Goal: Task Accomplishment & Management: Complete application form

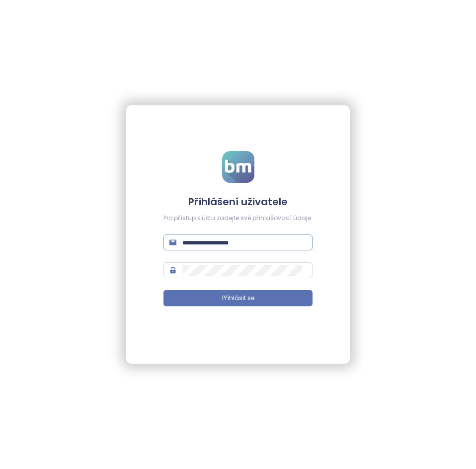
click at [214, 248] on input "text" at bounding box center [244, 242] width 124 height 11
type input "**********"
click at [164, 290] on button "Přihlásit se" at bounding box center [238, 298] width 149 height 16
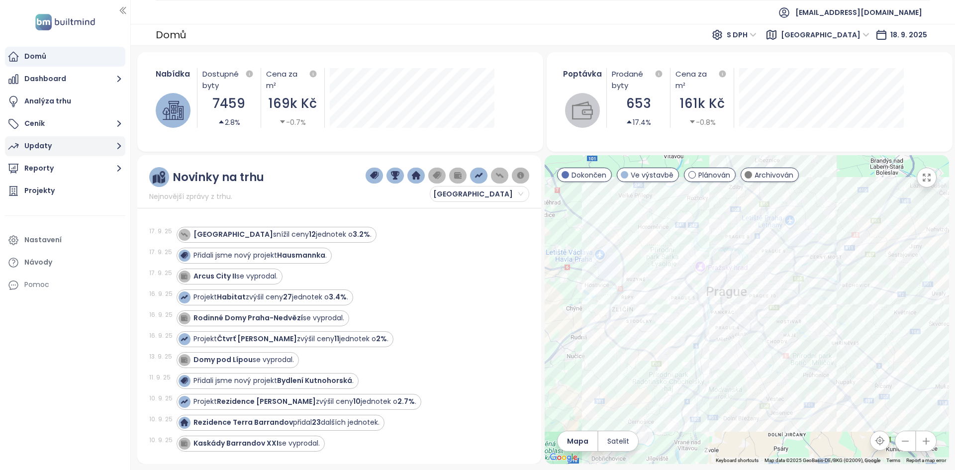
click at [61, 147] on button "Updaty" at bounding box center [65, 146] width 120 height 20
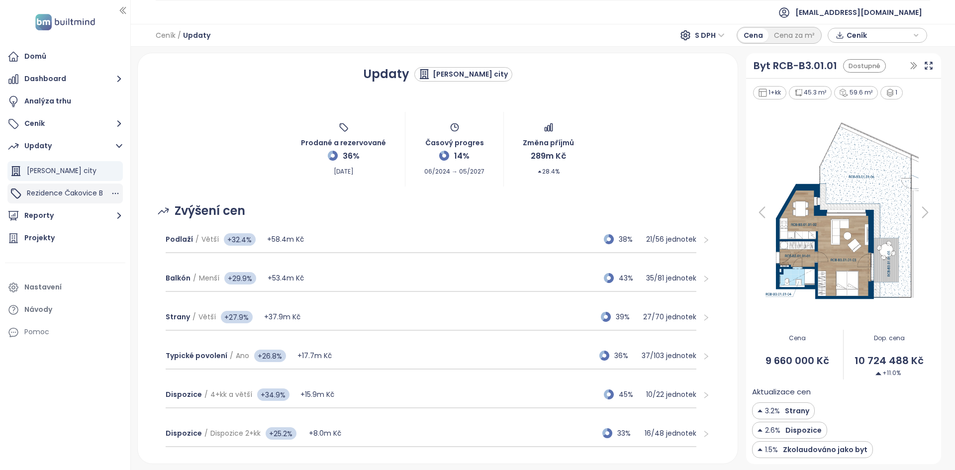
click at [80, 185] on div "Rezidence Čakovice B" at bounding box center [64, 193] width 115 height 20
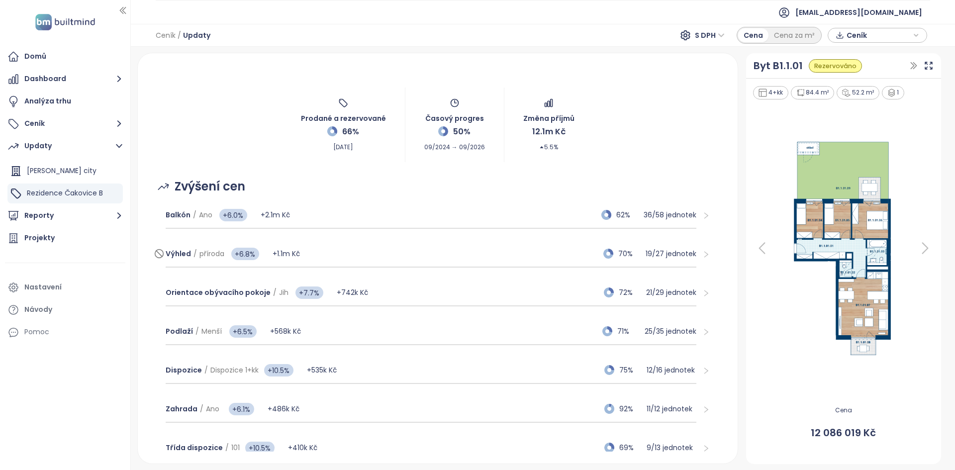
scroll to position [19, 0]
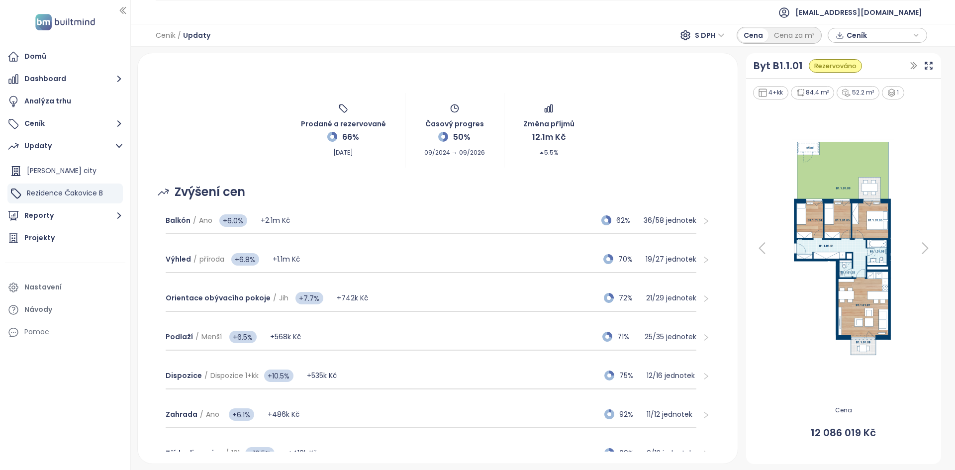
click at [476, 28] on span "Ceník" at bounding box center [878, 35] width 64 height 15
click at [476, 255] on div "Výhled / příroda +6.8% +1.1m Kč 70% 19 / 27 jednotek" at bounding box center [431, 259] width 531 height 27
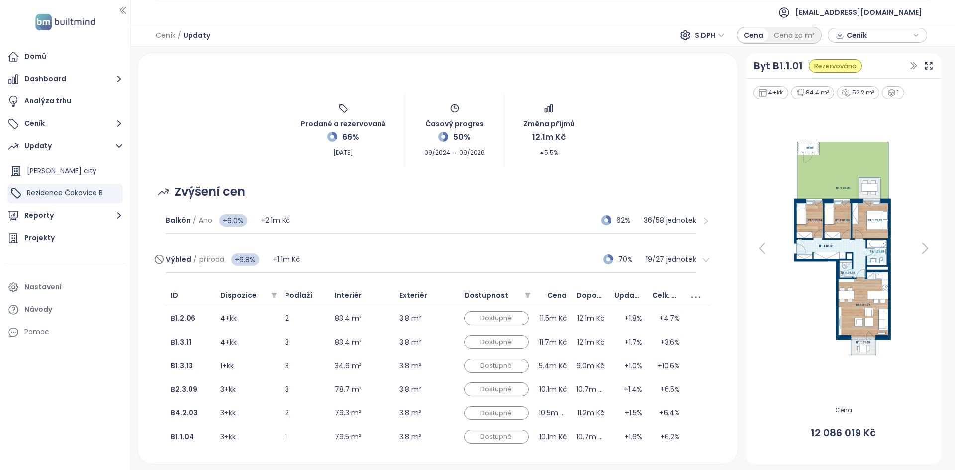
click at [414, 256] on div "Výhled / příroda +6.8% +1.1m Kč 70% 19 / 27 jednotek" at bounding box center [431, 259] width 531 height 27
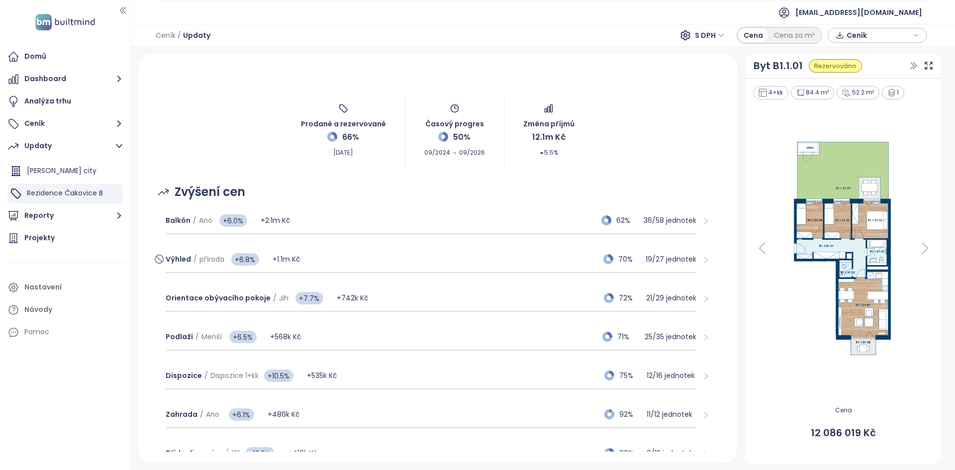
click at [414, 256] on div "Výhled / příroda +6.8% +1.1m Kč 70% 19 / 27 jednotek" at bounding box center [431, 259] width 531 height 27
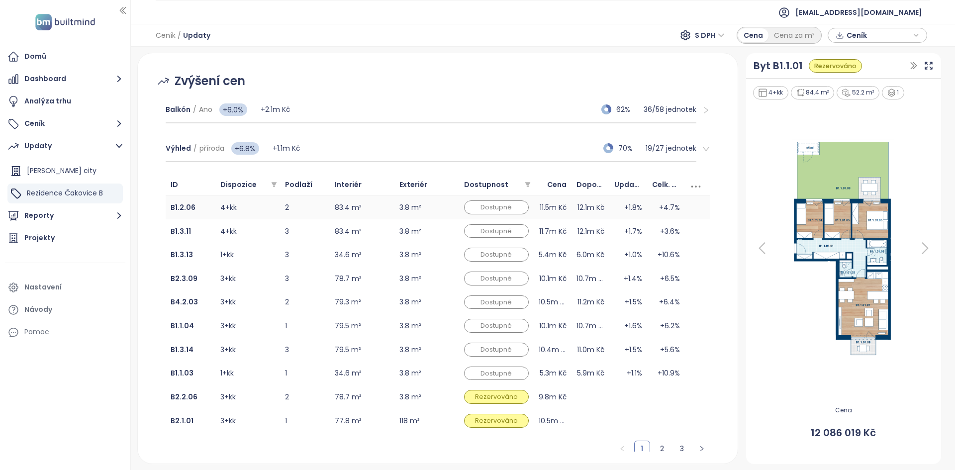
scroll to position [130, 0]
click at [476, 156] on div "Výhled / příroda +6.8% +1.1m Kč 70% 19 / 27 jednotek" at bounding box center [431, 148] width 531 height 27
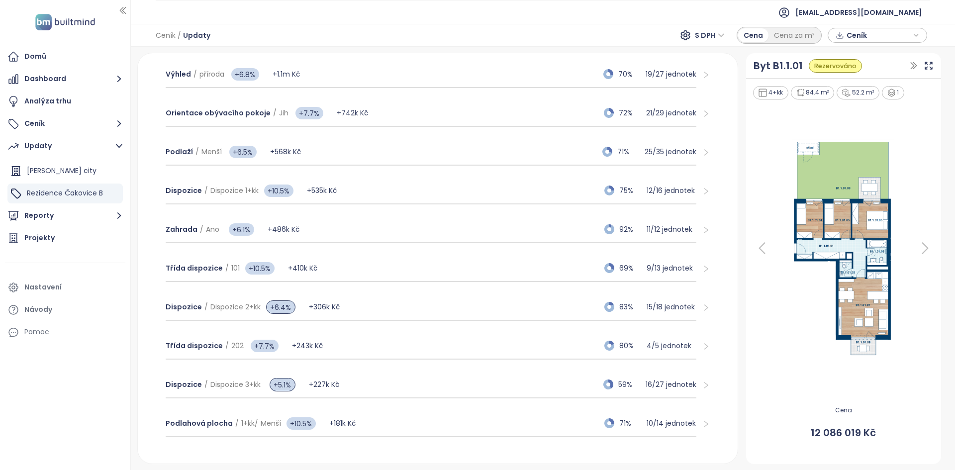
scroll to position [204, 0]
click at [68, 127] on button "Ceník" at bounding box center [65, 124] width 120 height 20
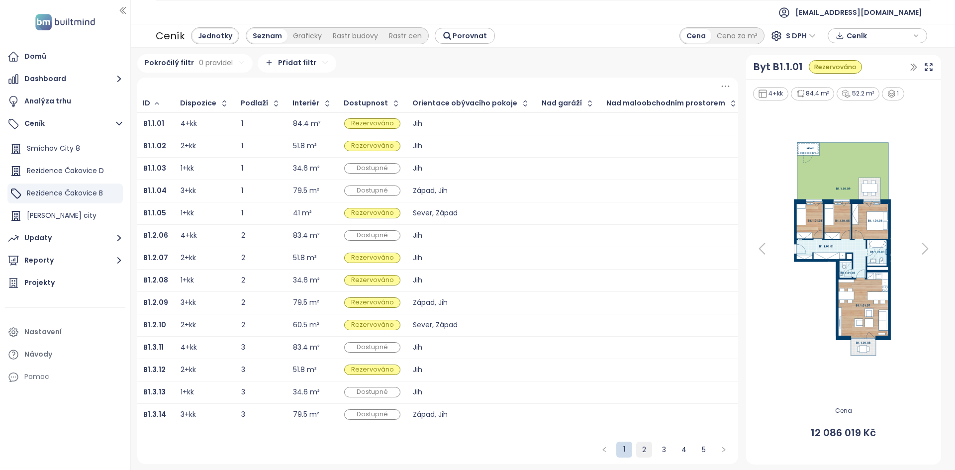
click at [476, 447] on link "2" at bounding box center [643, 449] width 15 height 15
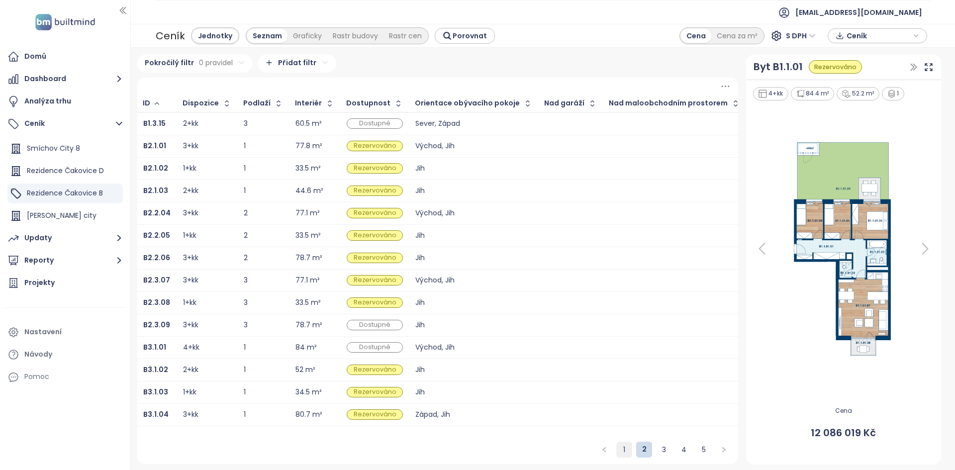
click at [476, 448] on link "1" at bounding box center [624, 449] width 15 height 15
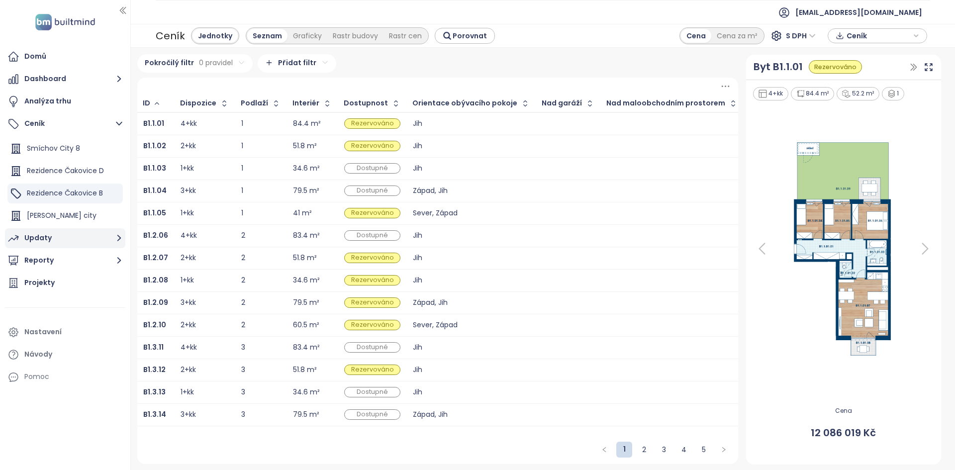
click at [58, 240] on button "Updaty" at bounding box center [65, 238] width 120 height 20
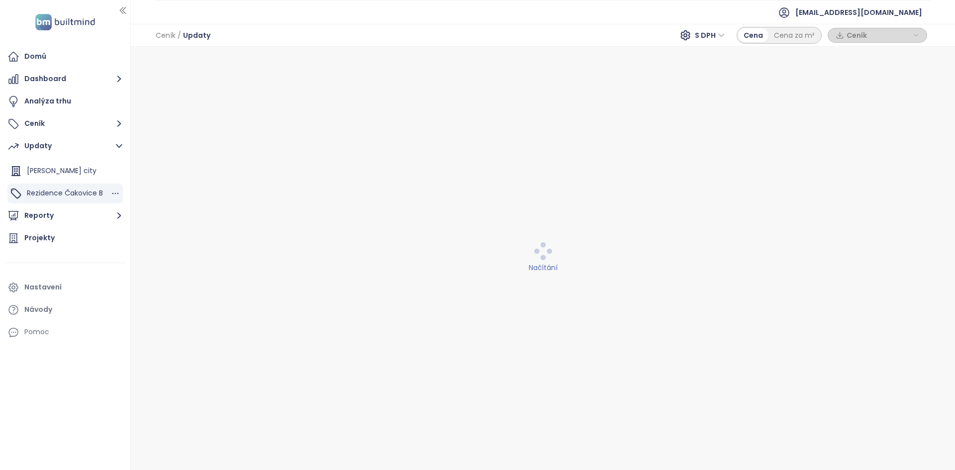
click at [82, 195] on span "Rezidence Čakovice B" at bounding box center [65, 193] width 76 height 10
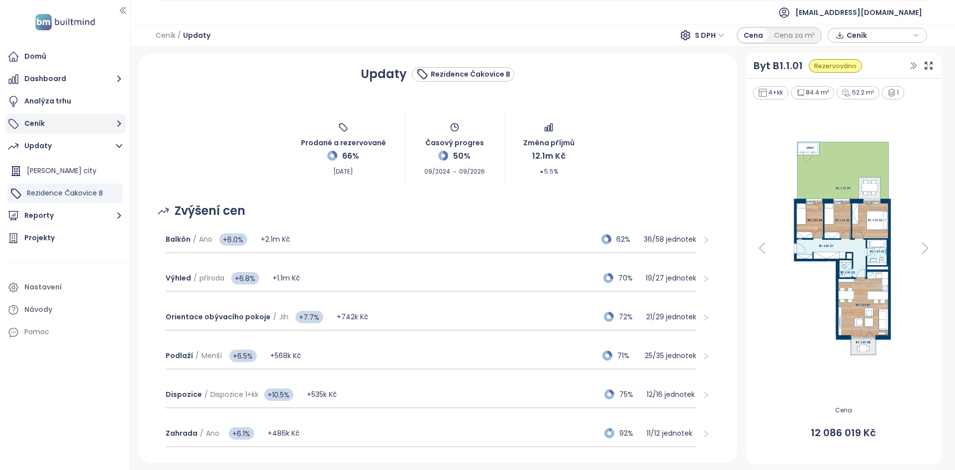
click at [72, 126] on button "Ceník" at bounding box center [65, 124] width 120 height 20
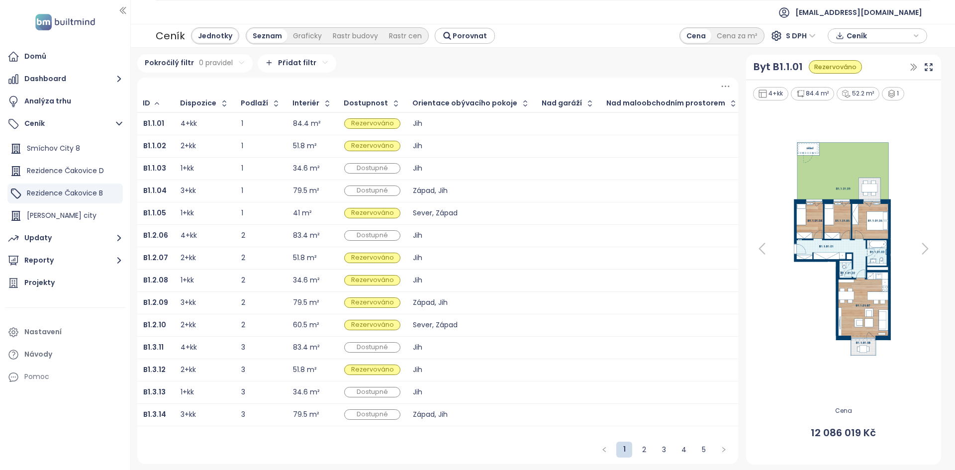
click at [374, 169] on div "Dostupné" at bounding box center [372, 168] width 56 height 10
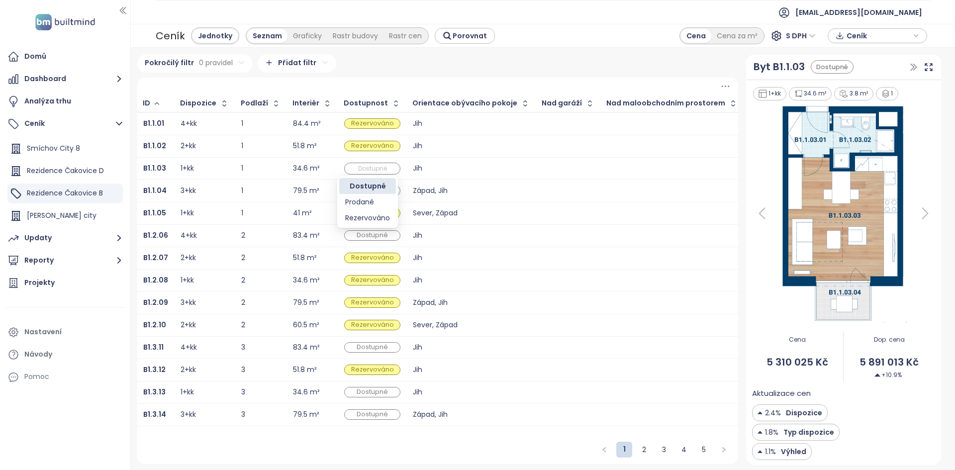
click at [374, 169] on span "Dostupné" at bounding box center [372, 168] width 54 height 11
click at [329, 172] on td "34.6 m²" at bounding box center [312, 168] width 51 height 22
click at [60, 242] on button "Updaty" at bounding box center [65, 238] width 120 height 20
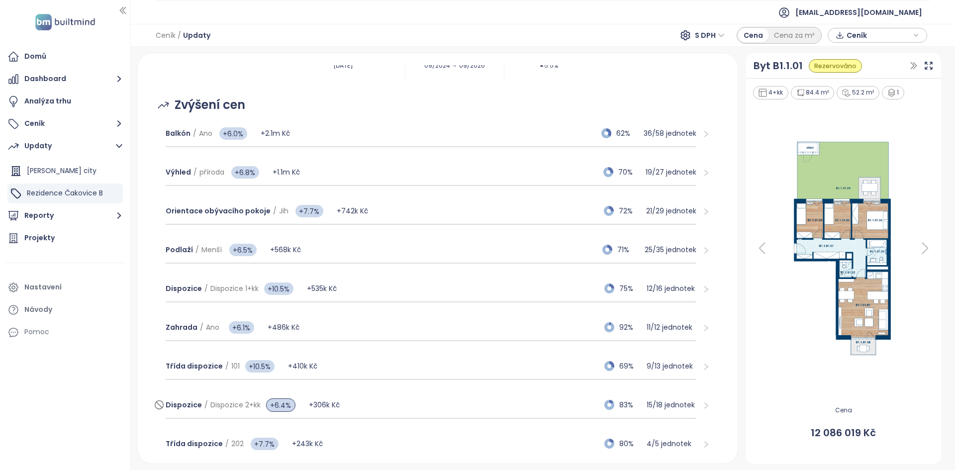
scroll to position [104, 0]
click at [343, 135] on div "Balkón / Ano +6.0% +2.1m Kč 62% 36 / 58 jednotek" at bounding box center [431, 135] width 531 height 27
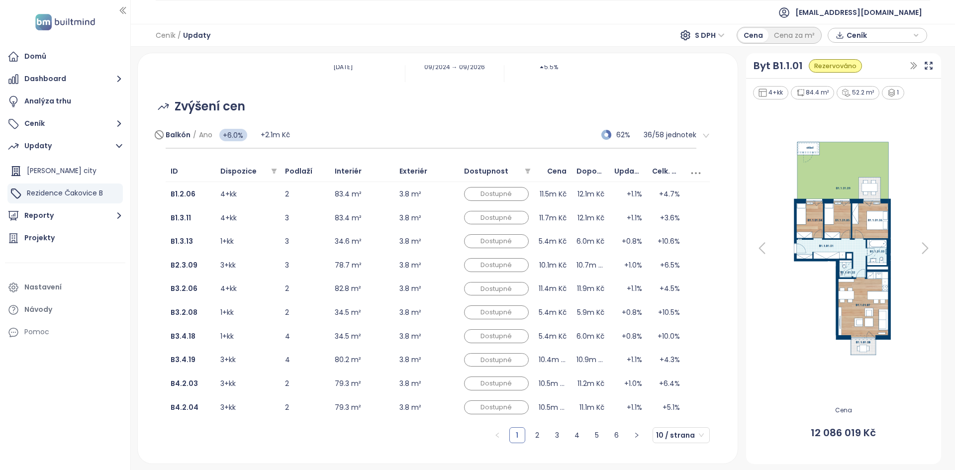
click at [343, 135] on div "Balkón / Ano +6.0% +2.1m Kč 62% 36 / 58 jednotek" at bounding box center [431, 135] width 531 height 27
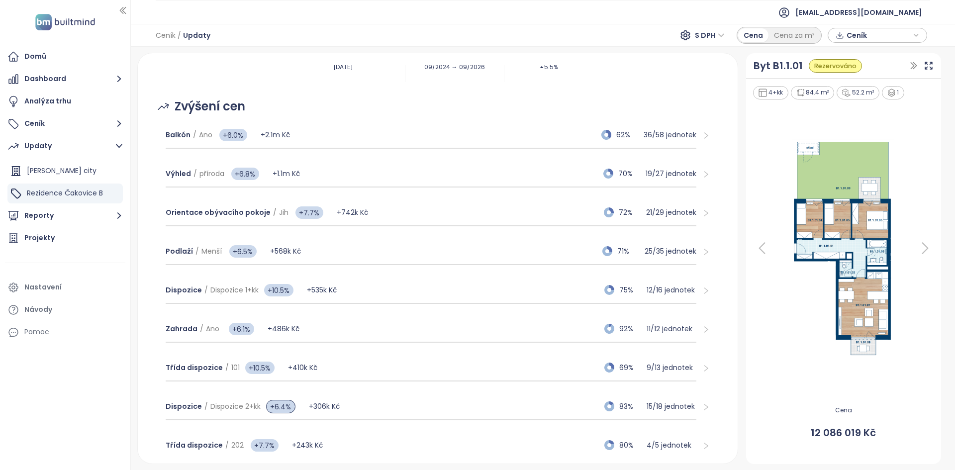
click at [476, 31] on div "Ceník" at bounding box center [877, 35] width 89 height 15
click at [476, 83] on span "Stáhnout" at bounding box center [865, 85] width 35 height 11
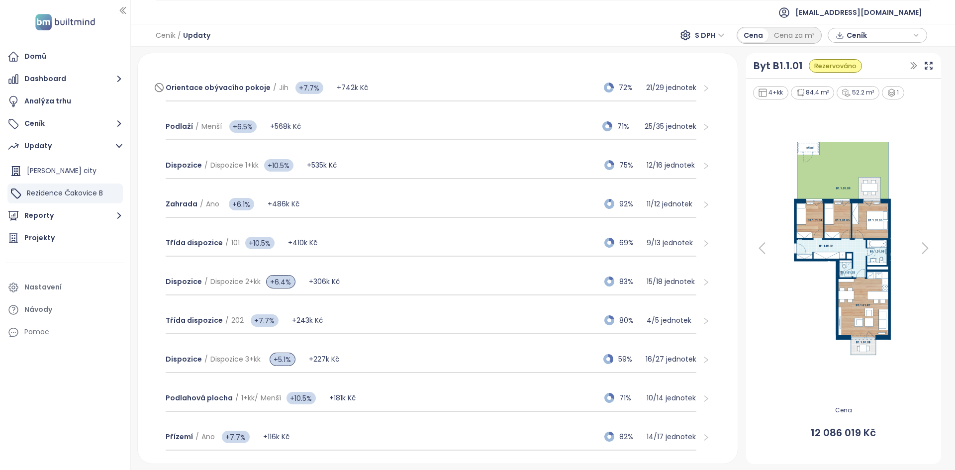
scroll to position [312, 0]
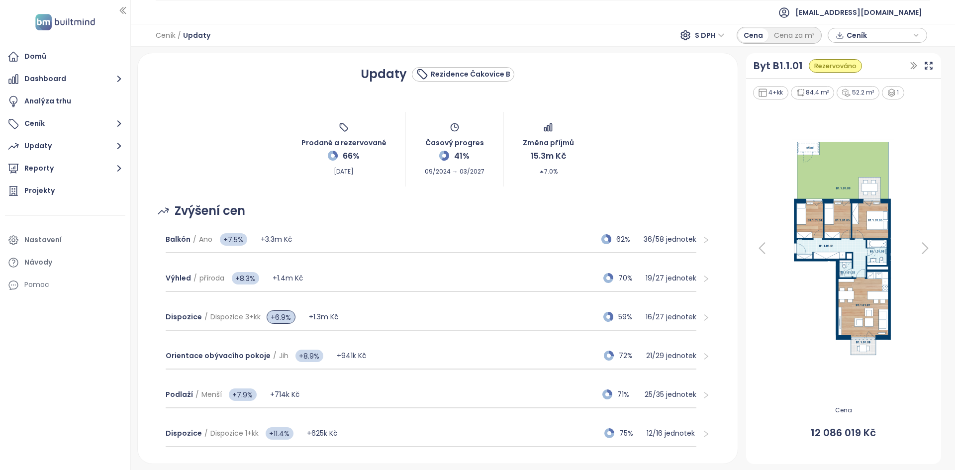
click at [872, 41] on span "Ceník" at bounding box center [878, 35] width 64 height 15
click at [868, 87] on span "Stáhnout" at bounding box center [865, 85] width 35 height 11
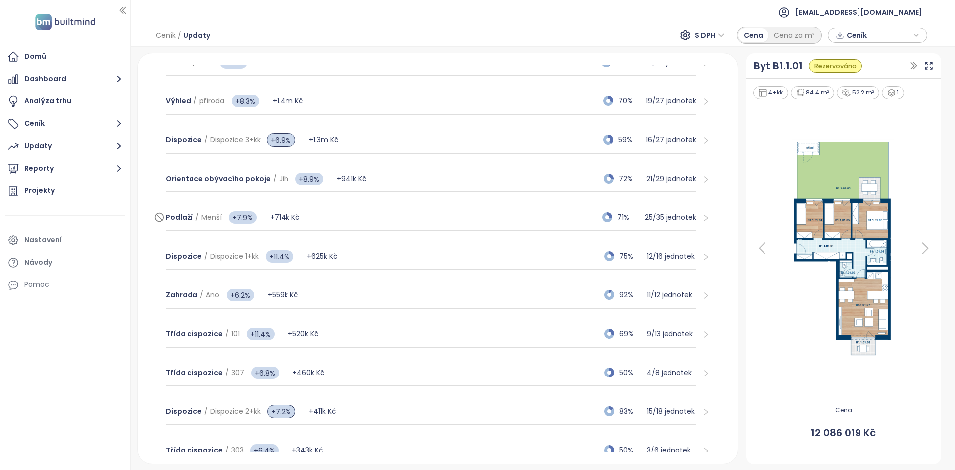
scroll to position [177, 0]
click at [88, 108] on div "Analýza trhu" at bounding box center [65, 101] width 120 height 20
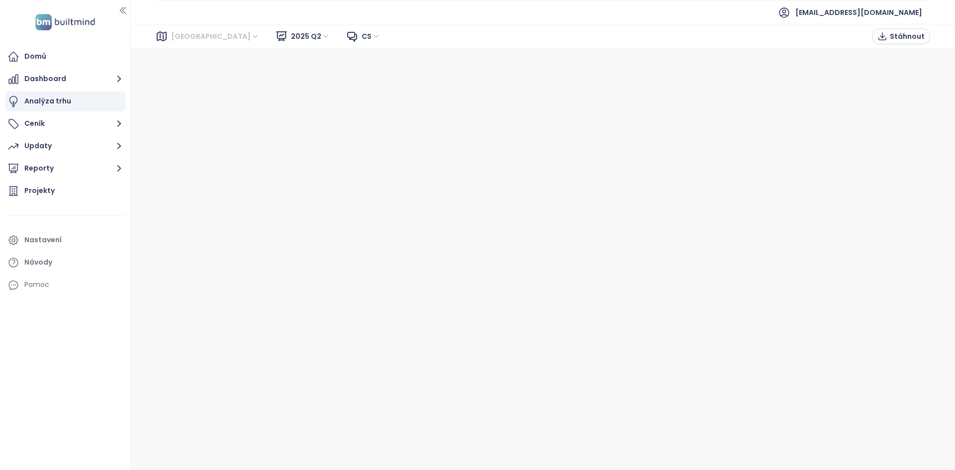
click at [186, 38] on span "Brno" at bounding box center [215, 36] width 89 height 15
click at [192, 74] on div "[GEOGRAPHIC_DATA]" at bounding box center [216, 72] width 80 height 11
click at [291, 31] on span "2025 Q2" at bounding box center [310, 36] width 39 height 15
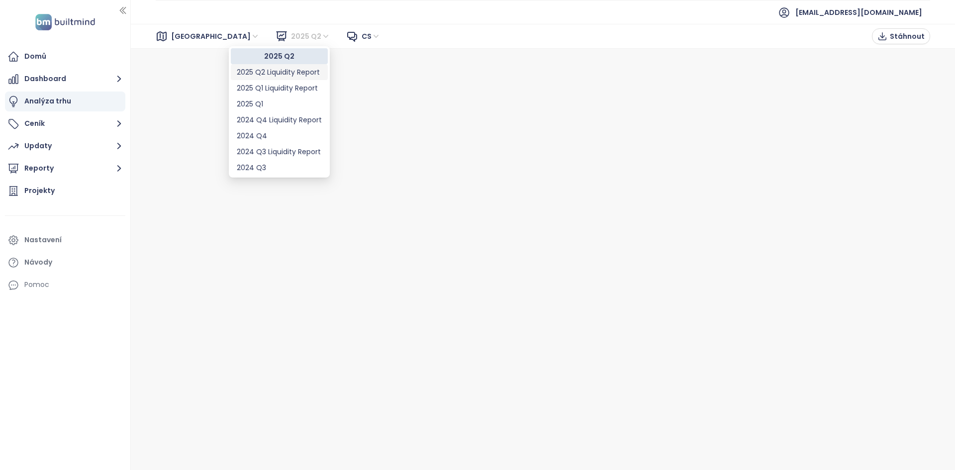
click at [272, 76] on div "2025 Q2 Liquidity Report" at bounding box center [279, 72] width 85 height 11
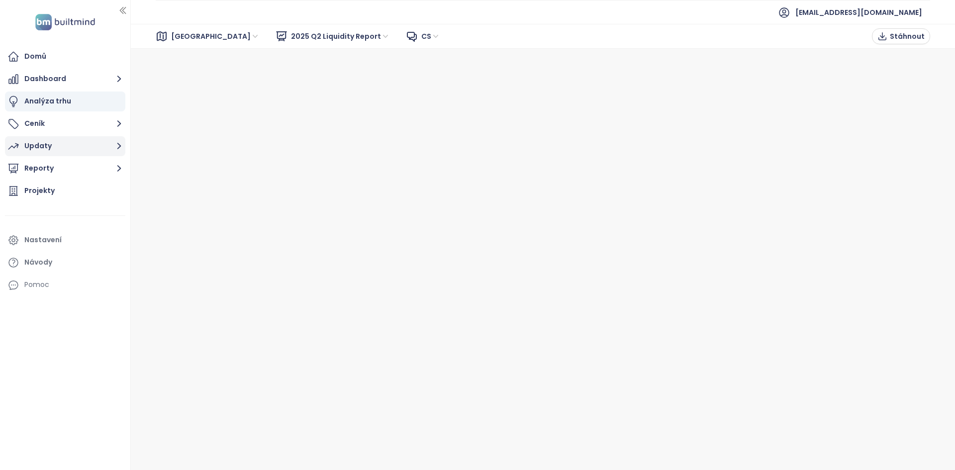
click at [81, 142] on button "Updaty" at bounding box center [65, 146] width 120 height 20
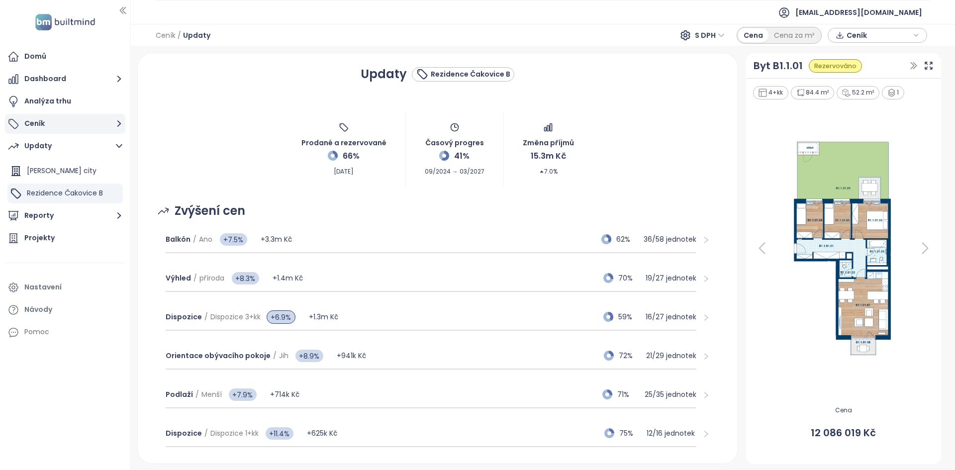
click at [108, 114] on button "Ceník" at bounding box center [65, 124] width 120 height 20
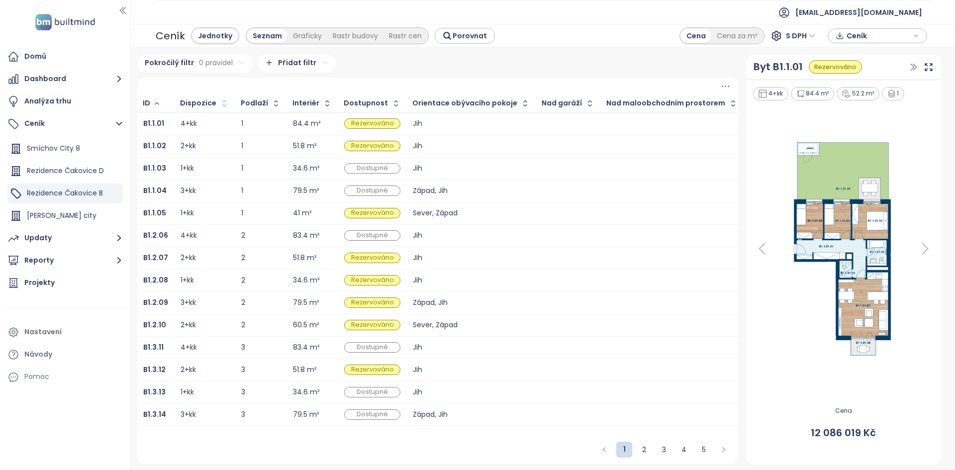
click at [219, 107] on icon "button" at bounding box center [224, 103] width 10 height 10
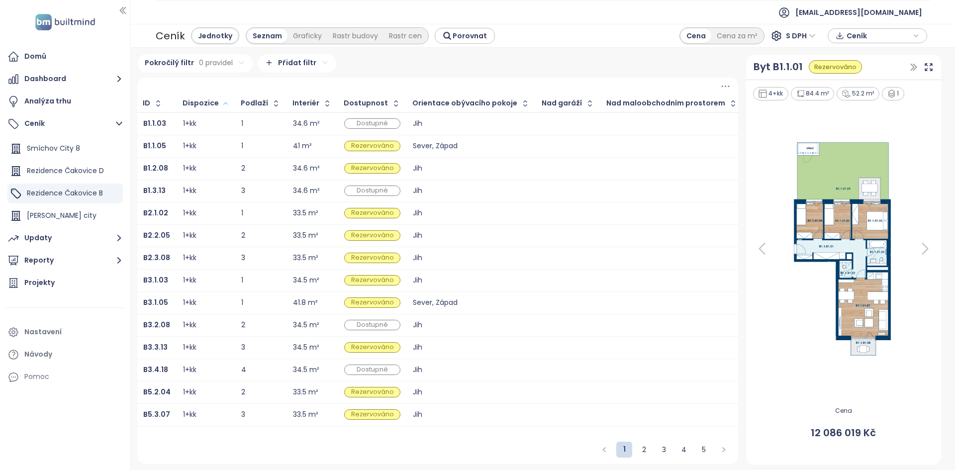
click at [219, 107] on button "button" at bounding box center [224, 103] width 11 height 16
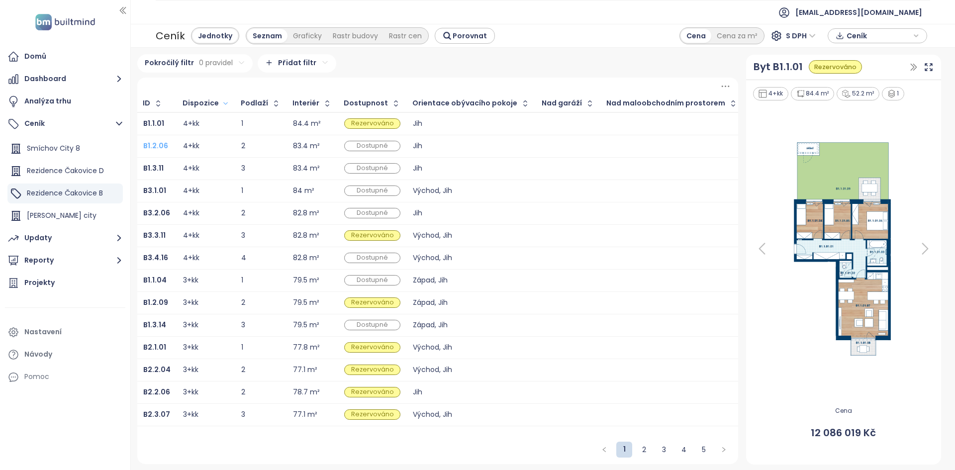
click at [162, 146] on b "B1.2.06" at bounding box center [155, 146] width 25 height 10
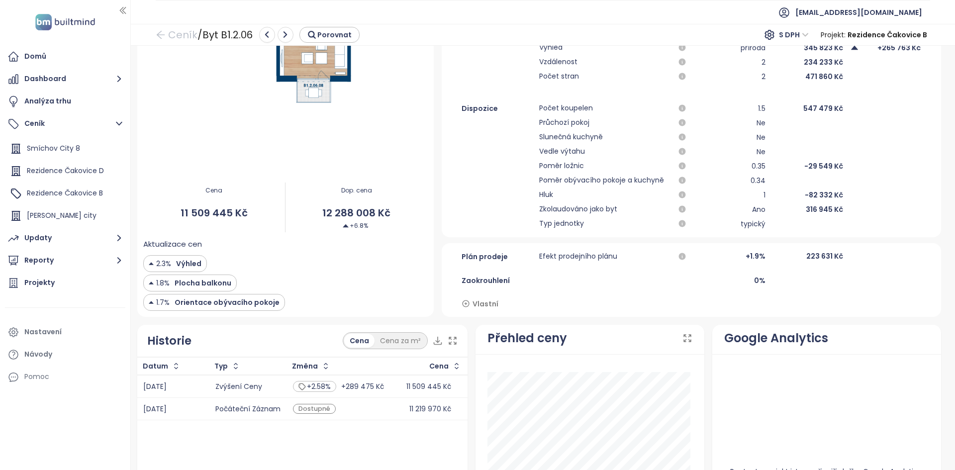
scroll to position [285, 0]
click at [482, 304] on span "Vlastní" at bounding box center [485, 303] width 26 height 11
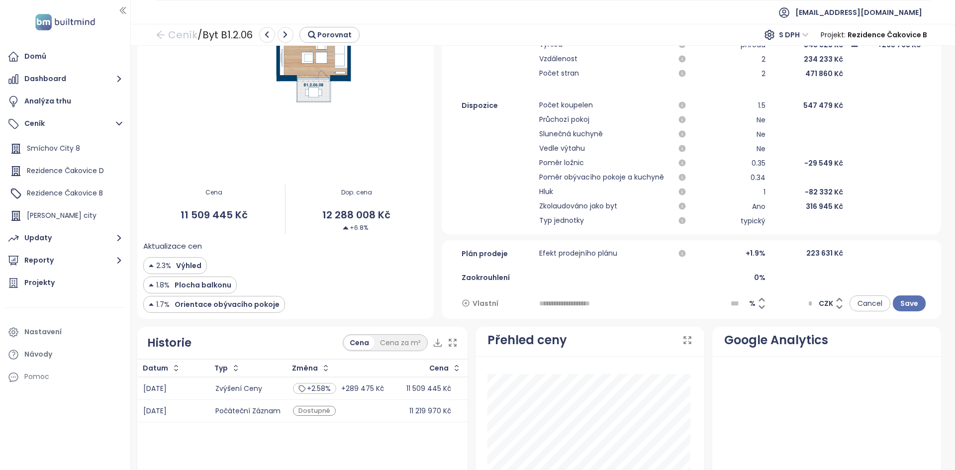
click at [583, 298] on input "text" at bounding box center [613, 303] width 149 height 16
type input "**********"
click at [758, 299] on icon at bounding box center [761, 299] width 7 height 7
type input "***"
type input "*****"
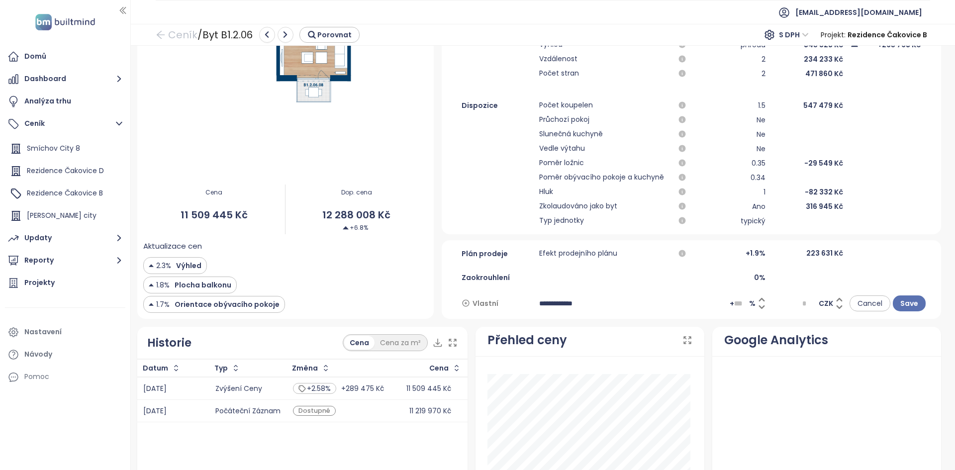
click at [759, 299] on icon at bounding box center [761, 299] width 4 height 2
type input "***"
type input "******"
click at [759, 299] on icon at bounding box center [761, 299] width 4 height 2
type input "***"
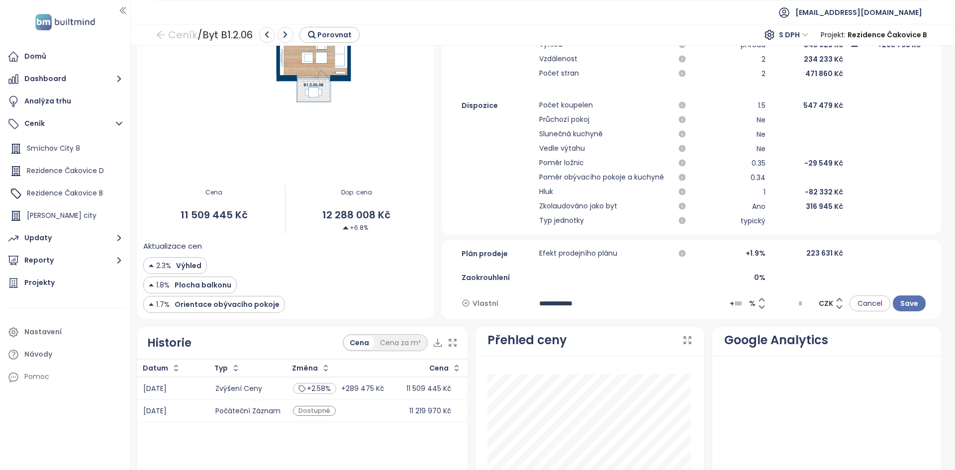
type input "******"
click at [759, 299] on icon at bounding box center [761, 299] width 4 height 2
type input "***"
type input "******"
click at [759, 298] on icon at bounding box center [761, 299] width 4 height 2
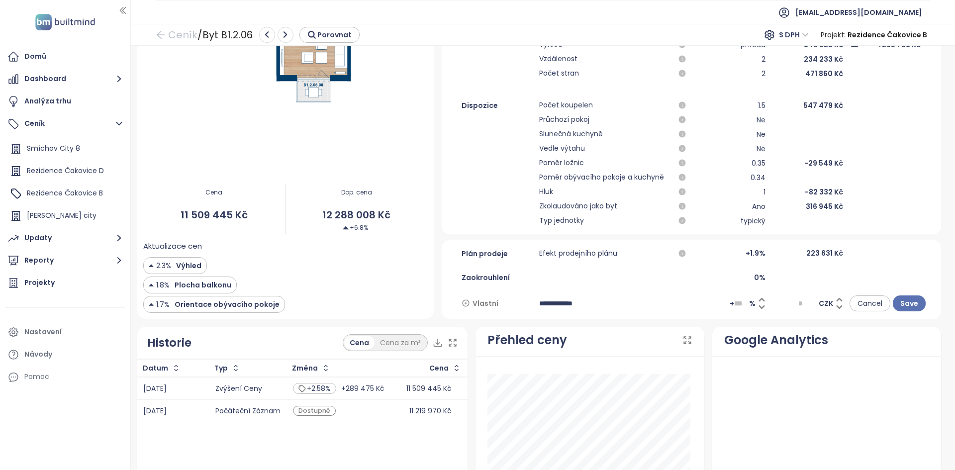
type input "***"
type input "******"
click at [759, 298] on icon at bounding box center [761, 299] width 4 height 2
type input "***"
type input "******"
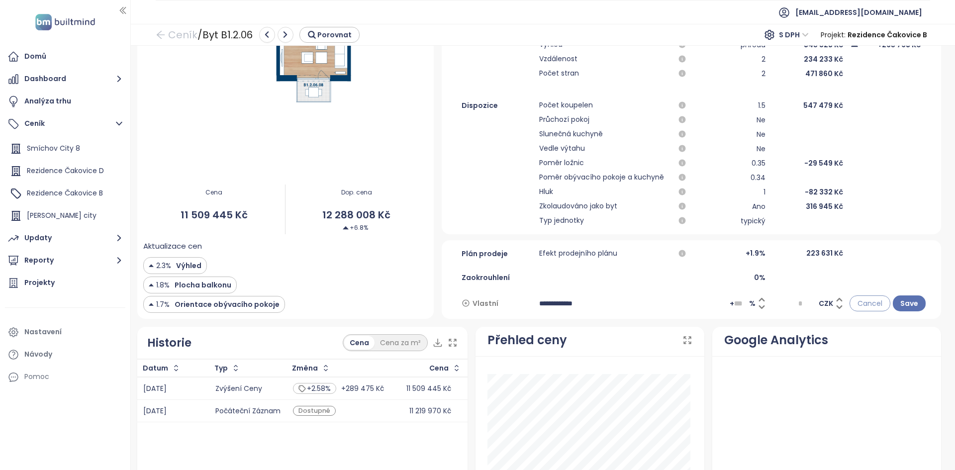
drag, startPoint x: 870, startPoint y: 302, endPoint x: 866, endPoint y: 306, distance: 5.3
click at [866, 306] on span "Cancel" at bounding box center [869, 303] width 25 height 11
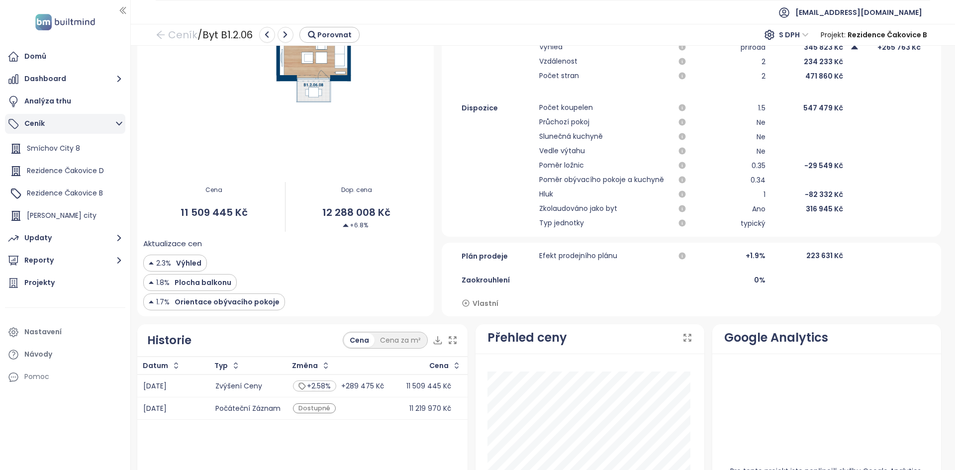
click at [60, 124] on button "Ceník" at bounding box center [65, 124] width 120 height 20
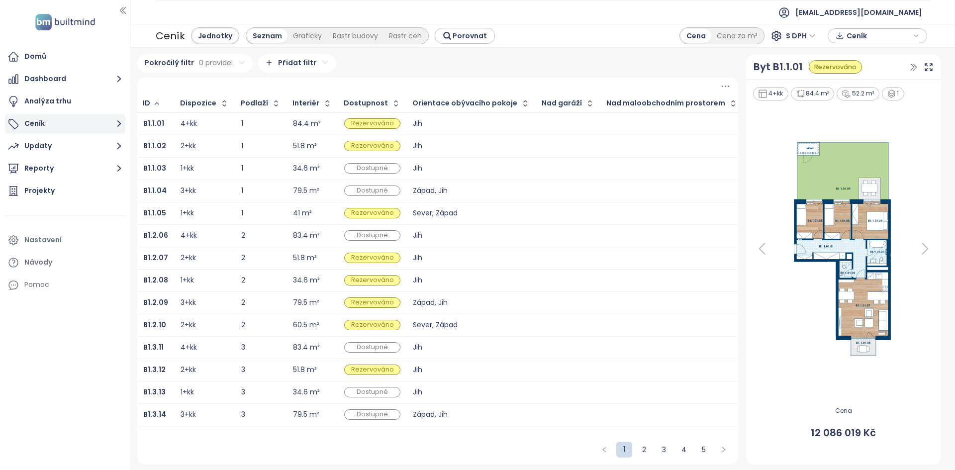
click at [63, 128] on button "Ceník" at bounding box center [65, 124] width 120 height 20
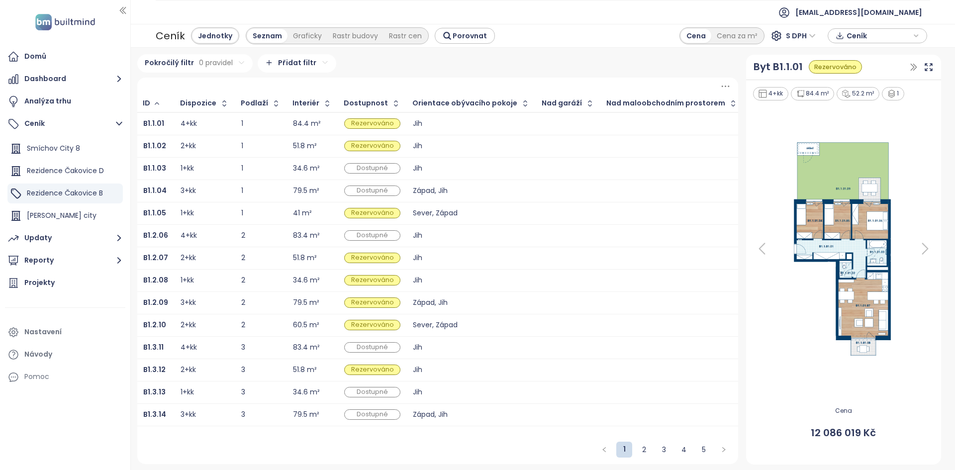
click at [69, 293] on ul "Domů Dashboard Analýza trhu Ceník Smíchov City 8 Rezidence Čakovice D Rezidence…" at bounding box center [65, 217] width 120 height 340
click at [71, 285] on div "Projekty" at bounding box center [65, 283] width 120 height 20
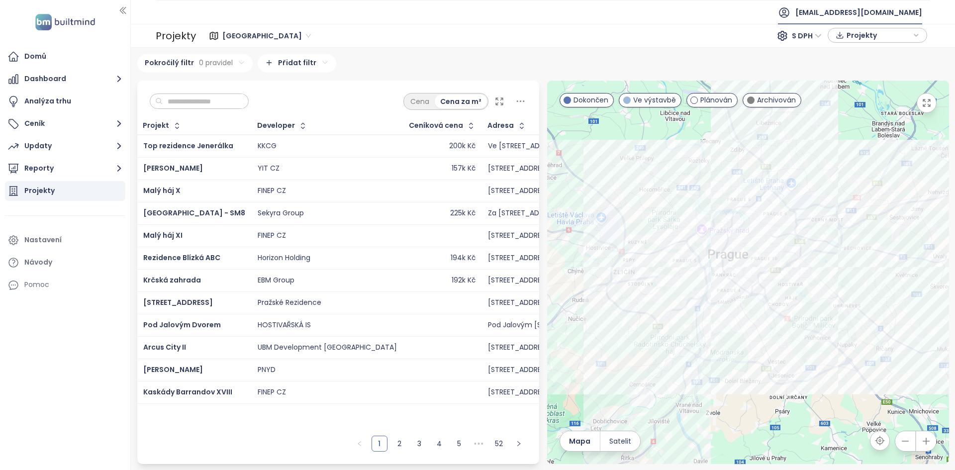
click at [853, 16] on span "[EMAIL_ADDRESS][DOMAIN_NAME]" at bounding box center [858, 12] width 127 height 24
click at [851, 35] on li "Odhlásit se" at bounding box center [859, 40] width 120 height 20
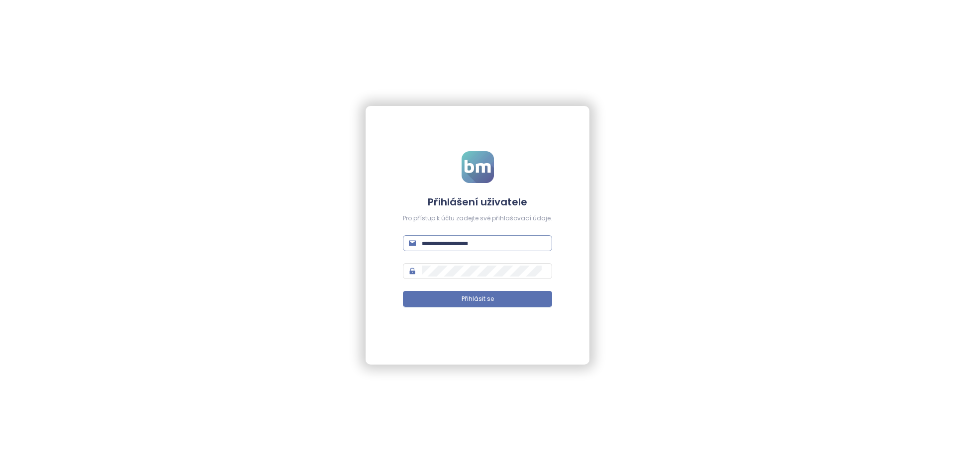
click at [465, 238] on input "text" at bounding box center [484, 243] width 124 height 11
click at [403, 291] on button "Přihlásit se" at bounding box center [477, 299] width 149 height 16
click at [480, 303] on span "Přihlásit se" at bounding box center [477, 298] width 32 height 9
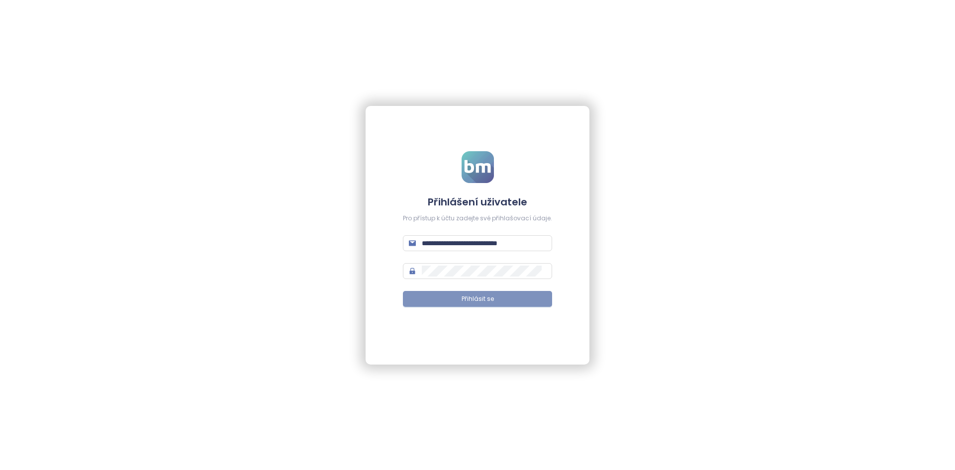
click at [473, 299] on span "Přihlásit se" at bounding box center [477, 298] width 32 height 9
click at [455, 232] on form "**********" at bounding box center [477, 235] width 149 height 168
click at [455, 255] on form "**********" at bounding box center [477, 235] width 149 height 168
click at [451, 248] on input "**********" at bounding box center [484, 243] width 124 height 11
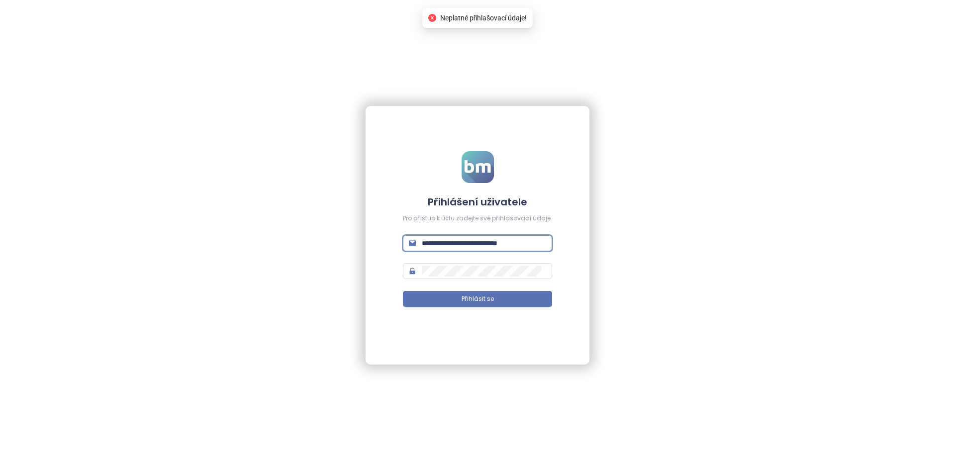
click at [451, 248] on input "**********" at bounding box center [484, 243] width 124 height 11
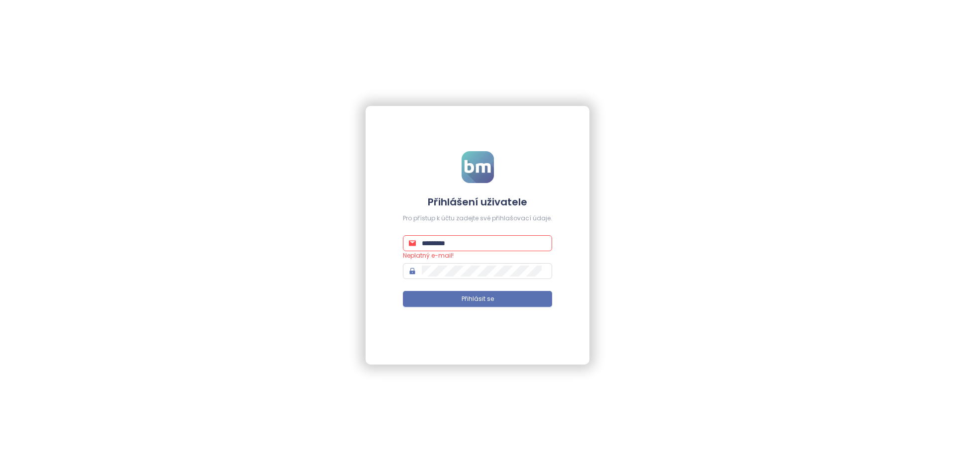
click at [242, 121] on div "Přihlášení uživatele Pro přístup k účtu zadejte své přihlašovací údaje. *******…" at bounding box center [477, 235] width 955 height 470
click at [465, 248] on input "*********" at bounding box center [484, 243] width 124 height 11
type input "**********"
click at [403, 291] on button "Přihlásit se" at bounding box center [477, 299] width 149 height 16
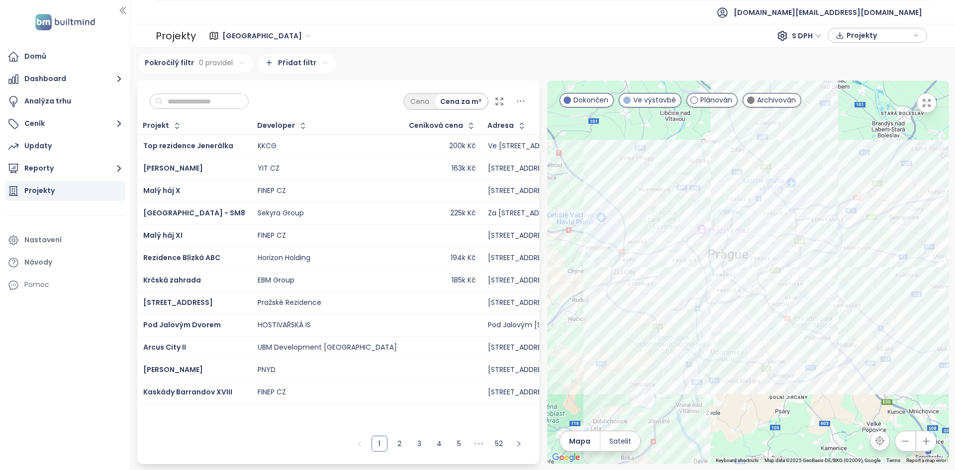
click at [180, 97] on input "text" at bounding box center [203, 101] width 81 height 15
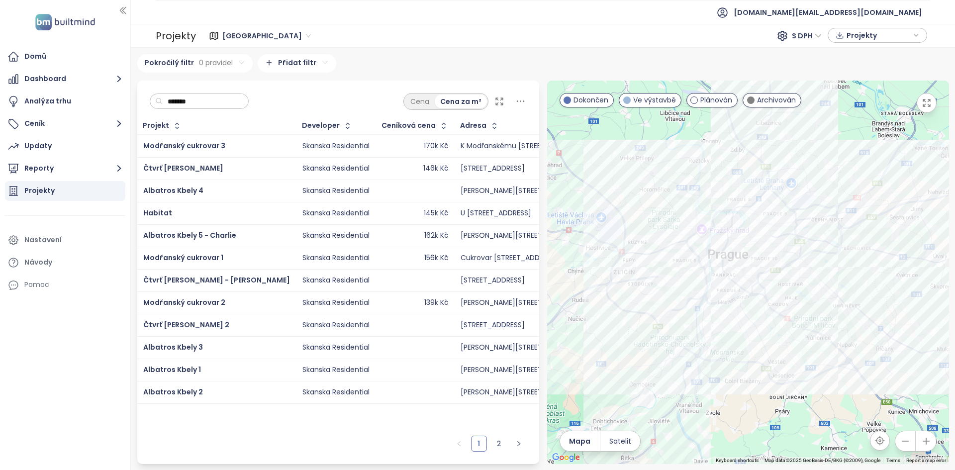
type input "*******"
click at [240, 238] on div "Albatros Kbely 5 - Charlie" at bounding box center [216, 236] width 147 height 12
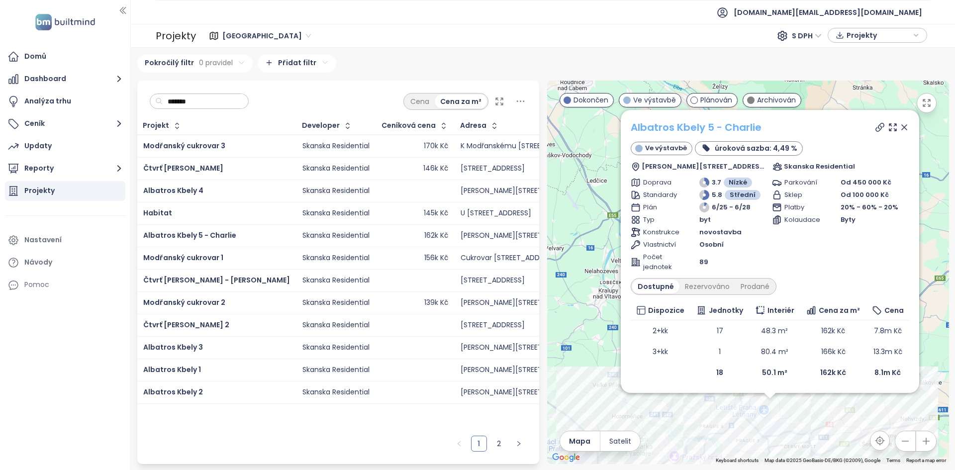
click at [689, 122] on link "Albatros Kbely 5 - Charlie" at bounding box center [695, 127] width 131 height 14
click at [859, 13] on span "builtmind.cz@builtmind.com" at bounding box center [827, 12] width 188 height 24
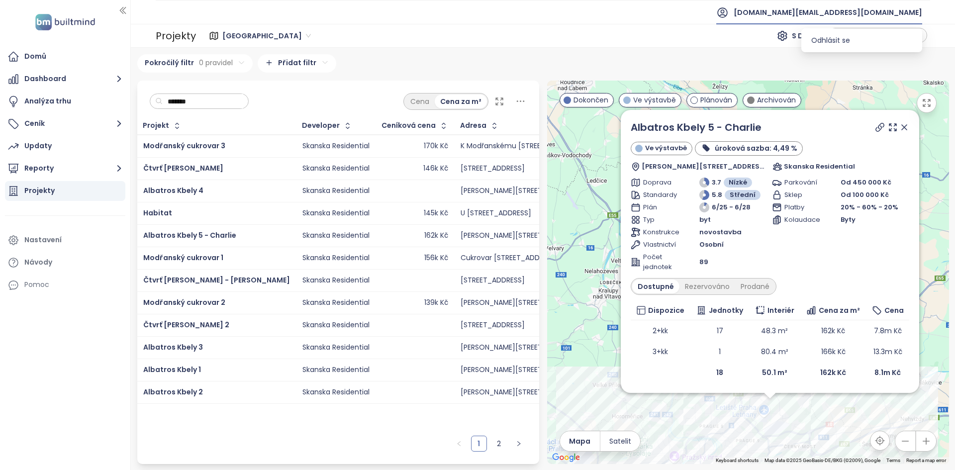
drag, startPoint x: 839, startPoint y: 40, endPoint x: 826, endPoint y: 45, distance: 14.5
click at [839, 40] on span "Odhlásit se" at bounding box center [830, 40] width 39 height 10
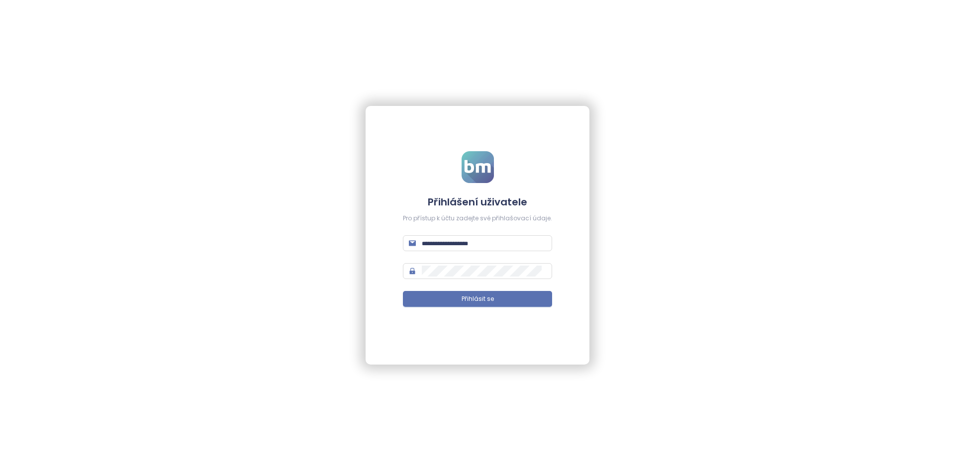
click at [486, 254] on form "Přihlášení uživatele Pro přístup k účtu zadejte své přihlašovací údaje. Přihlás…" at bounding box center [477, 235] width 149 height 168
click at [486, 245] on input "text" at bounding box center [484, 243] width 124 height 11
type input "**********"
click at [403, 291] on button "Přihlásit se" at bounding box center [477, 299] width 149 height 16
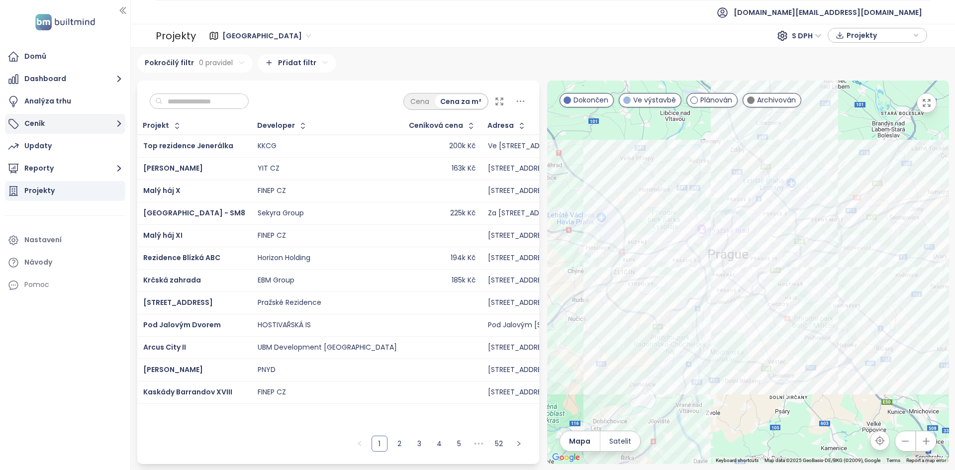
click at [90, 122] on button "Ceník" at bounding box center [65, 124] width 120 height 20
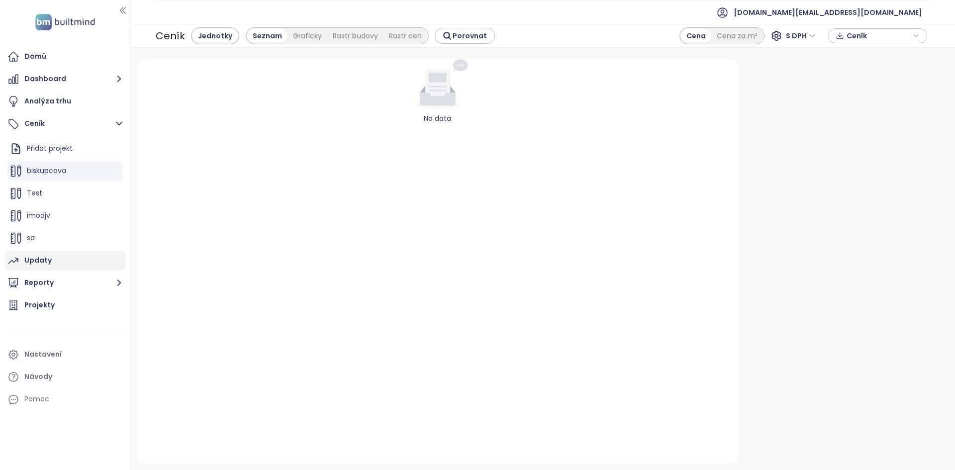
click at [74, 257] on div "Updaty" at bounding box center [65, 261] width 120 height 20
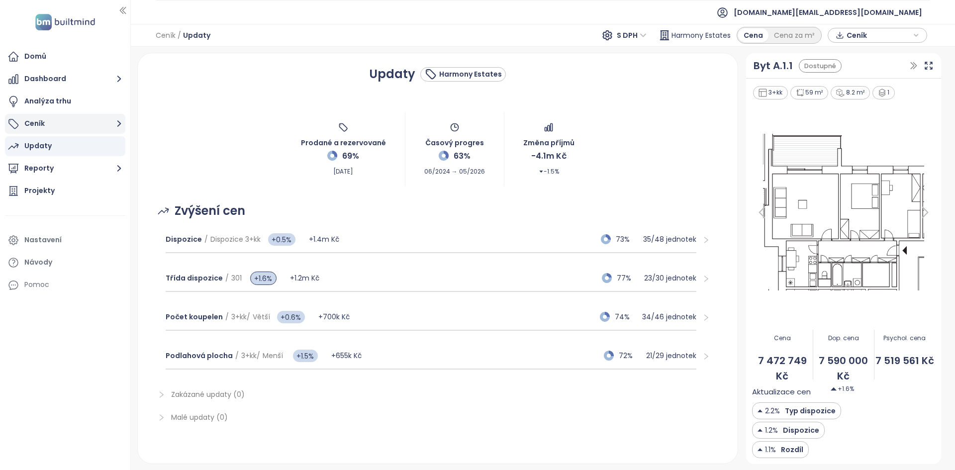
click at [68, 129] on button "Ceník" at bounding box center [65, 124] width 120 height 20
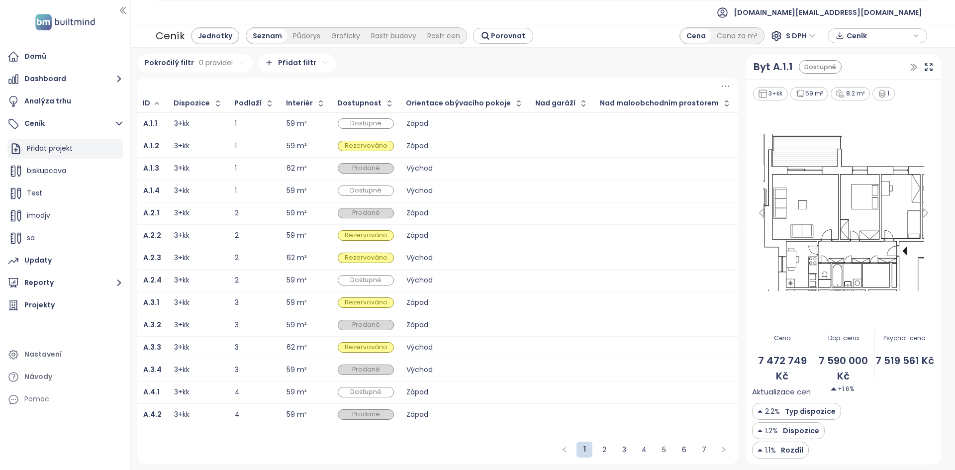
click at [72, 154] on div "Přidat projekt" at bounding box center [50, 148] width 46 height 12
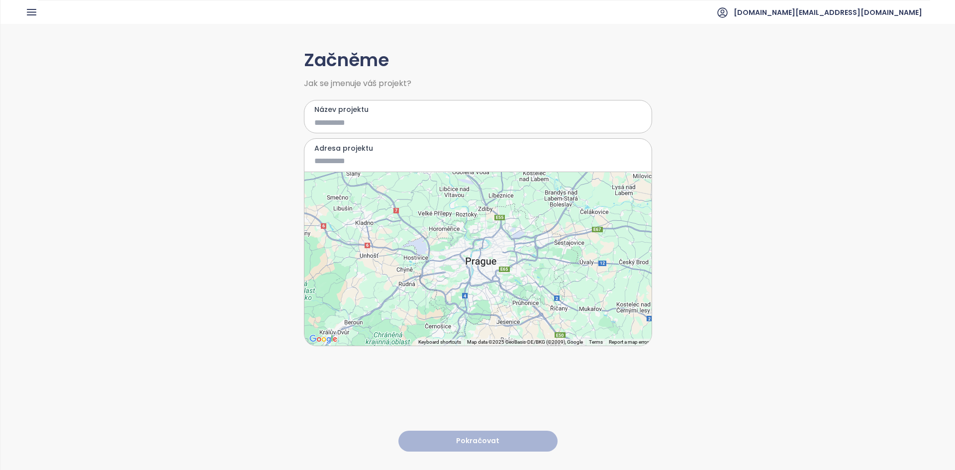
click at [334, 121] on input "Název projektu" at bounding box center [470, 122] width 313 height 12
type input "**********"
click at [348, 161] on input "Adresa projektu" at bounding box center [470, 161] width 313 height 12
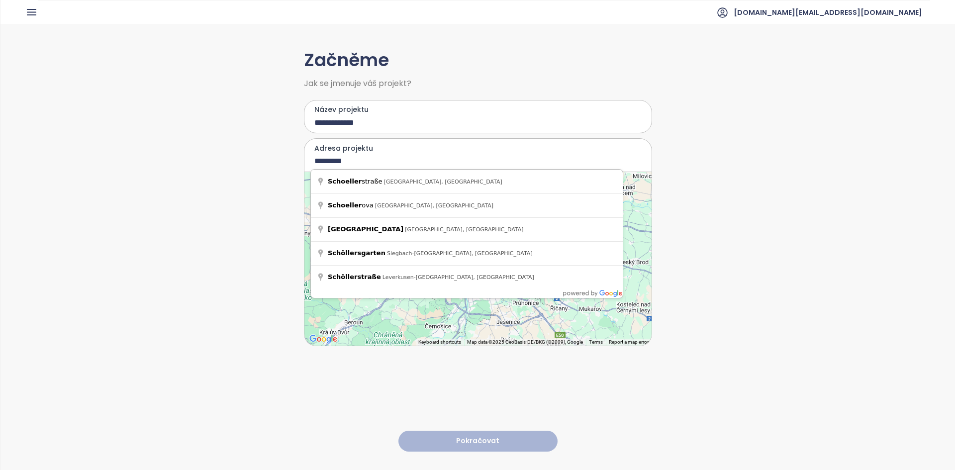
type input "*********"
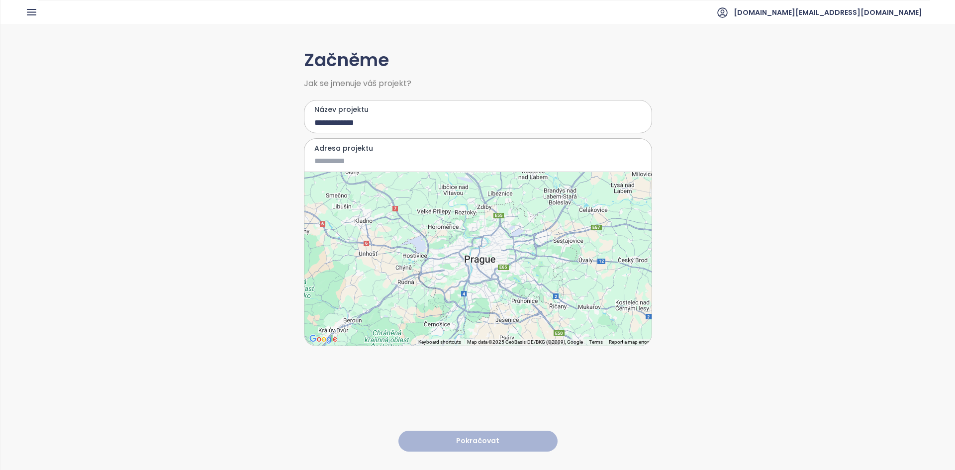
click at [489, 231] on div at bounding box center [477, 259] width 347 height 174
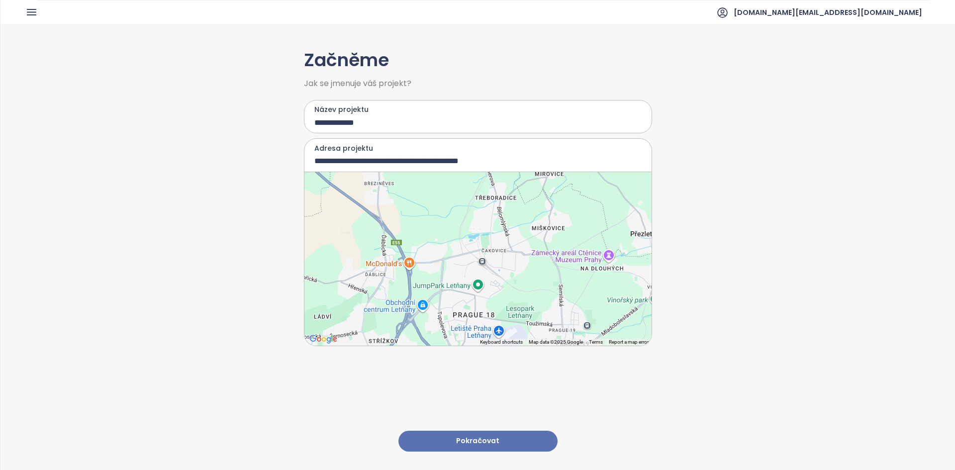
drag, startPoint x: 501, startPoint y: 212, endPoint x: 354, endPoint y: 369, distance: 215.3
click at [354, 369] on div "**********" at bounding box center [478, 246] width 348 height 445
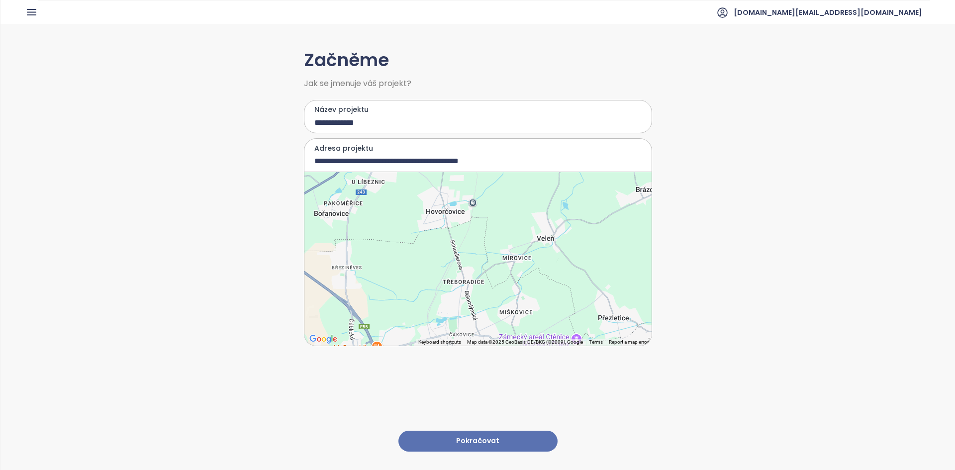
drag, startPoint x: 457, startPoint y: 303, endPoint x: 434, endPoint y: 360, distance: 62.2
click at [434, 360] on div "**********" at bounding box center [478, 246] width 348 height 445
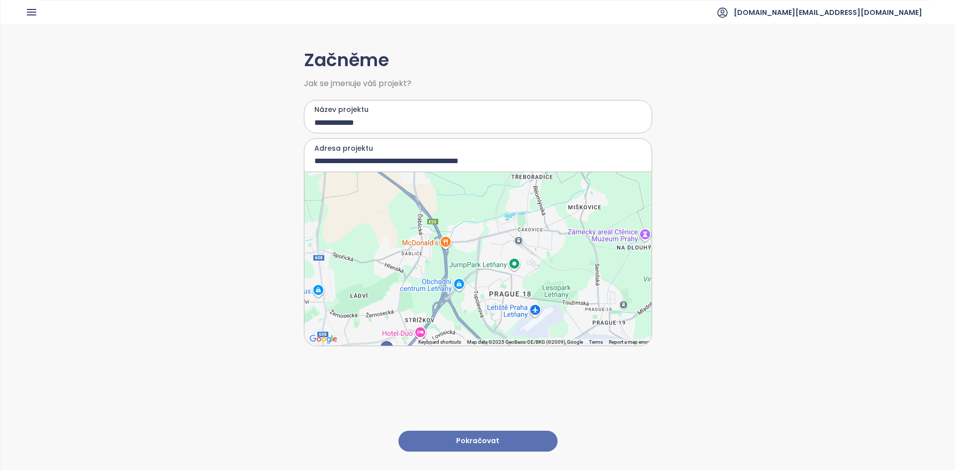
drag, startPoint x: 448, startPoint y: 244, endPoint x: 516, endPoint y: 161, distance: 107.2
click at [517, 140] on div "**********" at bounding box center [478, 242] width 348 height 208
click at [509, 222] on div at bounding box center [477, 259] width 347 height 174
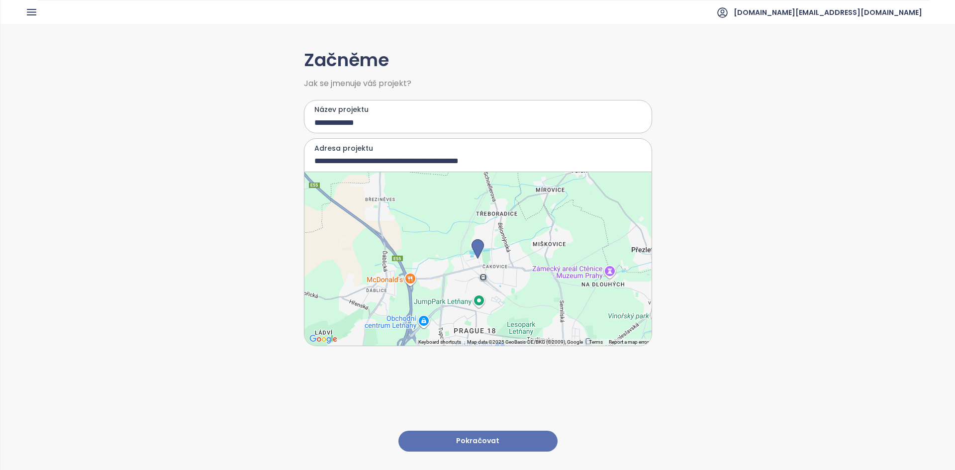
click at [509, 222] on div at bounding box center [477, 259] width 347 height 174
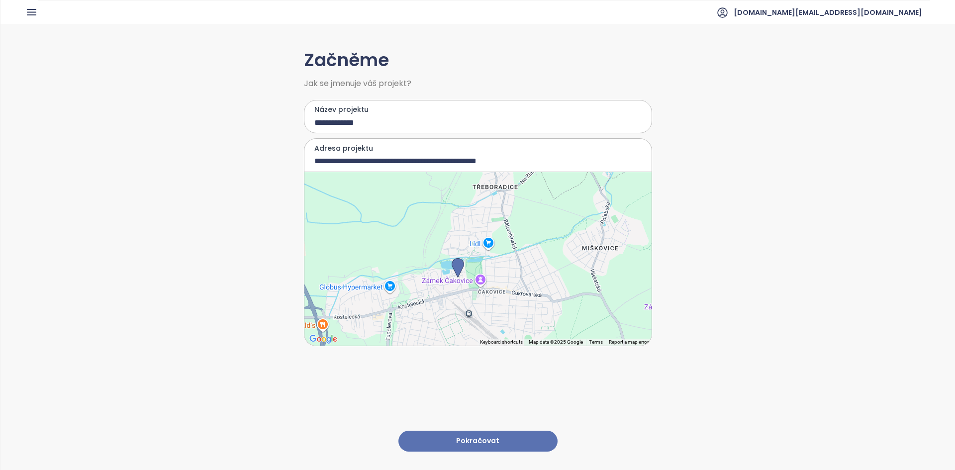
drag, startPoint x: 423, startPoint y: 278, endPoint x: 440, endPoint y: 259, distance: 26.1
click at [439, 259] on div at bounding box center [477, 259] width 347 height 174
click at [444, 259] on div at bounding box center [477, 259] width 347 height 174
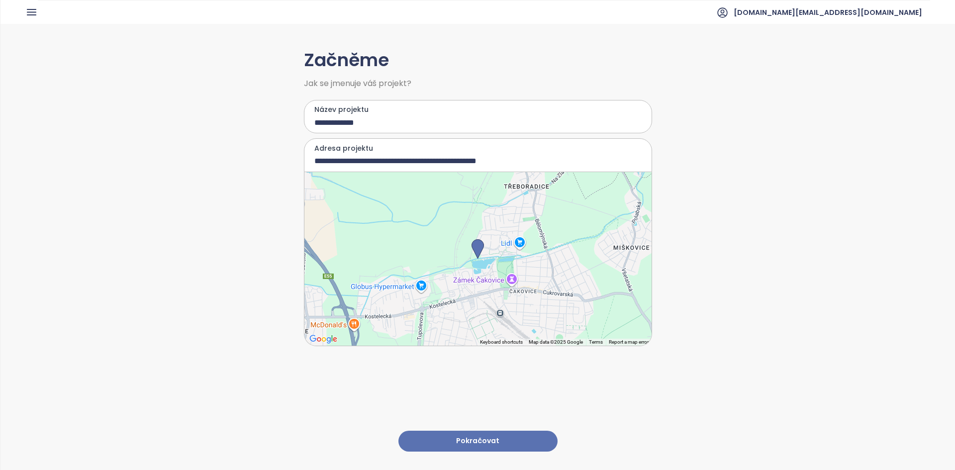
click at [444, 259] on div at bounding box center [477, 259] width 347 height 174
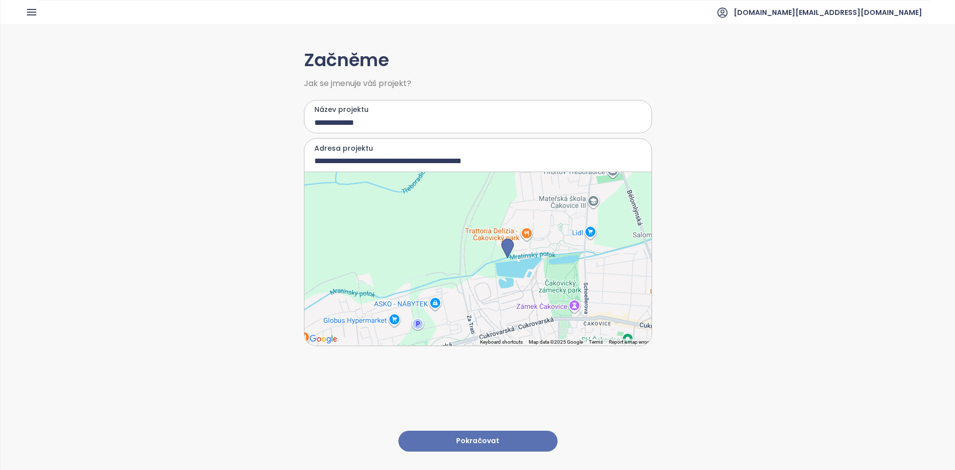
click at [478, 253] on div at bounding box center [477, 259] width 347 height 174
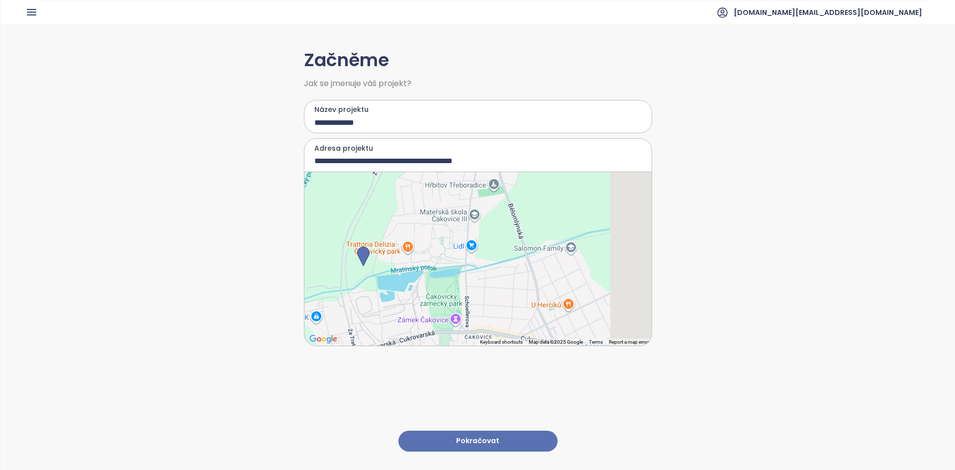
drag, startPoint x: 542, startPoint y: 253, endPoint x: 460, endPoint y: 256, distance: 82.1
click at [460, 256] on div at bounding box center [477, 259] width 347 height 174
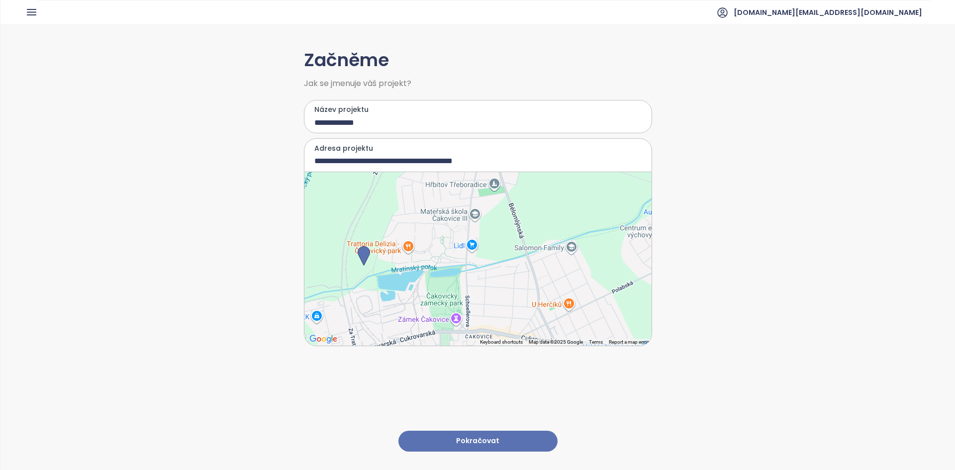
click at [490, 246] on div at bounding box center [477, 259] width 347 height 174
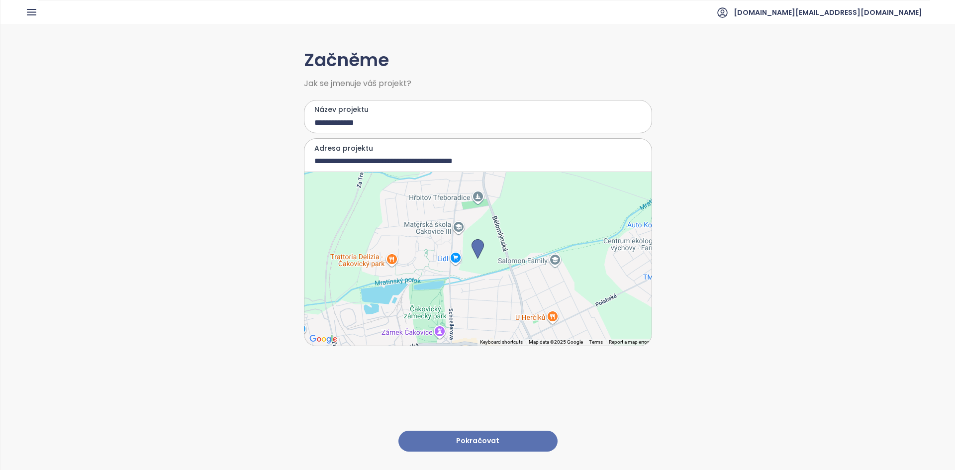
type input "**********"
click at [466, 432] on button "Pokračovat" at bounding box center [477, 441] width 159 height 21
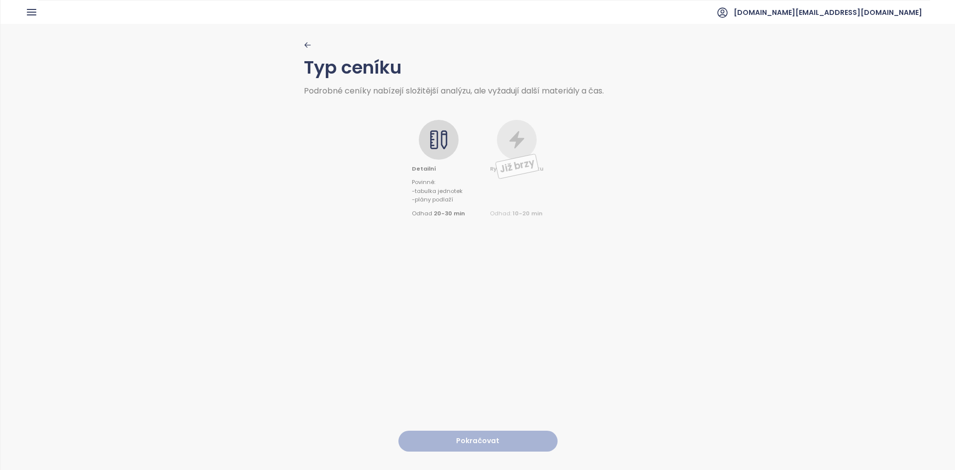
click at [437, 132] on icon at bounding box center [439, 140] width 20 height 20
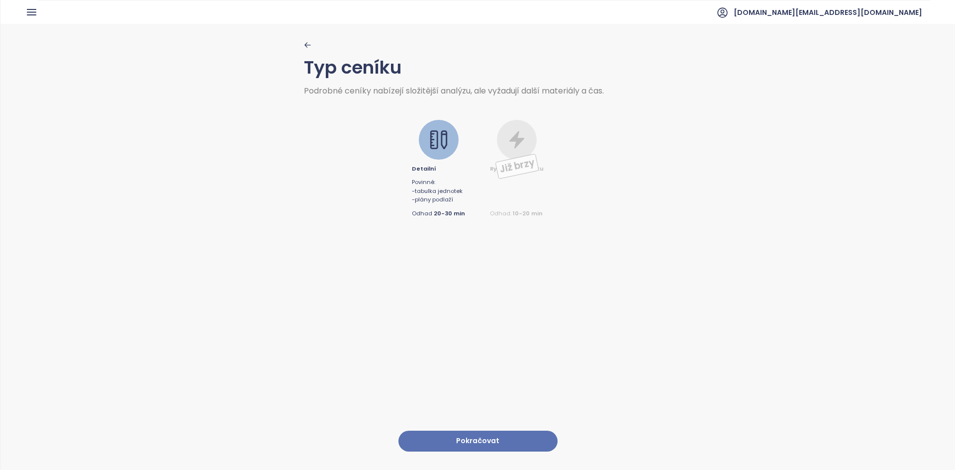
click at [465, 438] on button "Pokračovat" at bounding box center [477, 441] width 159 height 21
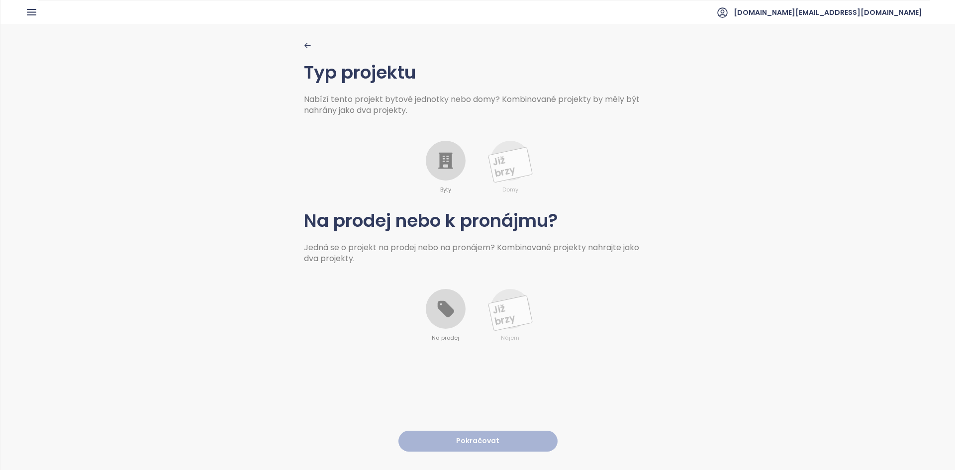
click at [444, 170] on icon at bounding box center [446, 161] width 20 height 20
click at [448, 302] on icon at bounding box center [446, 309] width 20 height 20
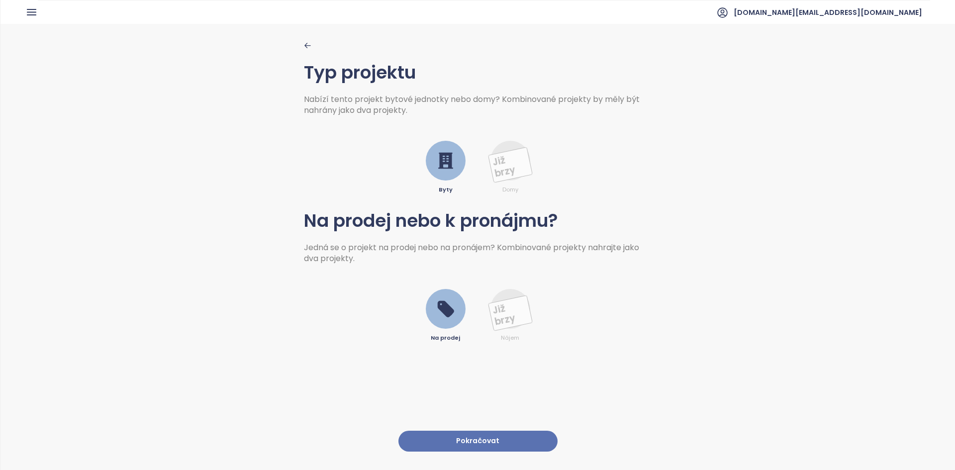
click at [465, 431] on button "Pokračovat" at bounding box center [477, 441] width 159 height 21
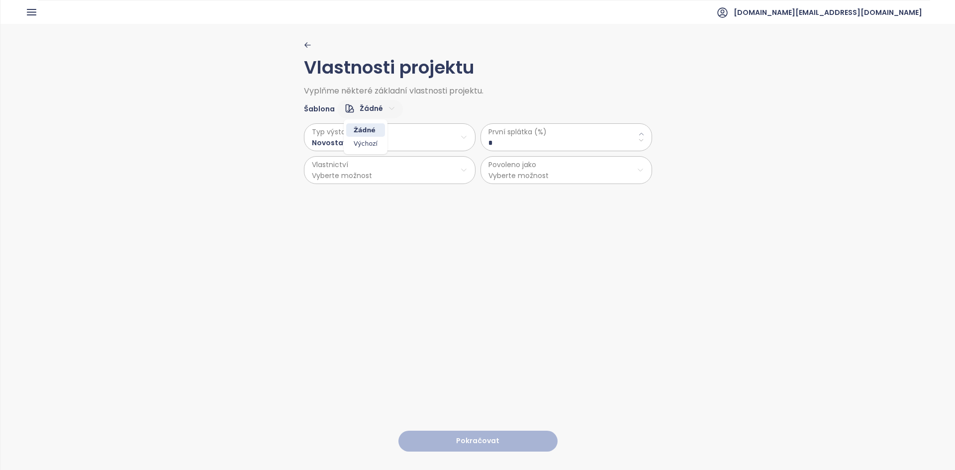
click at [360, 108] on html "Domů Dashboard Analýza trhu Ceník Updaty Reporty Projekty Nastavení Návody Pomo…" at bounding box center [477, 235] width 955 height 470
click at [361, 142] on span "Výchozí" at bounding box center [365, 144] width 39 height 14
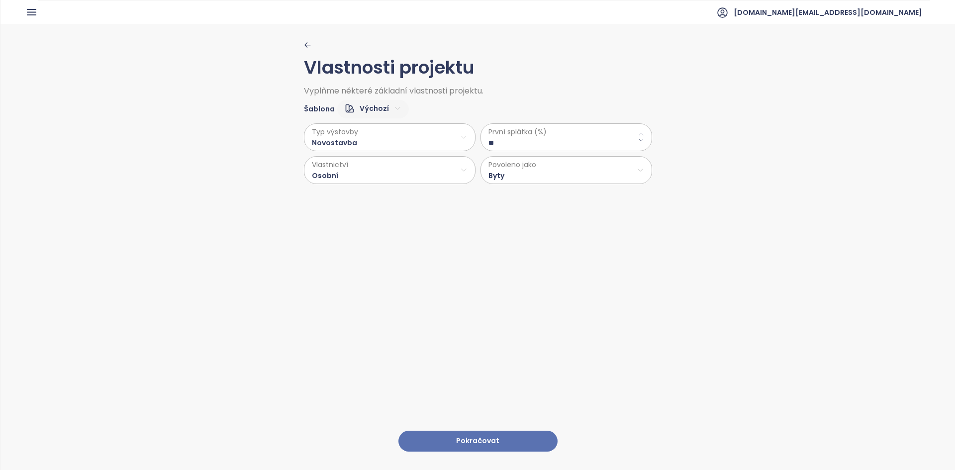
click at [554, 139] on \(\%\) "**" at bounding box center [566, 142] width 156 height 11
type \(\%\) "*"
type \(\%\) "**"
click at [588, 106] on div "Šablona Žádné" at bounding box center [478, 106] width 348 height 23
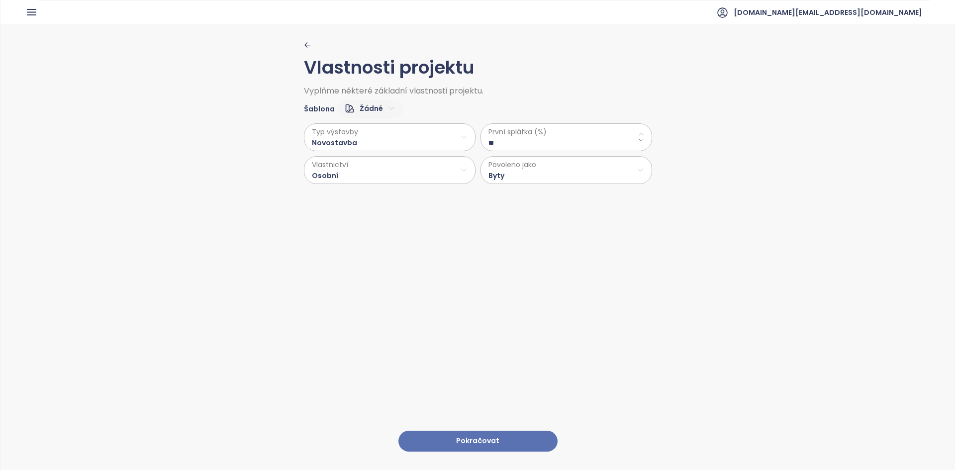
click at [457, 434] on button "Pokračovat" at bounding box center [477, 441] width 159 height 21
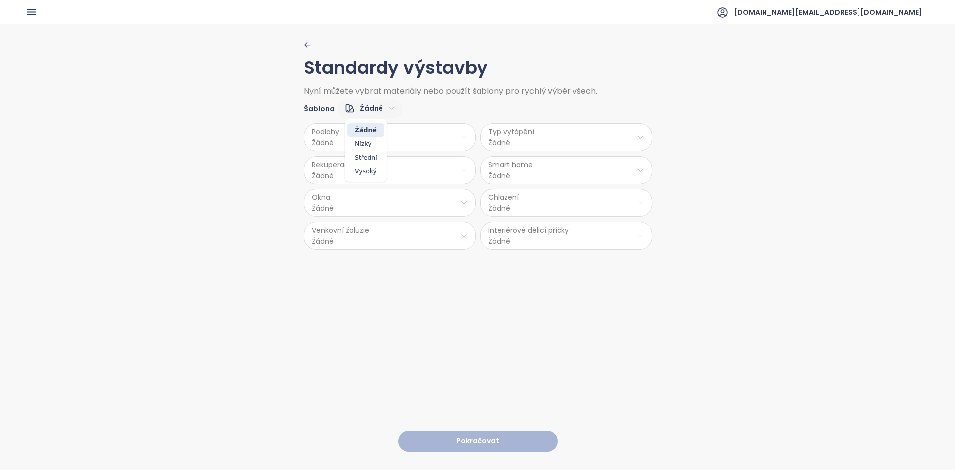
click at [364, 107] on html "Domů Dashboard Analýza trhu Ceník Updaty Reporty Projekty Nastavení Návody Pomo…" at bounding box center [477, 235] width 955 height 470
click at [371, 156] on span "Střední" at bounding box center [365, 158] width 37 height 14
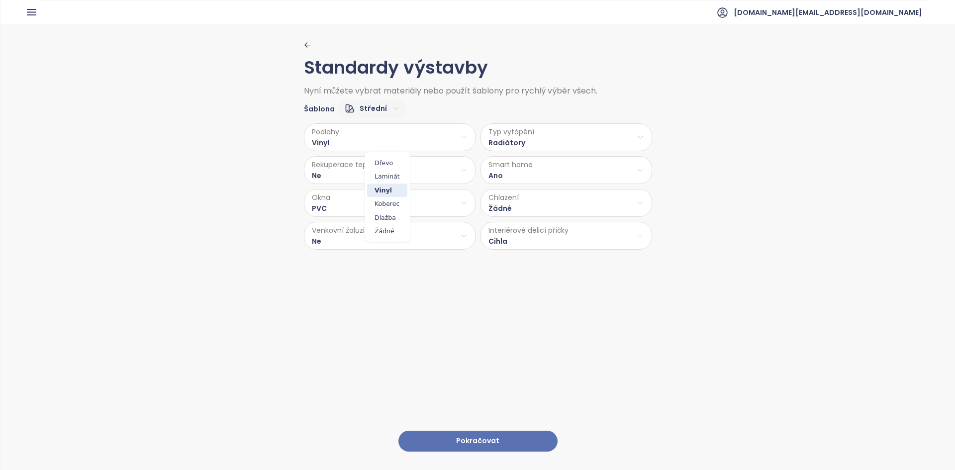
click at [356, 144] on html "Domů Dashboard Analýza trhu Ceník Updaty Reporty Projekty Nastavení Návody Pomo…" at bounding box center [477, 235] width 955 height 470
click at [389, 176] on span "Laminát" at bounding box center [387, 177] width 40 height 14
click at [511, 135] on html "Domů Dashboard Analýza trhu Ceník Updaty Reporty Projekty Nastavení Návody Pomo…" at bounding box center [477, 235] width 955 height 470
click at [436, 178] on html "Domů Dashboard Analýza trhu Ceník Updaty Reporty Projekty Nastavení Návody Pomo…" at bounding box center [477, 235] width 955 height 470
click at [429, 175] on html "Domů Dashboard Analýza trhu Ceník Updaty Reporty Projekty Nastavení Návody Pomo…" at bounding box center [477, 235] width 955 height 470
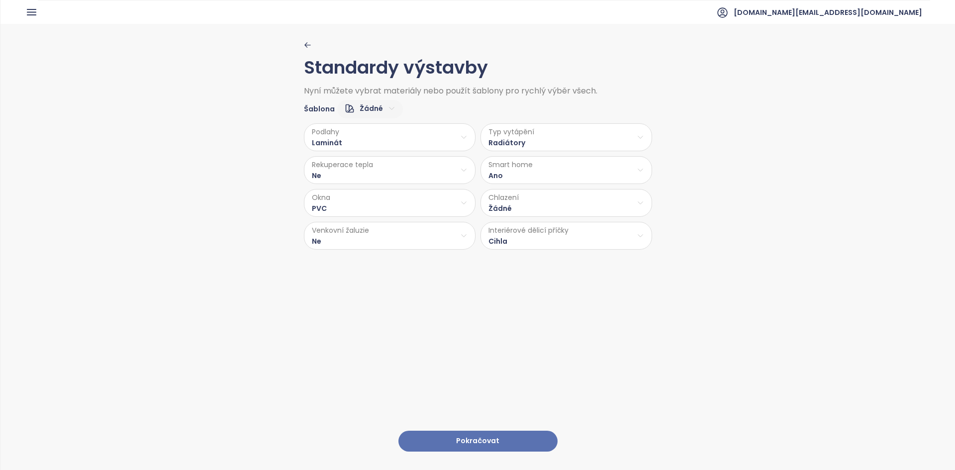
click at [506, 176] on html "Domů Dashboard Analýza trhu Ceník Updaty Reporty Projekty Nastavení Návody Pomo…" at bounding box center [477, 235] width 955 height 470
click at [516, 176] on html "Domů Dashboard Analýza trhu Ceník Updaty Reporty Projekty Nastavení Návody Pomo…" at bounding box center [477, 235] width 955 height 470
click at [555, 207] on span "Ne" at bounding box center [563, 209] width 28 height 14
click at [341, 206] on html "Domů Dashboard Analýza trhu Ceník Updaty Reporty Projekty Nastavení Návody Pomo…" at bounding box center [477, 235] width 955 height 470
click at [553, 190] on html "Domů Dashboard Analýza trhu Ceník Updaty Reporty Projekty Nastavení Návody Pomo…" at bounding box center [477, 235] width 955 height 470
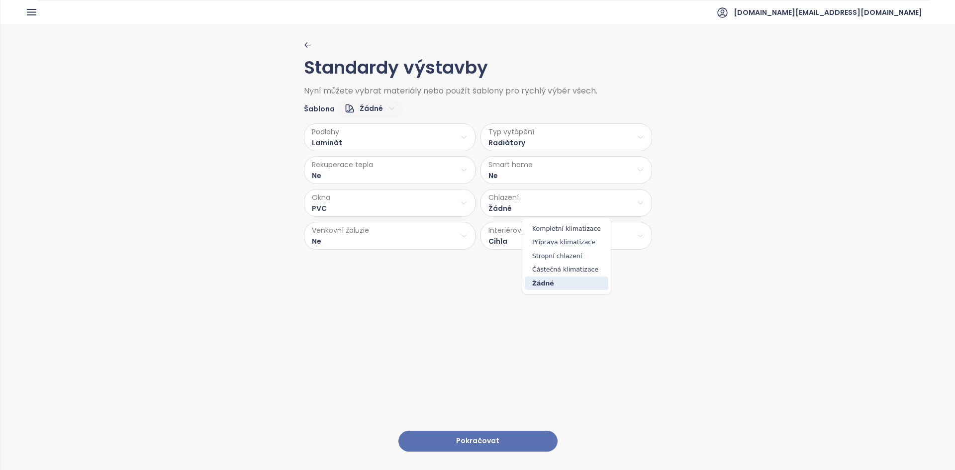
click at [552, 194] on html "Domů Dashboard Analýza trhu Ceník Updaty Reporty Projekty Nastavení Návody Pomo…" at bounding box center [477, 235] width 955 height 470
click at [363, 246] on html "Domů Dashboard Analýza trhu Ceník Updaty Reporty Projekty Nastavení Návody Pomo…" at bounding box center [477, 235] width 955 height 470
click at [398, 234] on html "Domů Dashboard Analýza trhu Ceník Updaty Reporty Projekty Nastavení Návody Pomo…" at bounding box center [477, 235] width 955 height 470
click at [540, 244] on html "Domů Dashboard Analýza trhu Ceník Updaty Reporty Projekty Nastavení Návody Pomo…" at bounding box center [477, 235] width 955 height 470
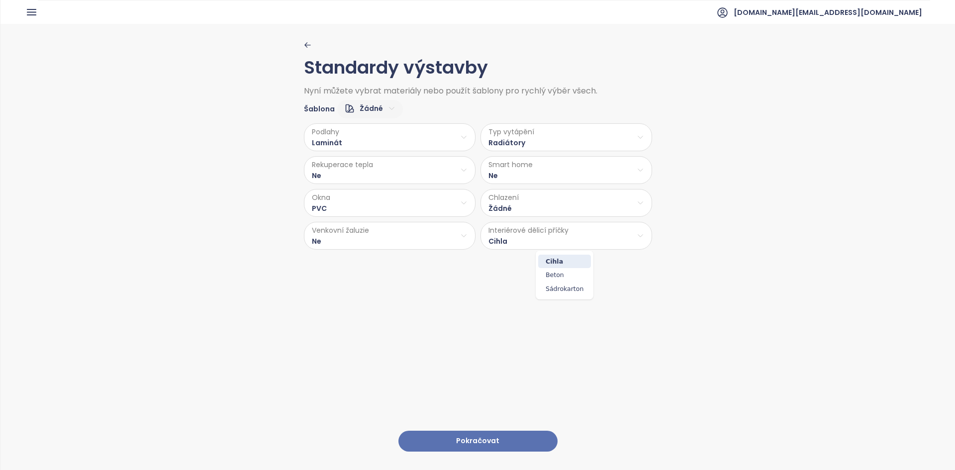
click at [442, 438] on html "Domů Dashboard Analýza trhu Ceník Updaty Reporty Projekty Nastavení Návody Pomo…" at bounding box center [477, 235] width 955 height 470
click at [442, 438] on button "Pokračovat" at bounding box center [477, 441] width 159 height 21
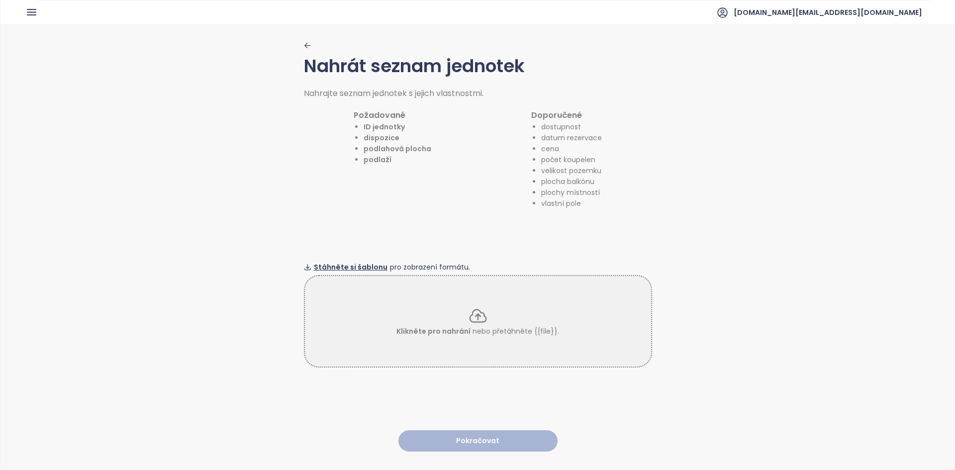
click at [361, 266] on span "Stáhněte si šablonu" at bounding box center [351, 267] width 74 height 11
click at [478, 299] on div "Klikněte pro nahrání nebo přetáhněte {{file}}." at bounding box center [478, 321] width 348 height 92
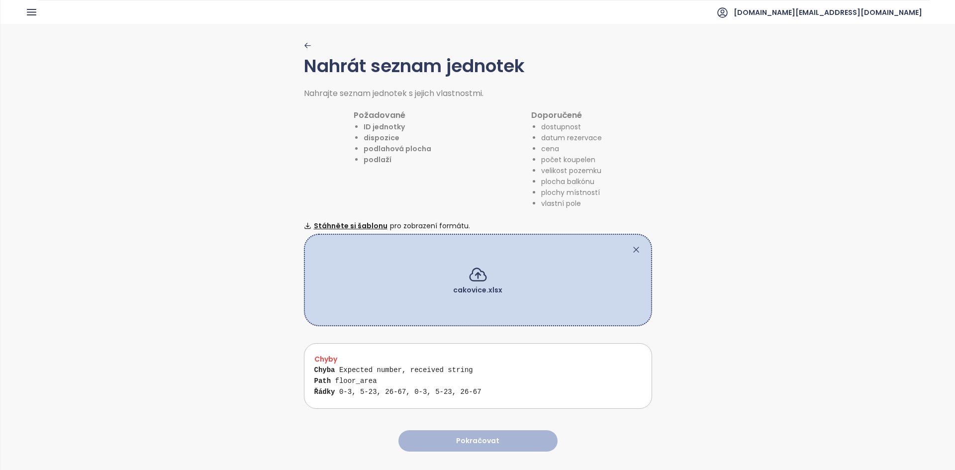
click at [633, 248] on icon at bounding box center [636, 250] width 10 height 10
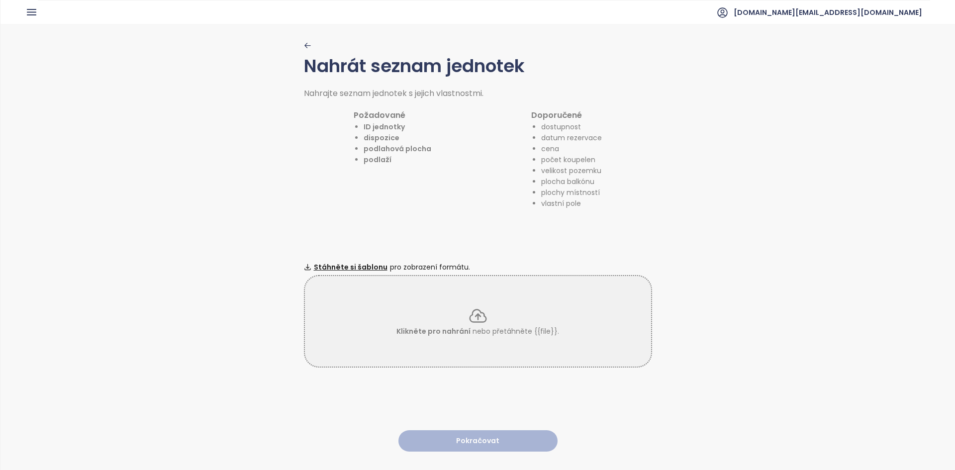
click at [493, 306] on div "Klikněte pro nahrání nebo přetáhněte {{file}}." at bounding box center [478, 321] width 346 height 31
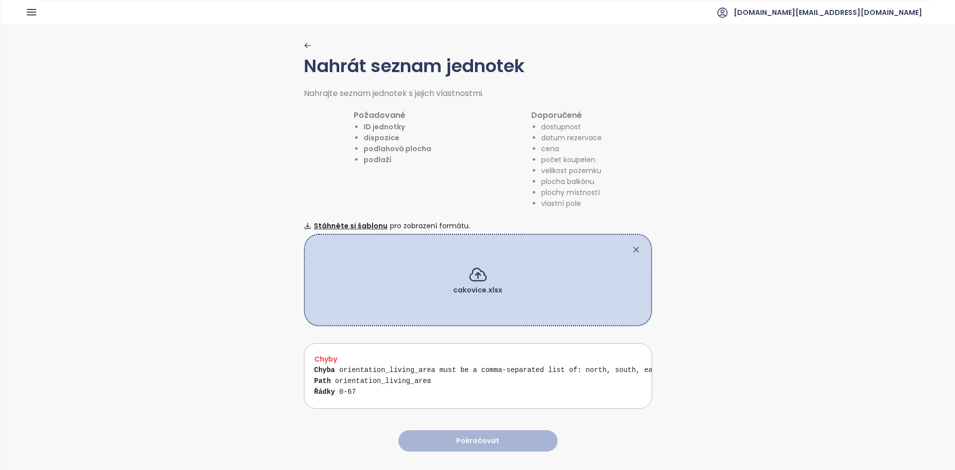
click at [631, 245] on icon at bounding box center [636, 250] width 10 height 10
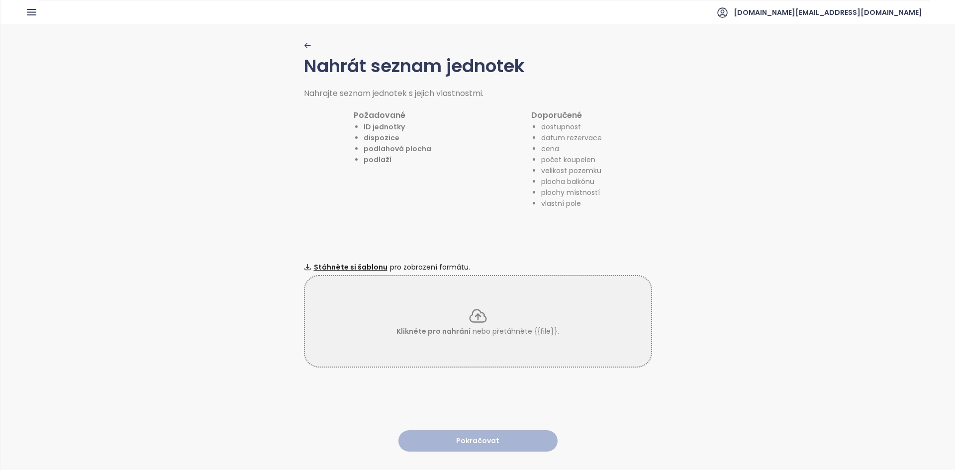
click at [565, 306] on div "Klikněte pro nahrání nebo přetáhněte {{file}}." at bounding box center [478, 321] width 346 height 31
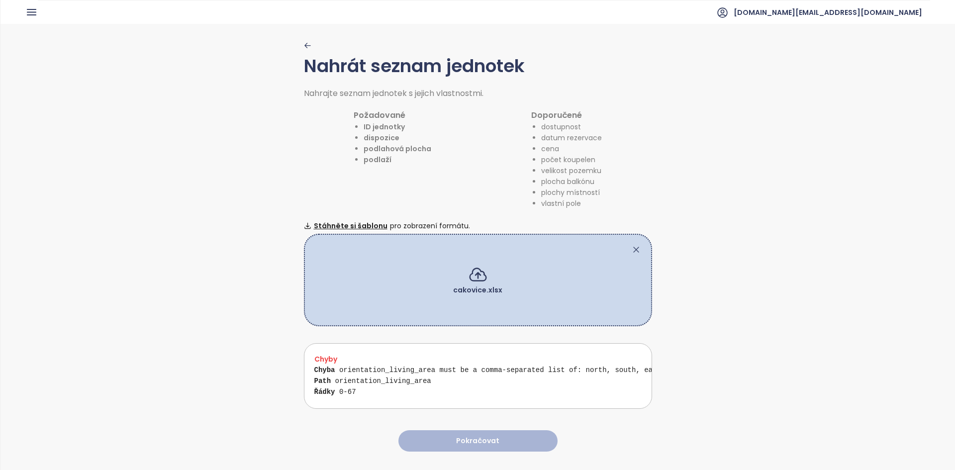
click at [627, 251] on div at bounding box center [478, 250] width 326 height 10
click at [631, 246] on icon at bounding box center [636, 250] width 10 height 10
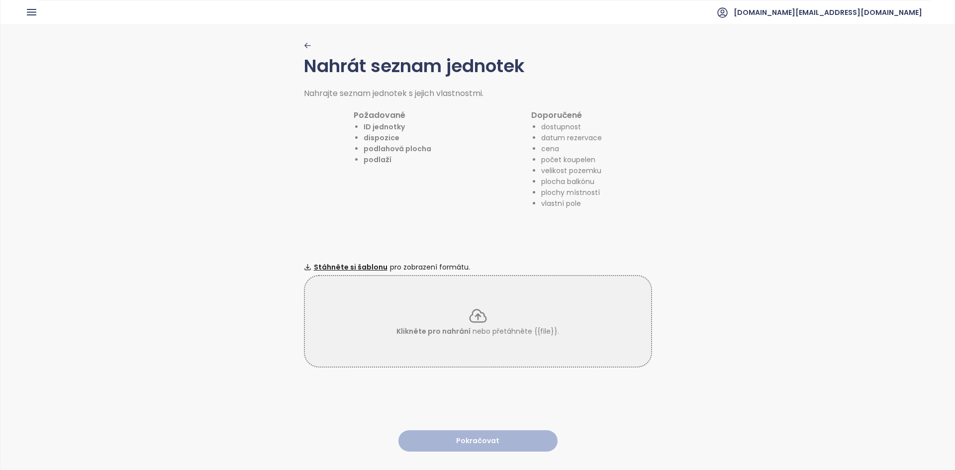
click at [489, 306] on div "Klikněte pro nahrání nebo přetáhněte {{file}}." at bounding box center [478, 321] width 346 height 31
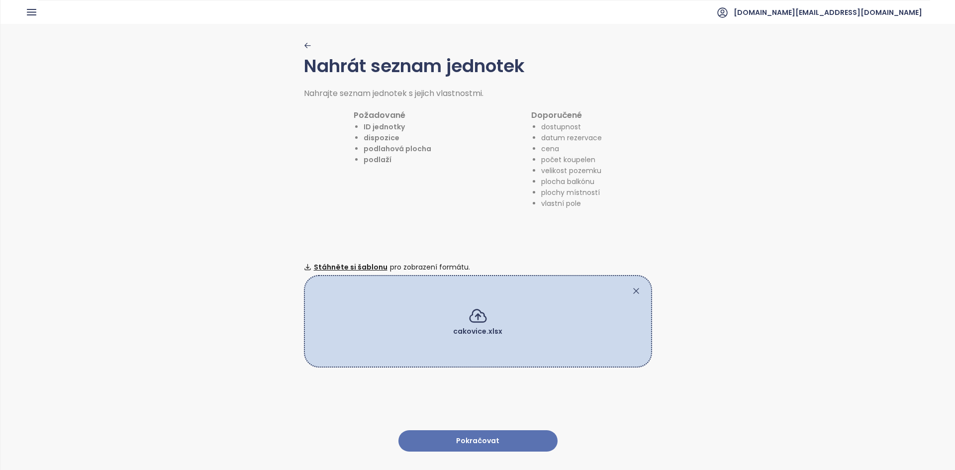
click at [484, 430] on button "Pokračovat" at bounding box center [477, 440] width 159 height 21
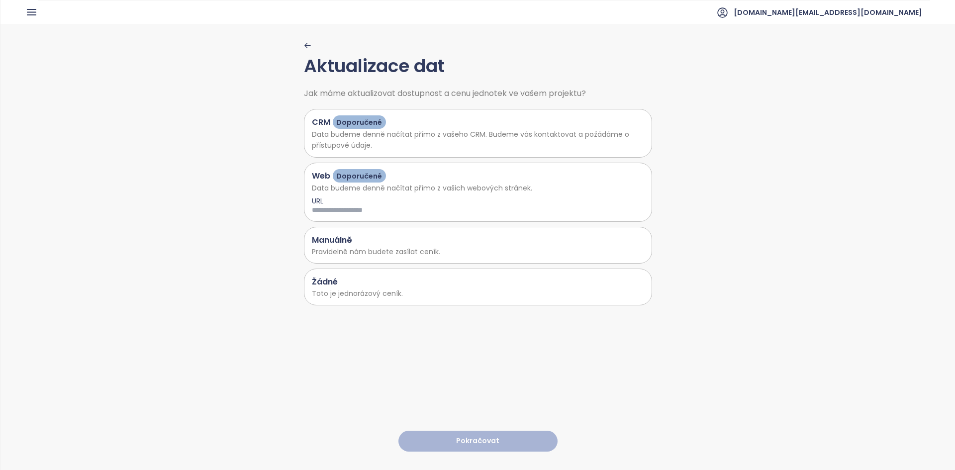
click at [409, 288] on p "Toto je jednorázový ceník." at bounding box center [478, 293] width 332 height 11
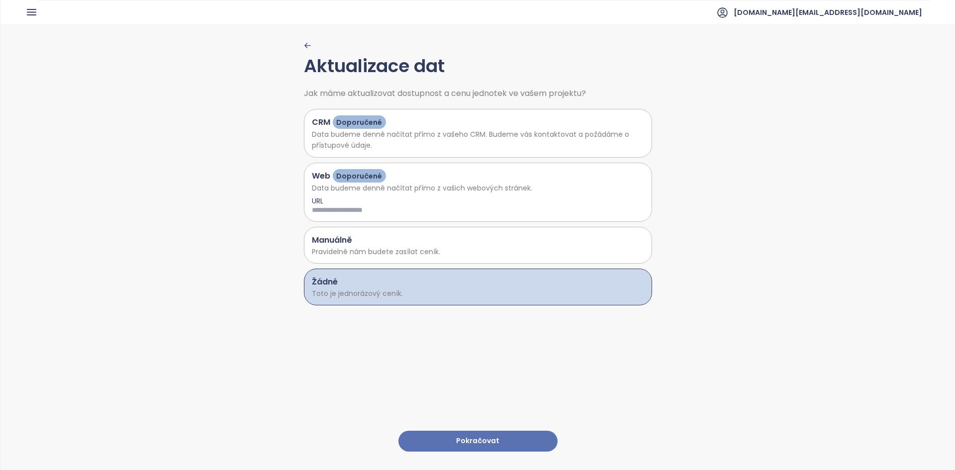
click at [446, 431] on button "Pokračovat" at bounding box center [477, 441] width 159 height 21
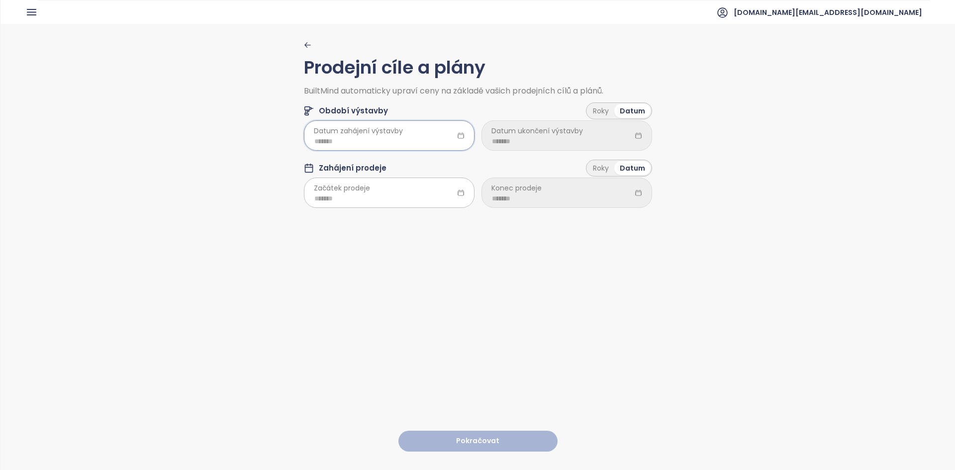
click at [388, 146] on input at bounding box center [389, 141] width 150 height 11
type input "*******"
click at [434, 166] on button "button" at bounding box center [433, 162] width 11 height 20
click at [311, 162] on span "button" at bounding box center [309, 163] width 5 height 5
click at [410, 250] on div "Sep" at bounding box center [417, 255] width 30 height 12
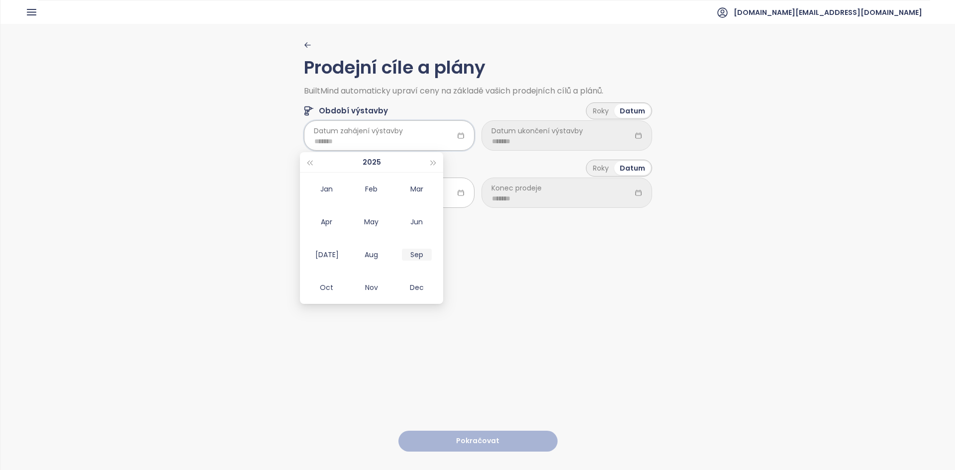
type input "*******"
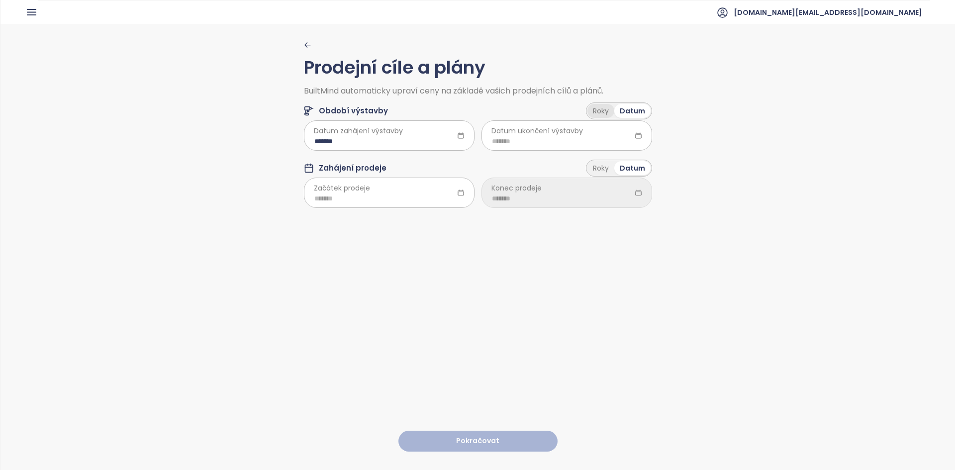
click at [595, 109] on div "Roky" at bounding box center [600, 111] width 27 height 14
click at [567, 138] on html "Domů Dashboard Analýza trhu Ceník Updaty Reporty Projekty Nastavení Návody Pomo…" at bounding box center [477, 235] width 955 height 470
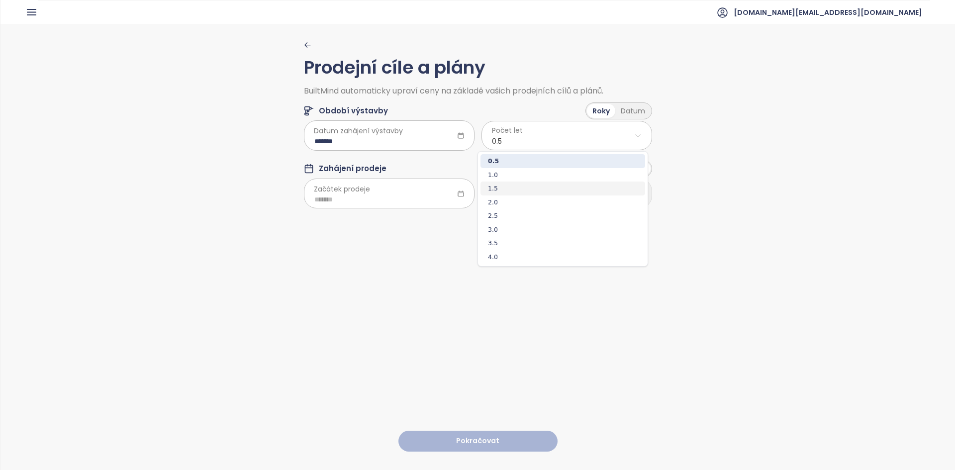
click at [524, 192] on span "1.5" at bounding box center [562, 188] width 165 height 14
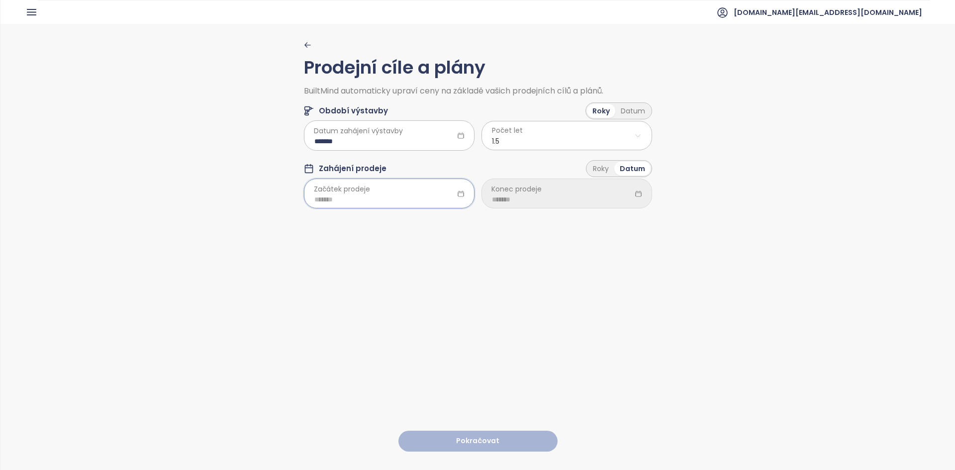
click at [405, 195] on input at bounding box center [389, 199] width 150 height 11
type input "*******"
click at [410, 257] on td "Mar" at bounding box center [416, 247] width 45 height 33
click at [543, 195] on input at bounding box center [567, 199] width 150 height 11
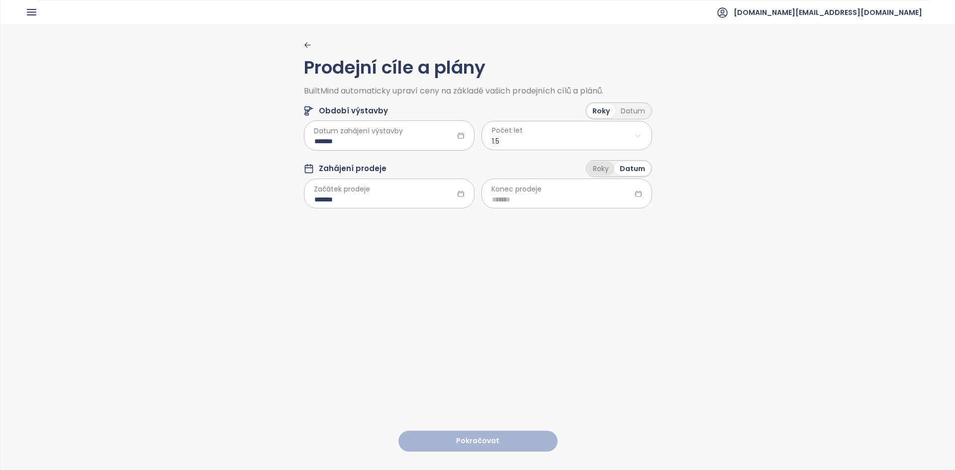
click at [590, 174] on div "Roky" at bounding box center [600, 169] width 27 height 14
click at [543, 195] on html "Domů Dashboard Analýza trhu Ceník Updaty Reporty Projekty Nastavení Návody Pomo…" at bounding box center [477, 235] width 955 height 470
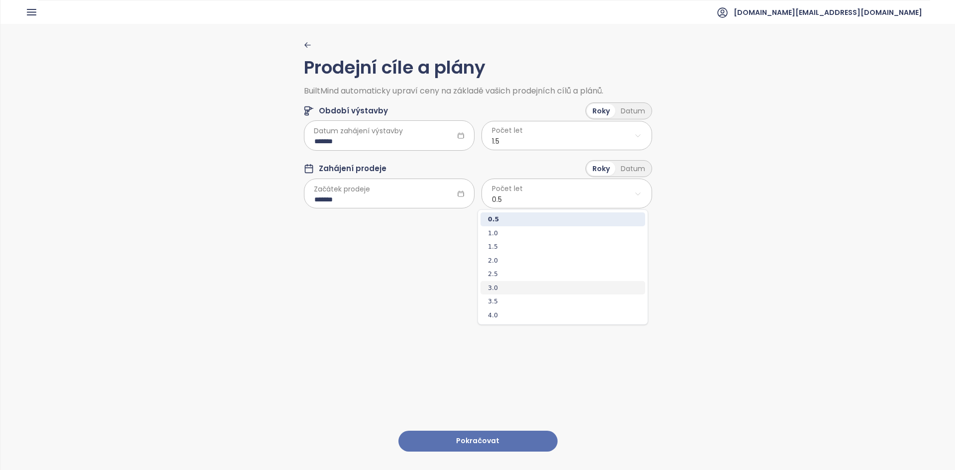
click at [530, 288] on span "3.0" at bounding box center [562, 288] width 165 height 14
click at [503, 201] on html "Domů Dashboard Analýza trhu Ceník Updaty Reporty Projekty Nastavení Návody Pomo…" at bounding box center [477, 235] width 955 height 470
click at [349, 196] on html "Domů Dashboard Analýza trhu Ceník Updaty Reporty Projekty Nastavení Návody Pomo…" at bounding box center [477, 235] width 955 height 470
click at [349, 196] on input "*******" at bounding box center [389, 199] width 150 height 11
click at [312, 221] on span "button" at bounding box center [309, 221] width 5 height 5
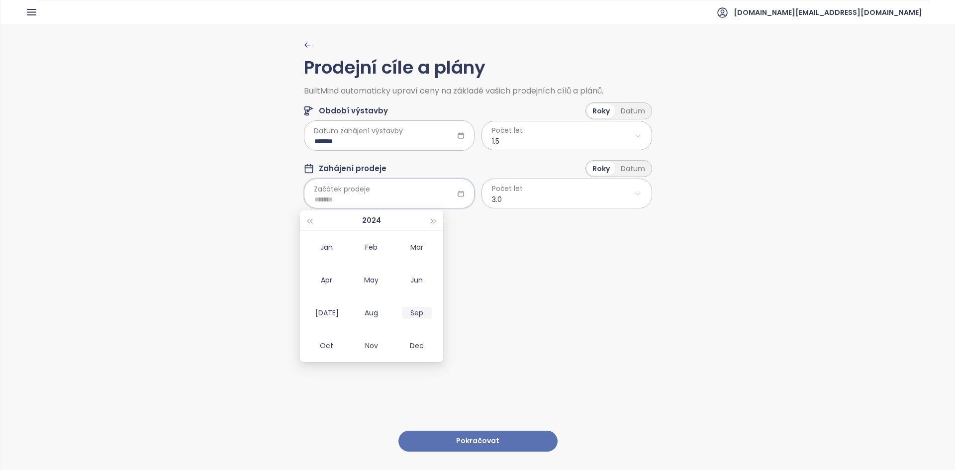
click at [413, 316] on div "Sep" at bounding box center [417, 313] width 30 height 12
click at [342, 202] on input "*******" at bounding box center [389, 199] width 150 height 11
click at [332, 348] on div "Oct" at bounding box center [326, 346] width 30 height 12
type input "*******"
click at [505, 200] on html "Domů Dashboard Analýza trhu Ceník Updaty Reporty Projekty Nastavení Návody Pomo…" at bounding box center [477, 235] width 955 height 470
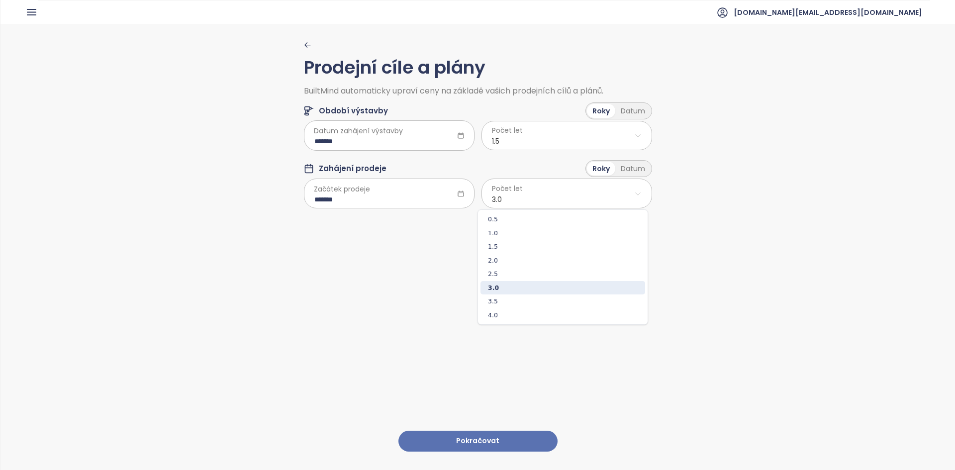
click at [627, 177] on html "Domů Dashboard Analýza trhu Ceník Updaty Reporty Projekty Nastavení Návody Pomo…" at bounding box center [477, 235] width 955 height 470
click at [627, 167] on div "Datum" at bounding box center [632, 169] width 35 height 14
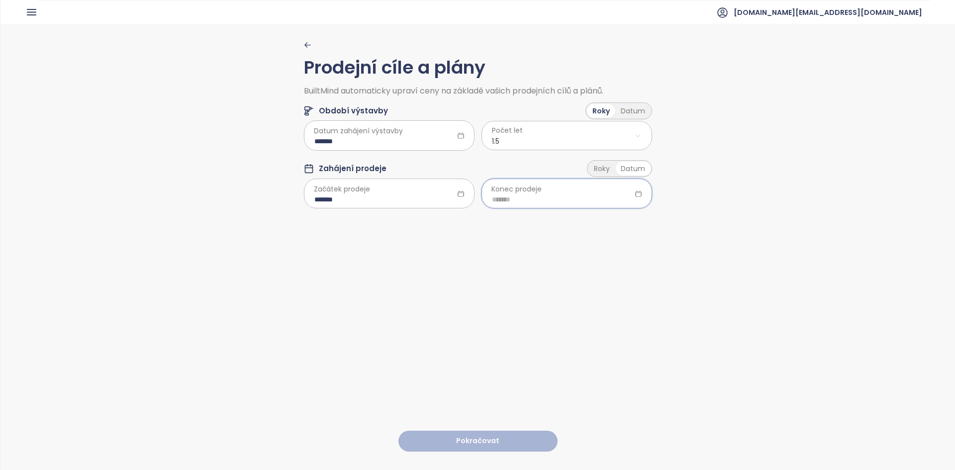
click at [587, 198] on input at bounding box center [567, 199] width 150 height 11
type input "*******"
click at [609, 224] on button "button" at bounding box center [611, 220] width 11 height 20
type input "*******"
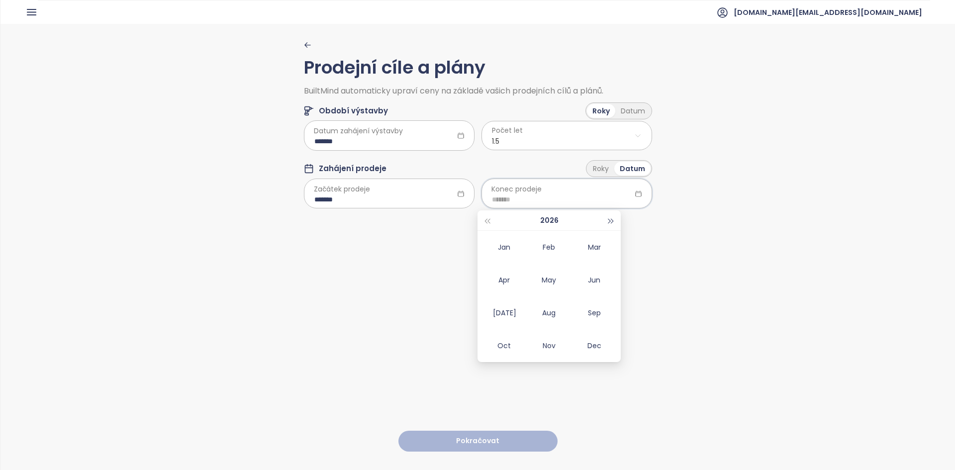
click at [611, 224] on button "button" at bounding box center [611, 220] width 11 height 20
click at [603, 249] on div "Mar" at bounding box center [594, 247] width 30 height 12
type input "*******"
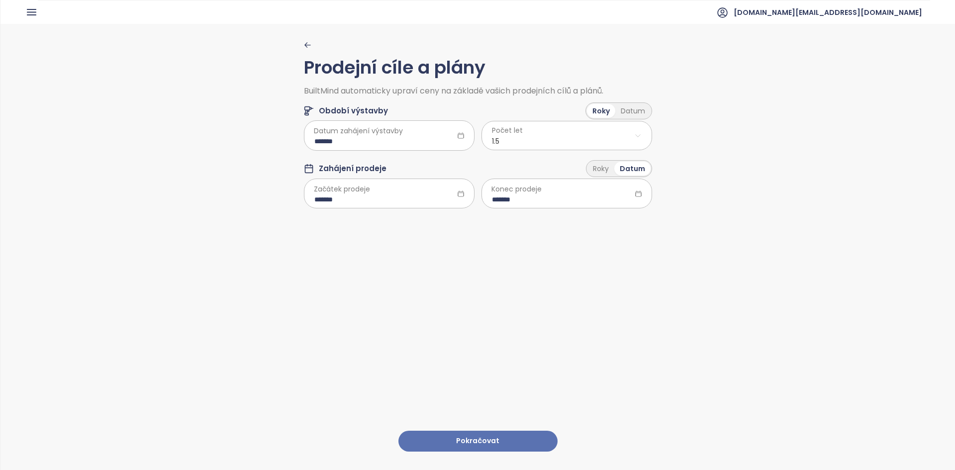
click at [485, 442] on button "Pokračovat" at bounding box center [477, 441] width 159 height 21
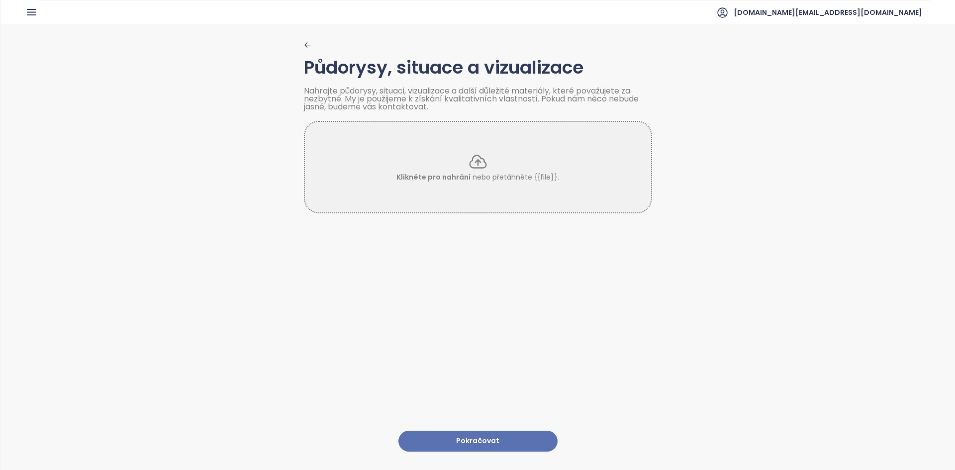
click at [486, 442] on button "Pokračovat" at bounding box center [477, 441] width 159 height 21
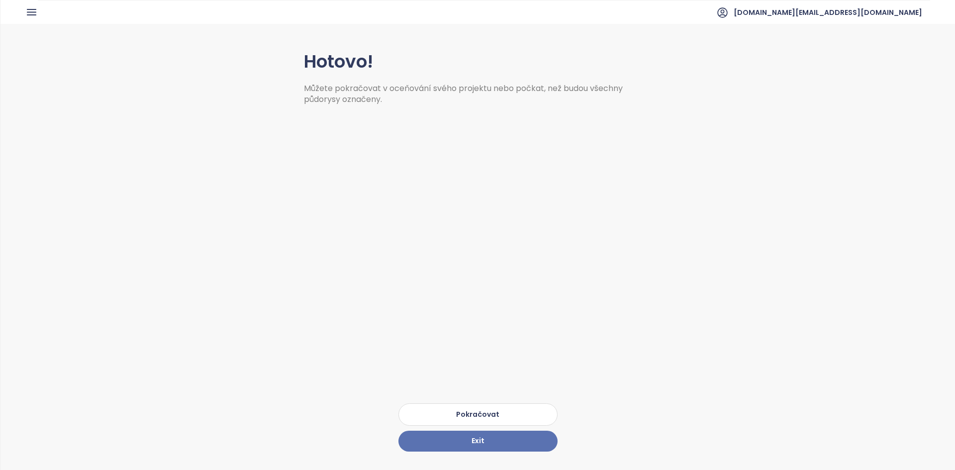
click at [468, 405] on button "Pokračovat" at bounding box center [477, 414] width 159 height 22
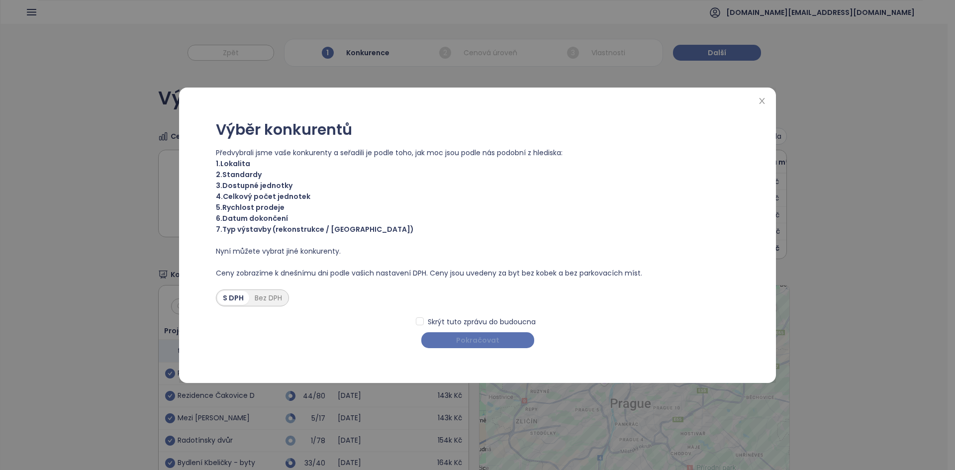
click at [472, 339] on span "Pokračovat" at bounding box center [477, 340] width 43 height 11
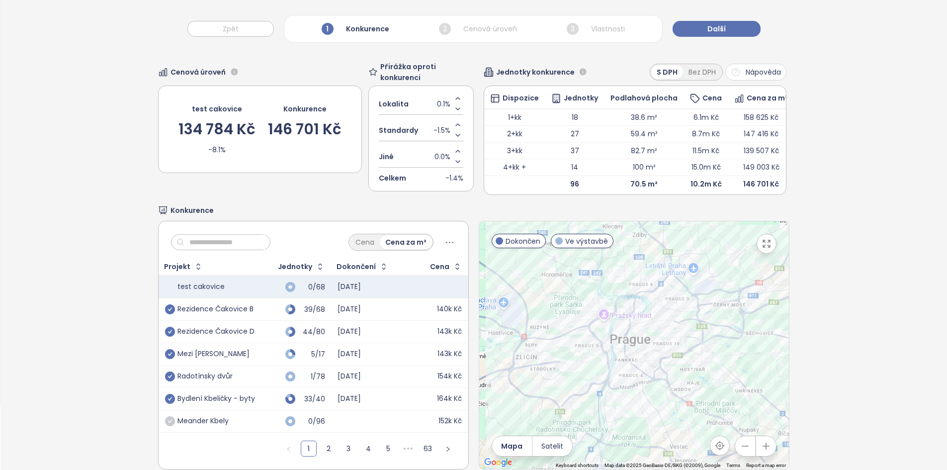
scroll to position [96, 0]
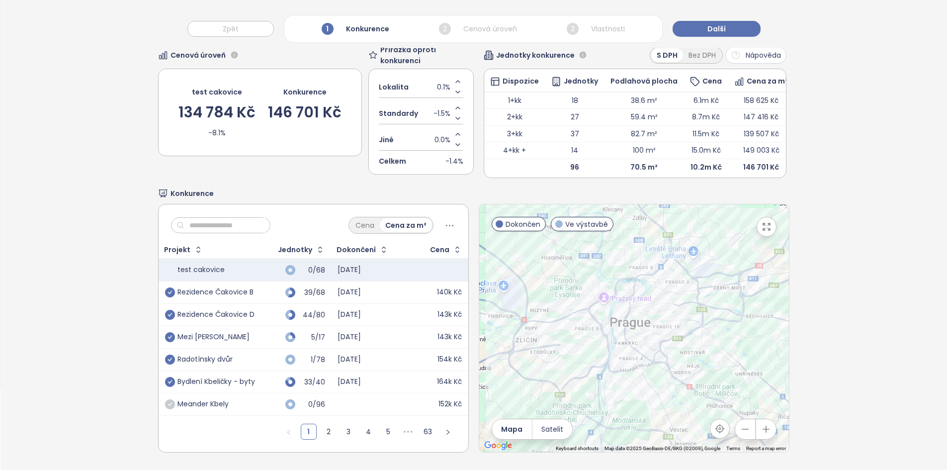
click at [220, 218] on input "text" at bounding box center [224, 225] width 81 height 15
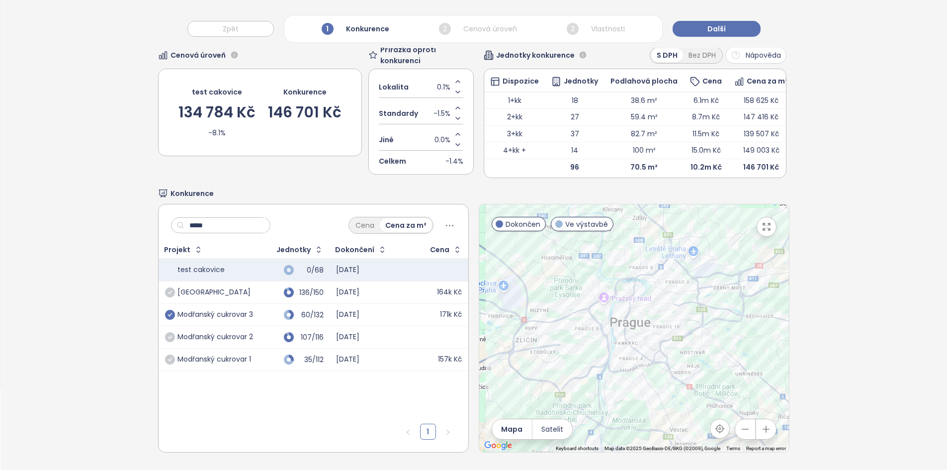
type input "*****"
click at [165, 310] on icon "check-circle" at bounding box center [170, 315] width 10 height 10
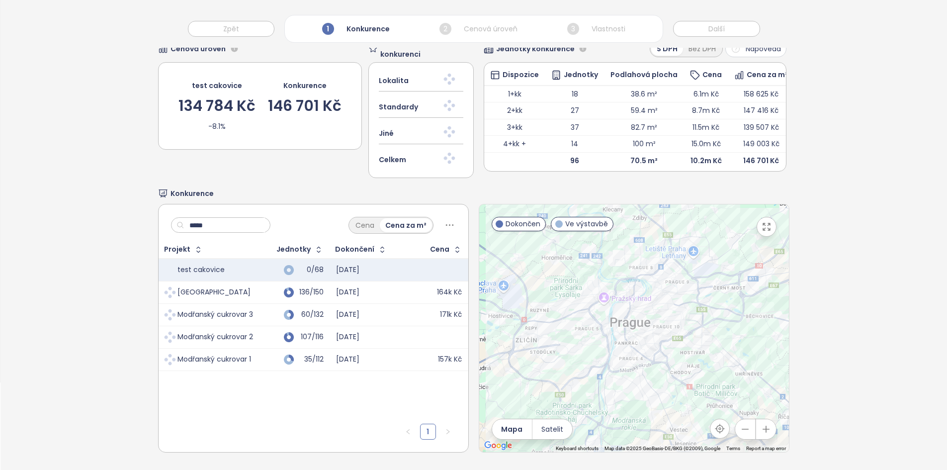
click at [224, 218] on input "*****" at bounding box center [224, 225] width 81 height 15
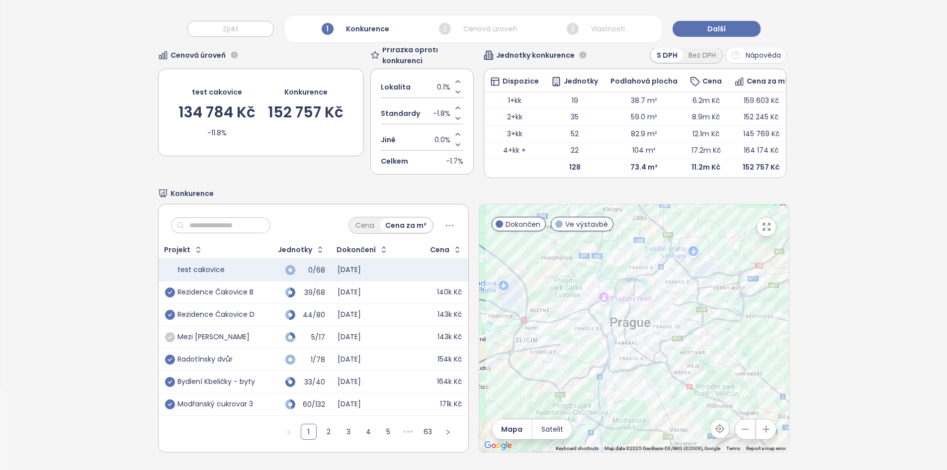
click at [170, 332] on icon "check-circle" at bounding box center [170, 337] width 10 height 10
click at [216, 218] on input "text" at bounding box center [224, 225] width 81 height 15
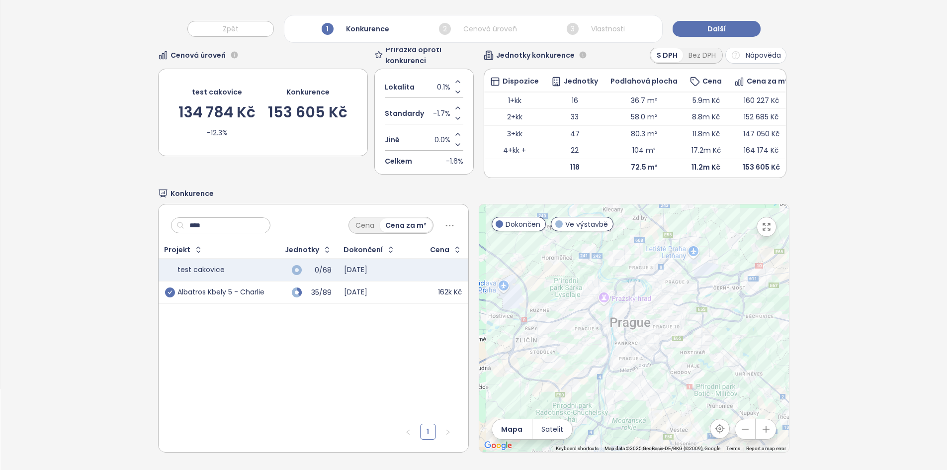
type input "****"
click at [170, 287] on icon "check-circle" at bounding box center [170, 292] width 10 height 10
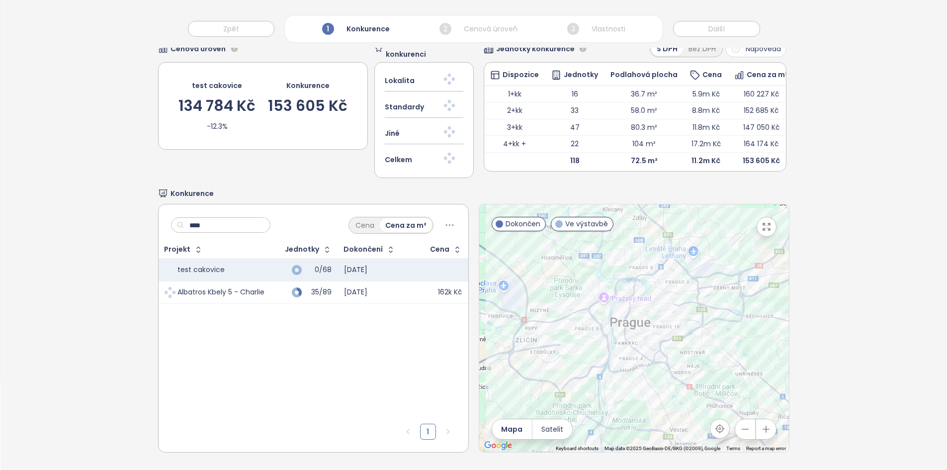
click at [220, 220] on input "****" at bounding box center [224, 225] width 81 height 15
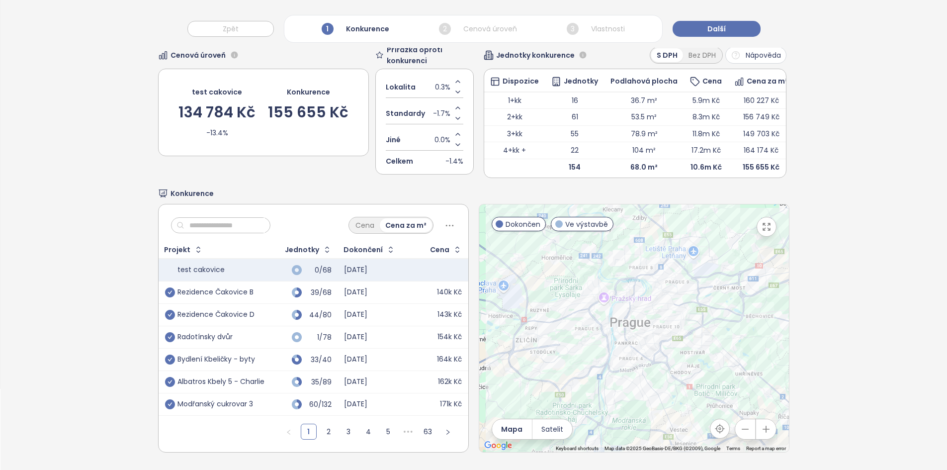
click at [254, 331] on div "Radotínsky dvůr" at bounding box center [214, 337] width 99 height 12
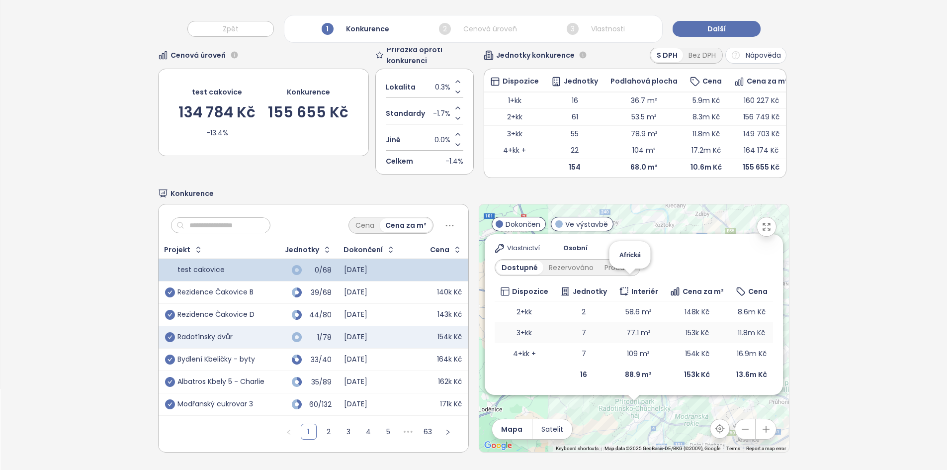
scroll to position [0, 0]
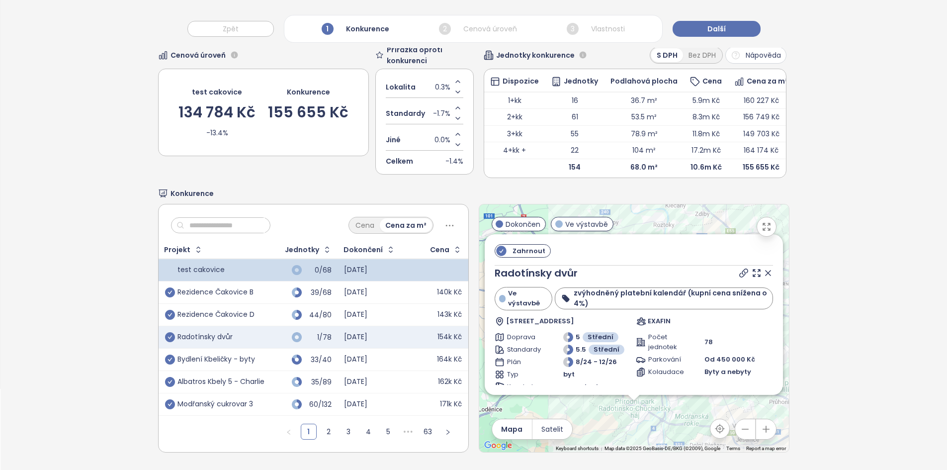
drag, startPoint x: 168, startPoint y: 328, endPoint x: 192, endPoint y: 229, distance: 101.4
click at [168, 332] on icon "check-circle" at bounding box center [170, 337] width 10 height 10
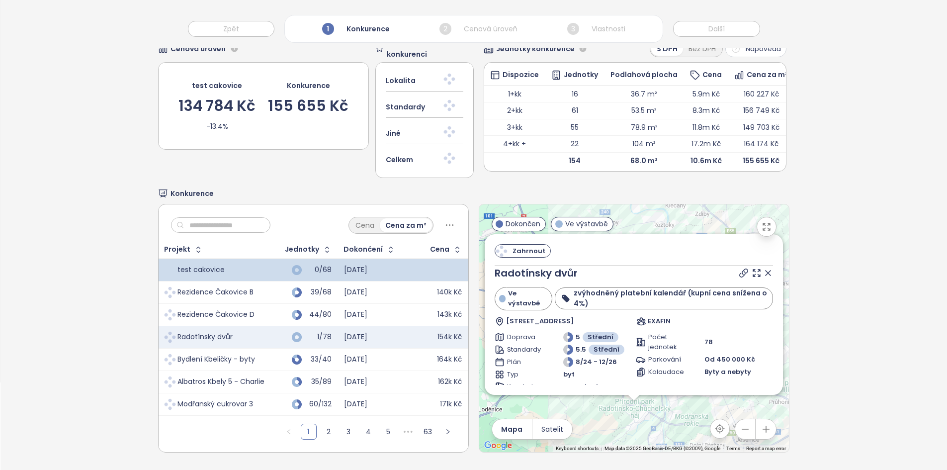
click at [195, 218] on input "text" at bounding box center [224, 225] width 81 height 15
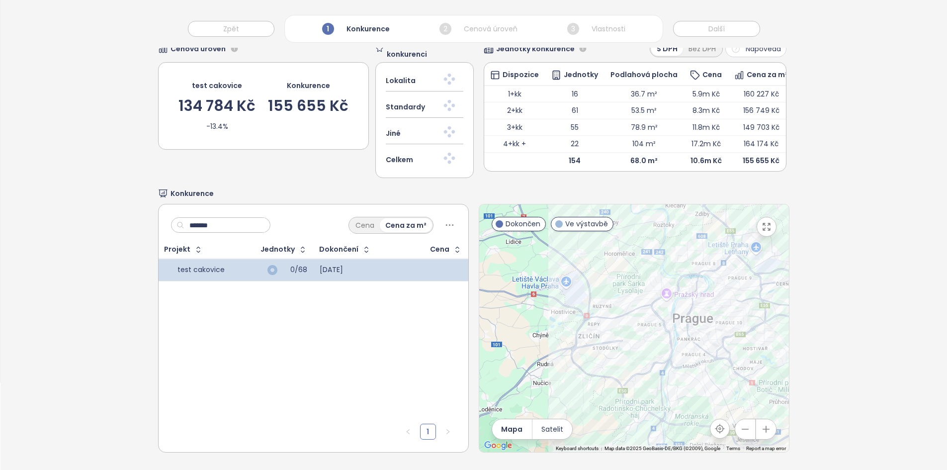
type input "********"
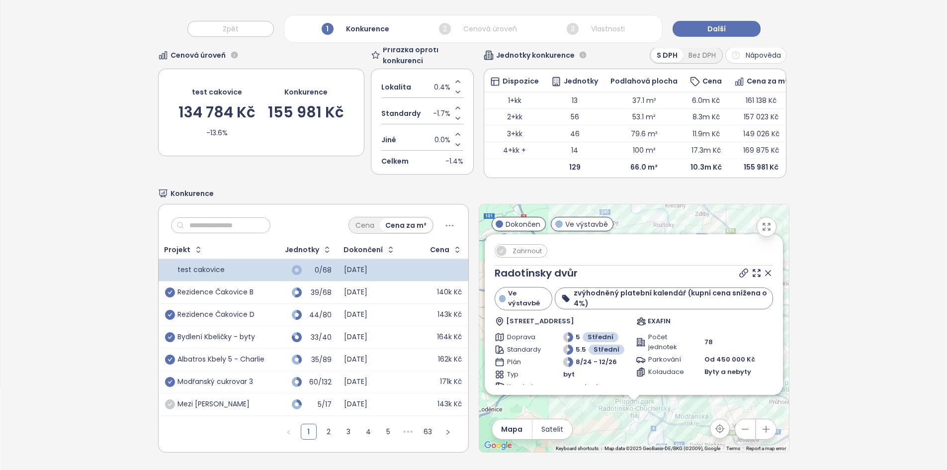
click at [195, 218] on input "text" at bounding box center [224, 225] width 81 height 15
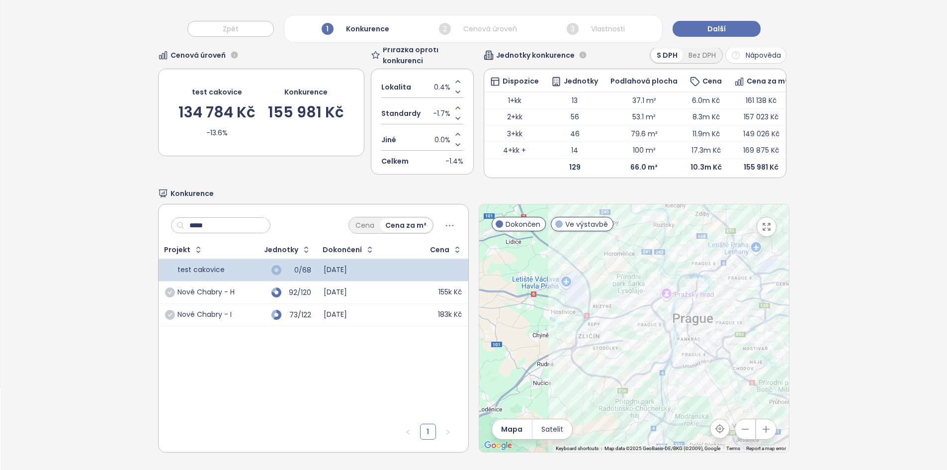
type input "*****"
click at [253, 287] on div "92/120" at bounding box center [279, 292] width 63 height 12
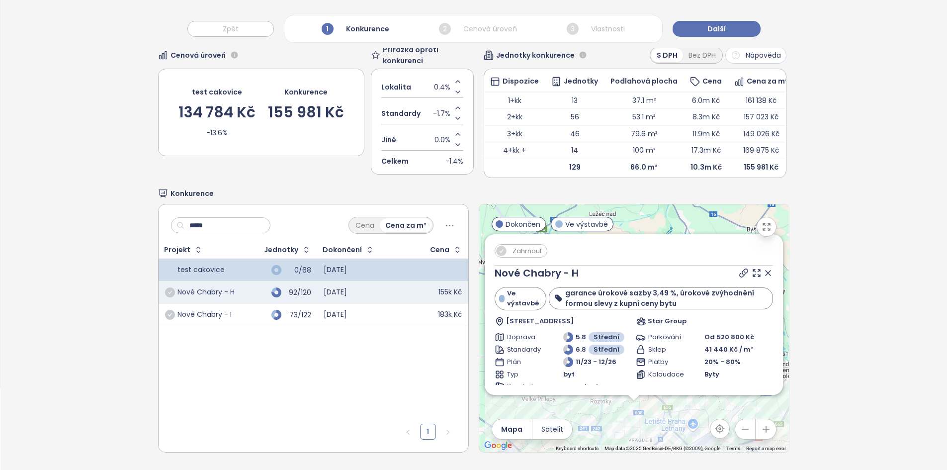
scroll to position [174, 0]
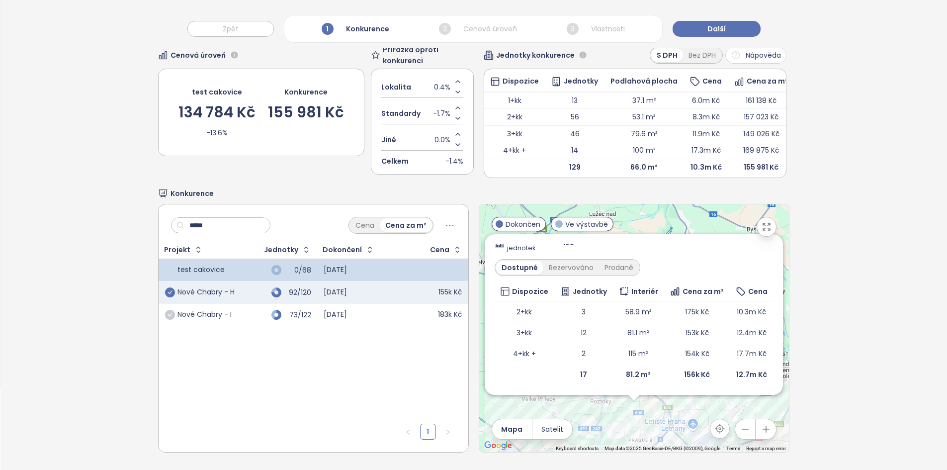
click at [170, 287] on icon "check-circle" at bounding box center [170, 292] width 10 height 10
click at [169, 310] on icon "check-circle" at bounding box center [170, 315] width 10 height 10
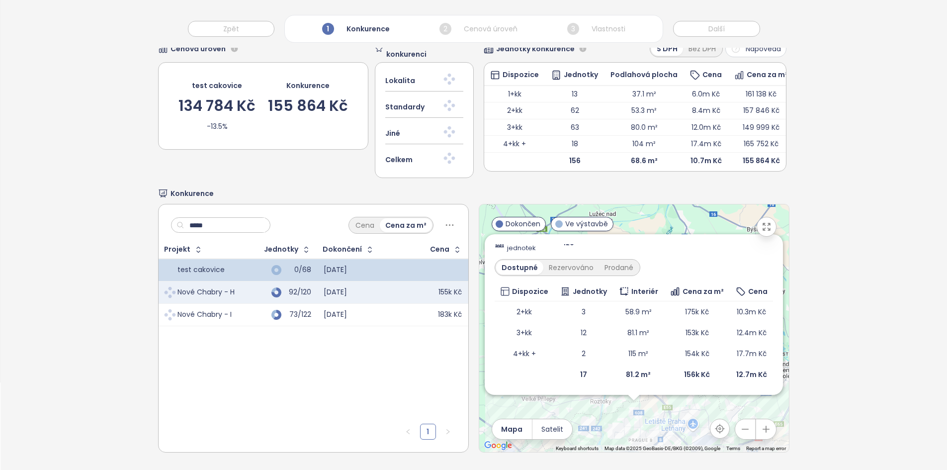
click at [227, 218] on input "*****" at bounding box center [224, 225] width 81 height 15
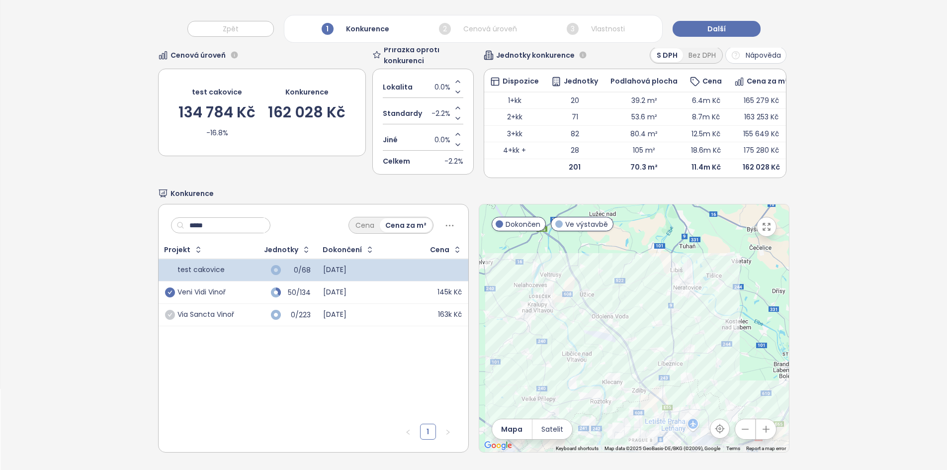
type input "*****"
click at [169, 287] on icon "check-circle" at bounding box center [170, 292] width 10 height 10
click at [170, 312] on icon "check-circle" at bounding box center [170, 315] width 10 height 10
click at [207, 218] on input "*****" at bounding box center [224, 225] width 81 height 15
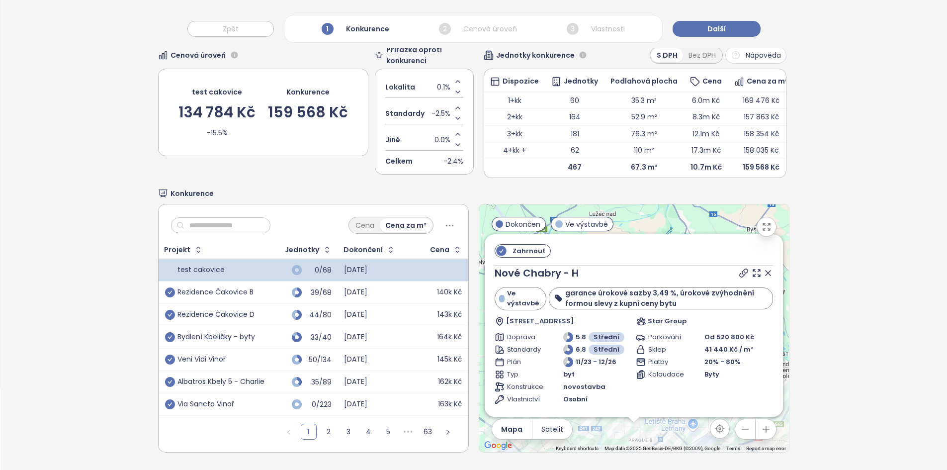
click at [763, 268] on icon at bounding box center [768, 273] width 10 height 10
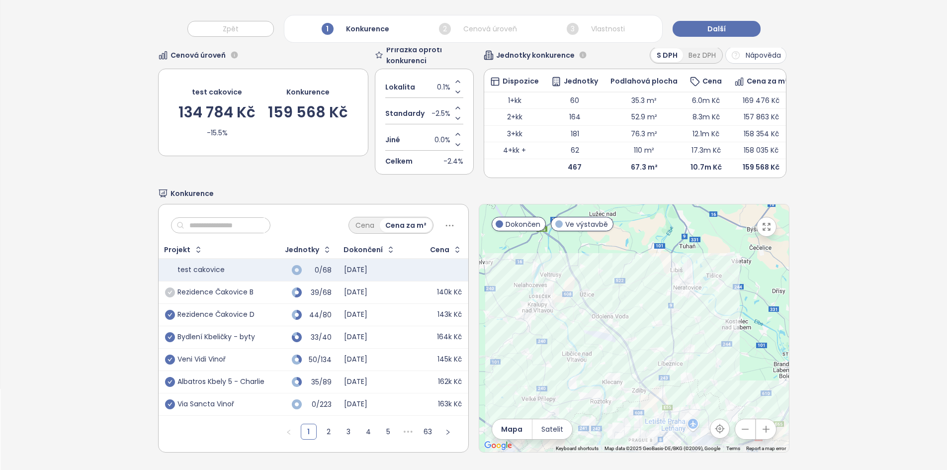
click at [167, 287] on icon "check-circle" at bounding box center [170, 292] width 10 height 10
click at [168, 287] on icon "check-circle" at bounding box center [170, 292] width 10 height 10
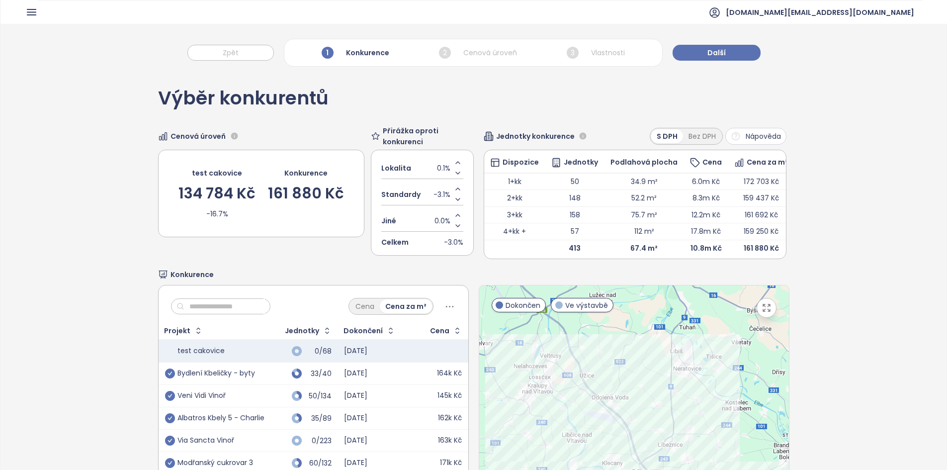
scroll to position [96, 0]
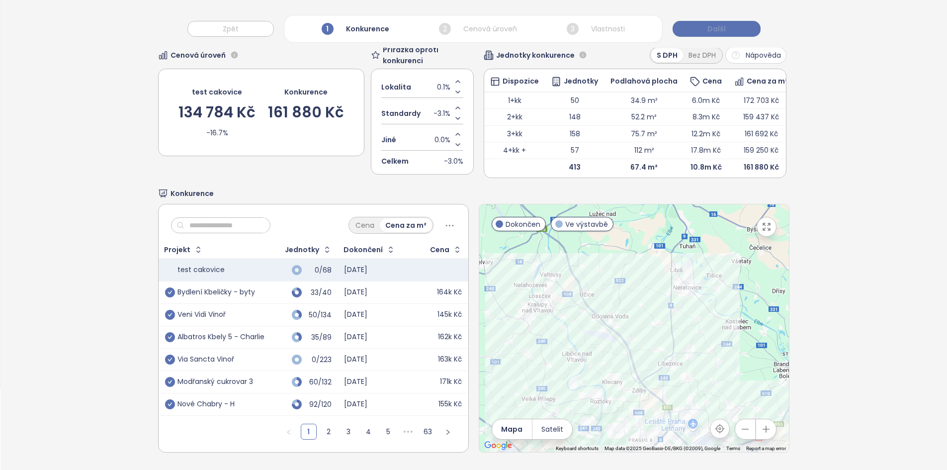
click at [725, 25] on button "Další" at bounding box center [717, 29] width 88 height 16
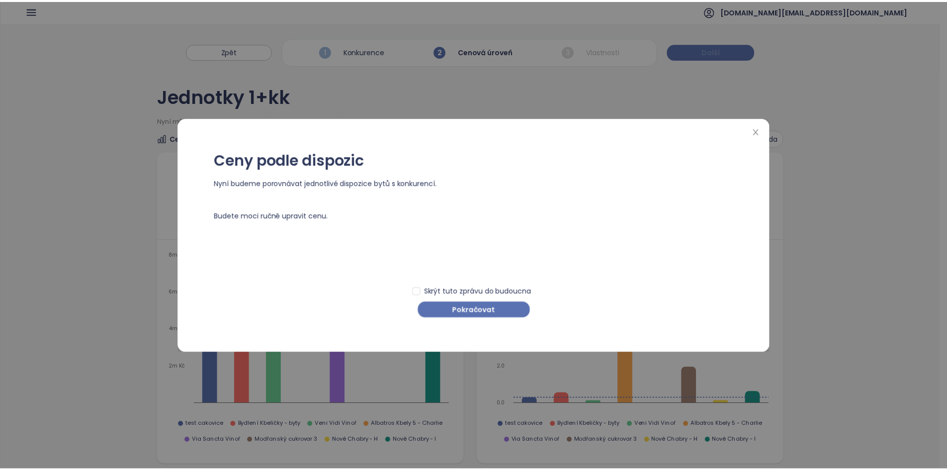
scroll to position [0, 0]
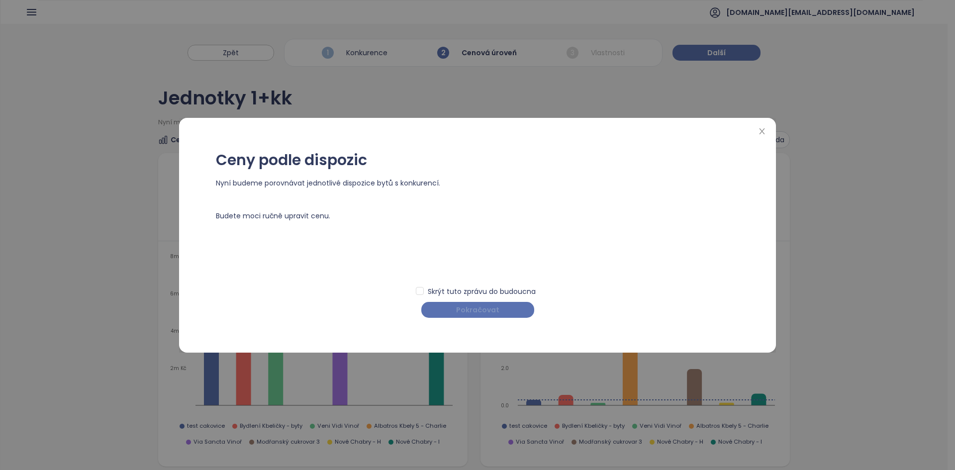
click at [480, 304] on button "Pokračovat" at bounding box center [477, 310] width 113 height 16
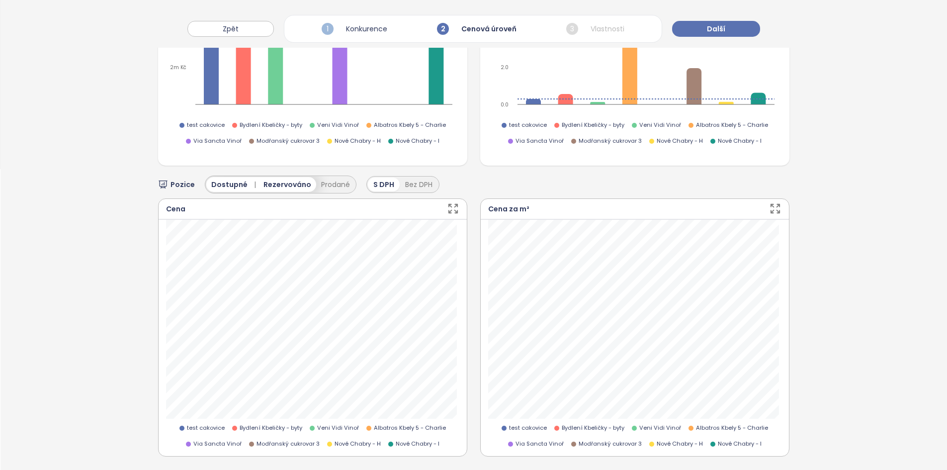
scroll to position [323, 0]
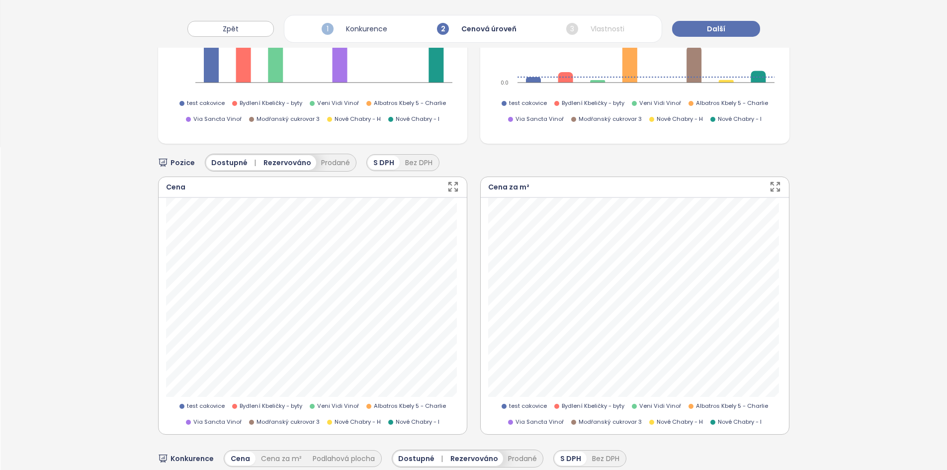
click at [290, 162] on span "Rezervováno" at bounding box center [288, 162] width 48 height 11
click at [290, 162] on button "Rezervováno" at bounding box center [280, 162] width 55 height 15
click at [325, 157] on button "Prodané" at bounding box center [335, 162] width 39 height 15
click at [492, 168] on button "Prodej: Celé období" at bounding box center [515, 162] width 117 height 17
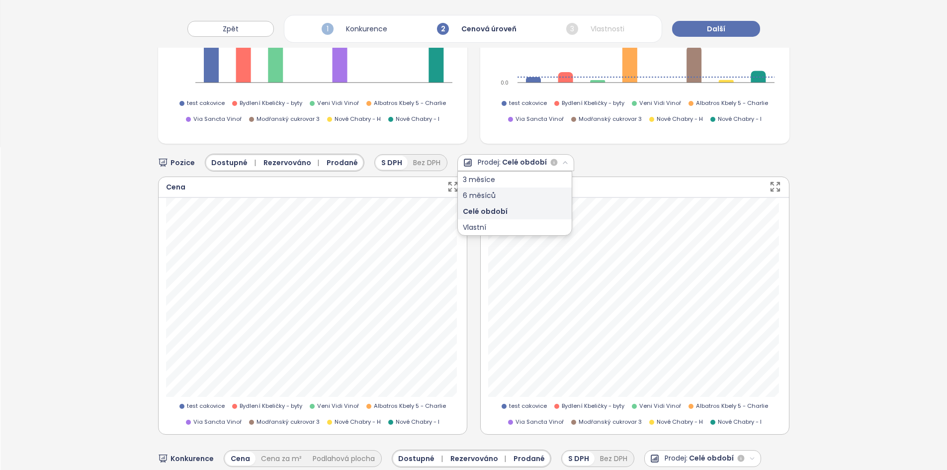
click at [486, 190] on div "6 měsíců" at bounding box center [515, 195] width 114 height 16
click at [343, 157] on span "Prodané" at bounding box center [342, 162] width 31 height 11
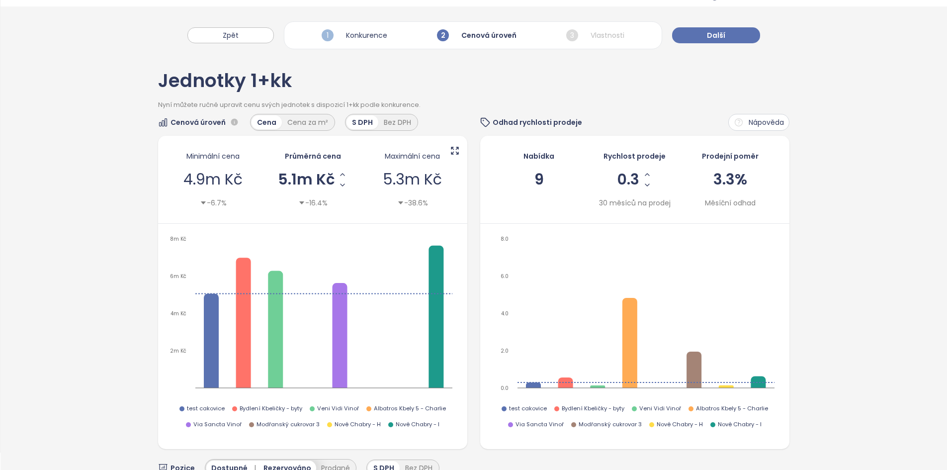
scroll to position [0, 0]
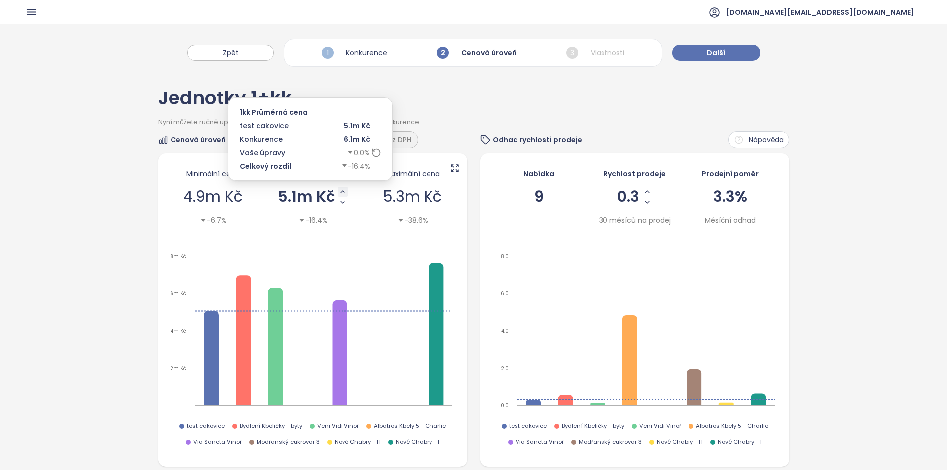
click at [342, 190] on icon "Increase AVG Price" at bounding box center [343, 192] width 8 height 8
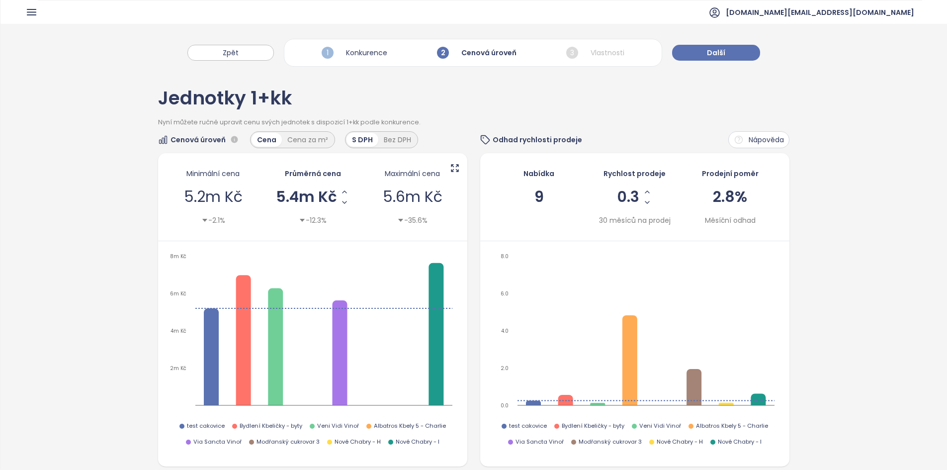
click at [537, 197] on span "9" at bounding box center [539, 196] width 9 height 21
drag, startPoint x: 631, startPoint y: 191, endPoint x: 608, endPoint y: 194, distance: 23.6
click at [608, 194] on div "Rychlost prodeje 0.3 30 měsíců na prodej" at bounding box center [634, 197] width 83 height 68
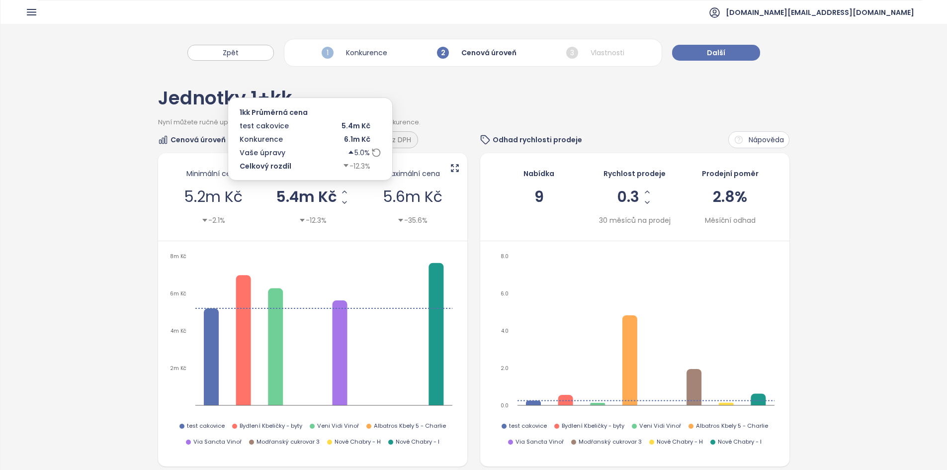
click at [375, 156] on icon at bounding box center [375, 152] width 7 height 7
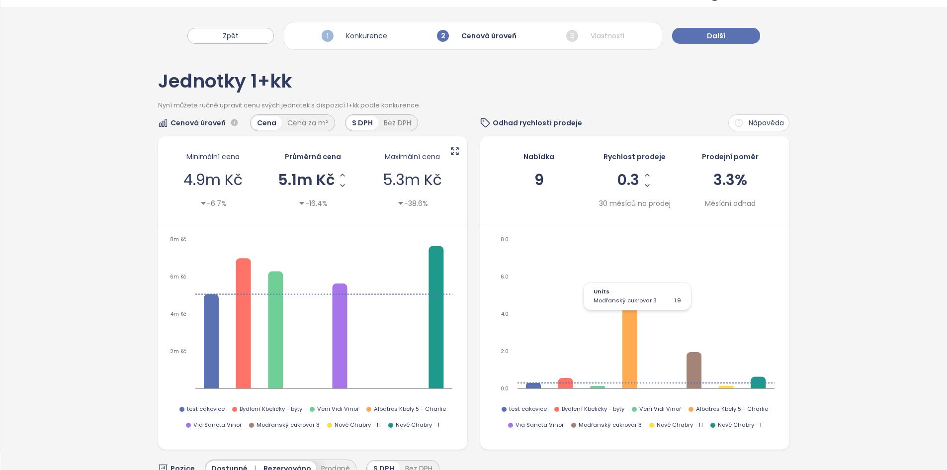
scroll to position [1, 0]
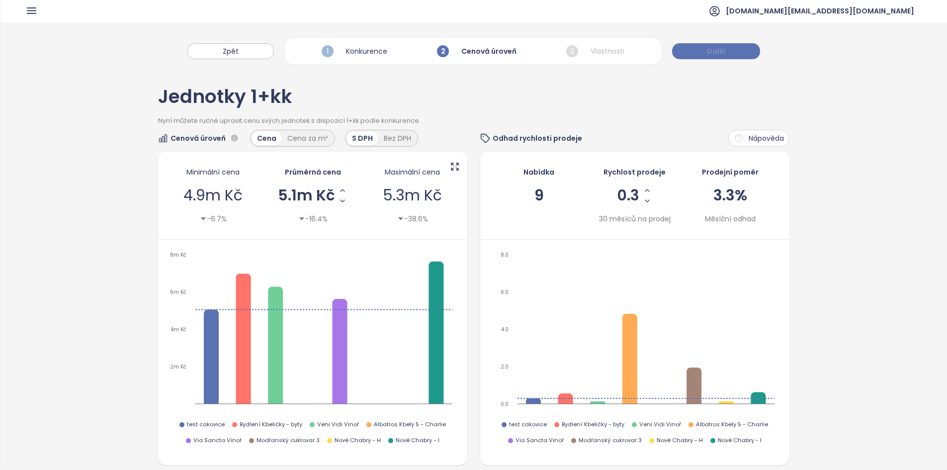
click at [708, 56] on span "Další" at bounding box center [716, 51] width 18 height 11
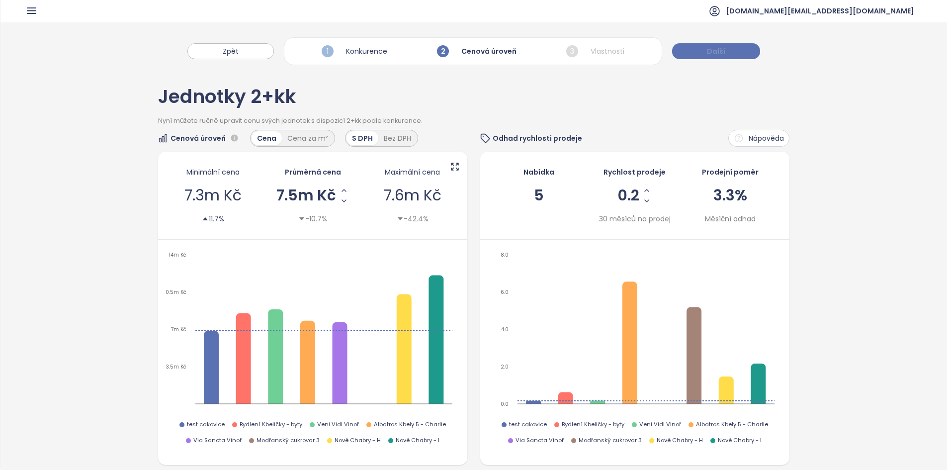
scroll to position [0, 0]
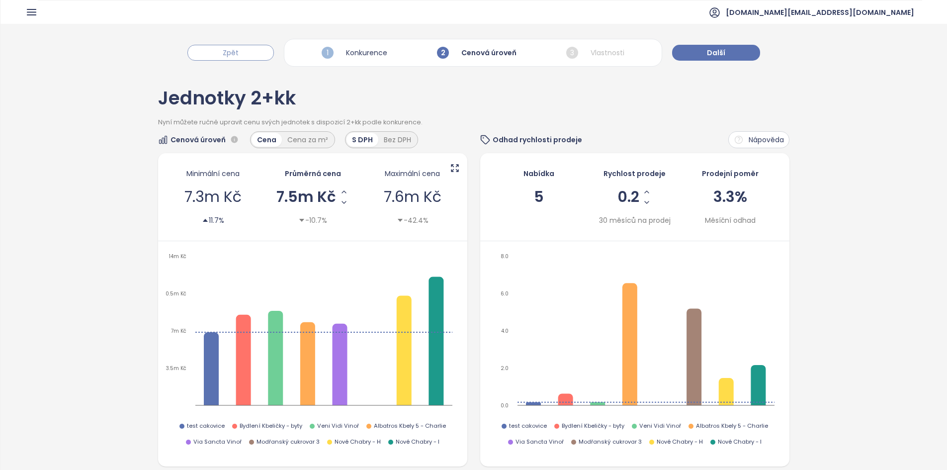
click at [242, 57] on button "Zpět" at bounding box center [230, 53] width 87 height 16
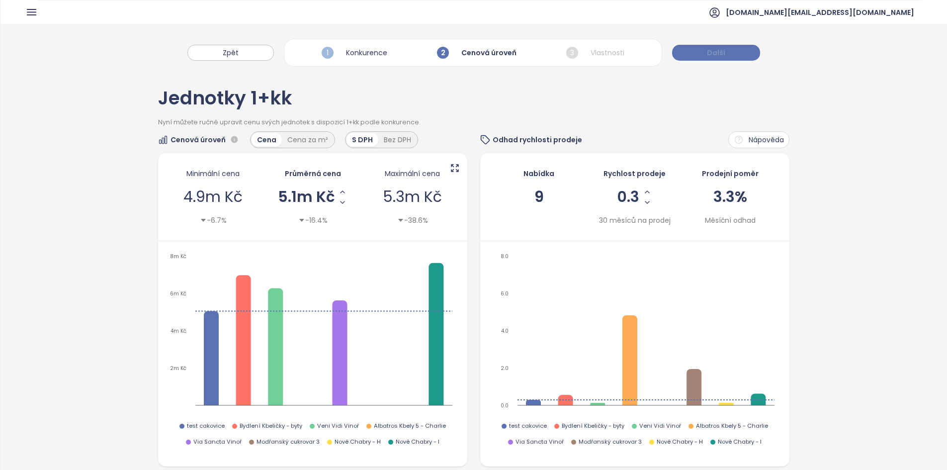
click at [709, 49] on span "Další" at bounding box center [716, 52] width 18 height 11
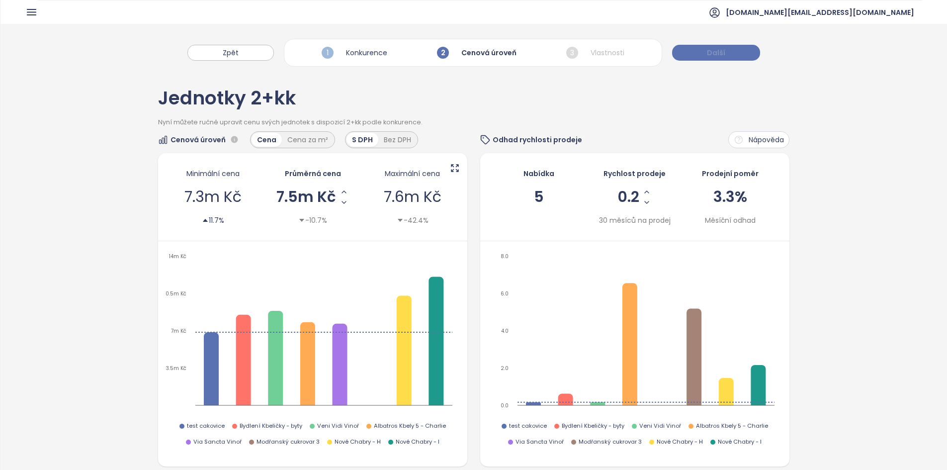
click at [709, 49] on span "Další" at bounding box center [716, 52] width 18 height 11
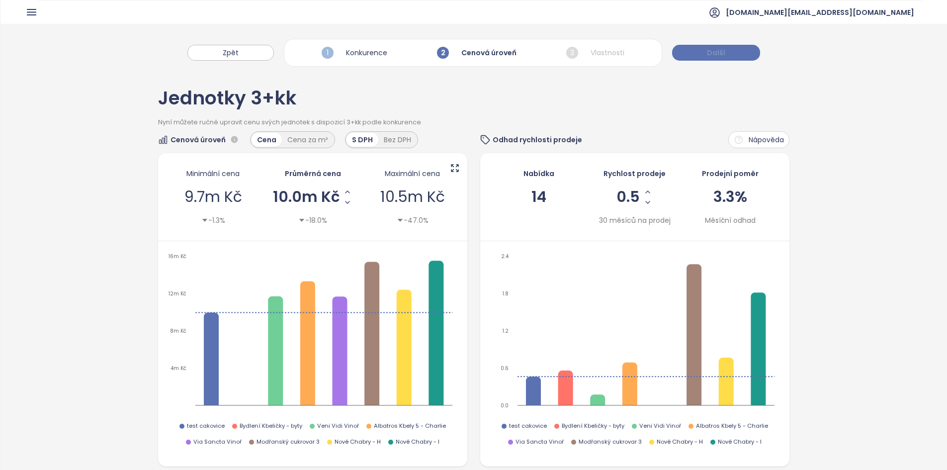
click at [709, 49] on span "Další" at bounding box center [716, 52] width 18 height 11
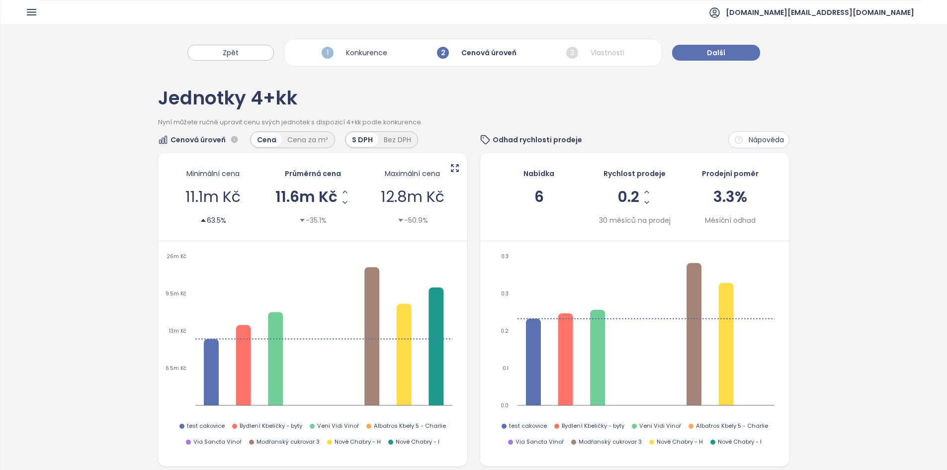
click at [36, 12] on div "builtmind.cz@builtmind.com" at bounding box center [473, 12] width 897 height 24
click at [34, 12] on icon "button" at bounding box center [31, 11] width 8 height 5
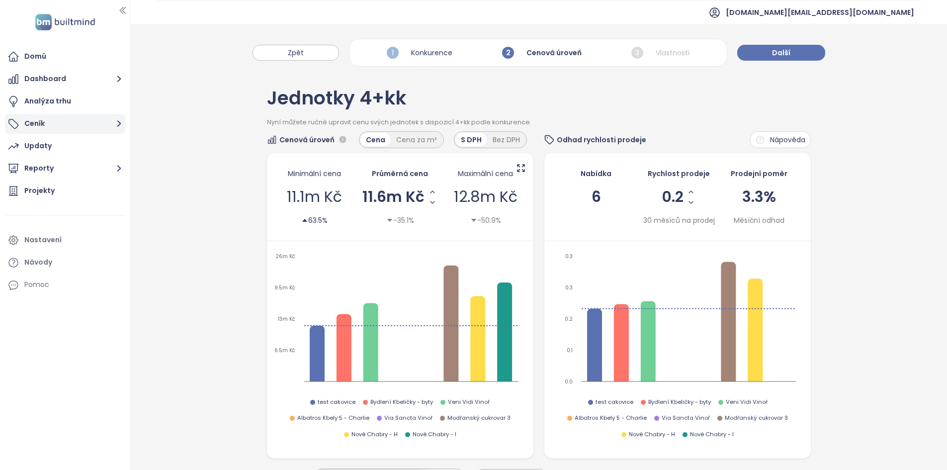
click at [58, 125] on button "Ceník" at bounding box center [65, 124] width 120 height 20
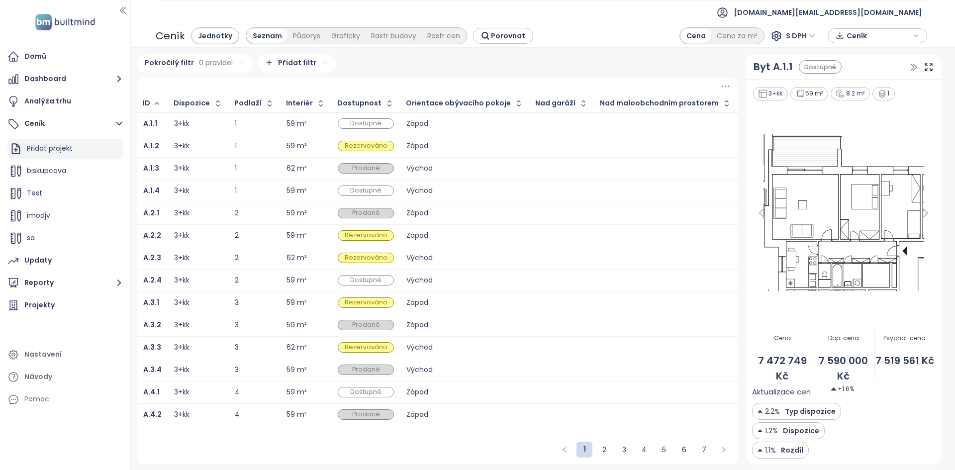
click at [73, 153] on div "Přidat projekt" at bounding box center [64, 149] width 115 height 20
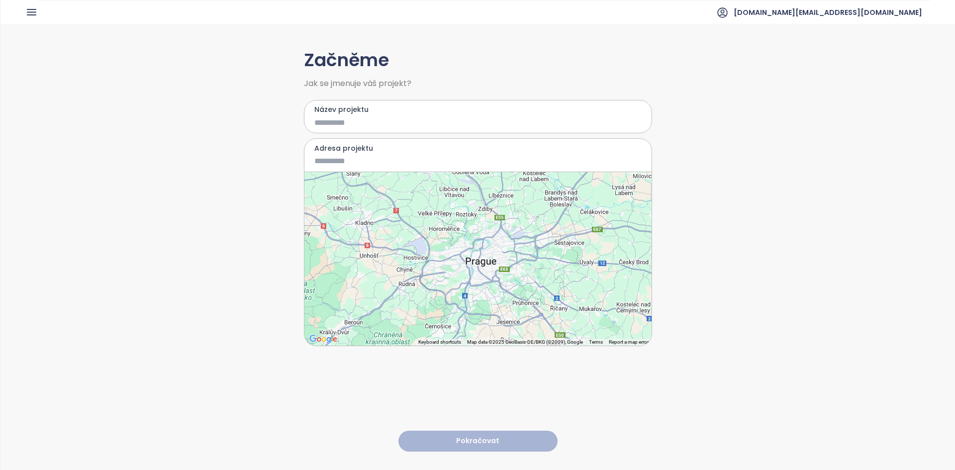
click at [362, 128] on input "Název projektu" at bounding box center [470, 122] width 313 height 12
type input "******"
click at [355, 157] on input "Adresa projektu" at bounding box center [470, 161] width 313 height 12
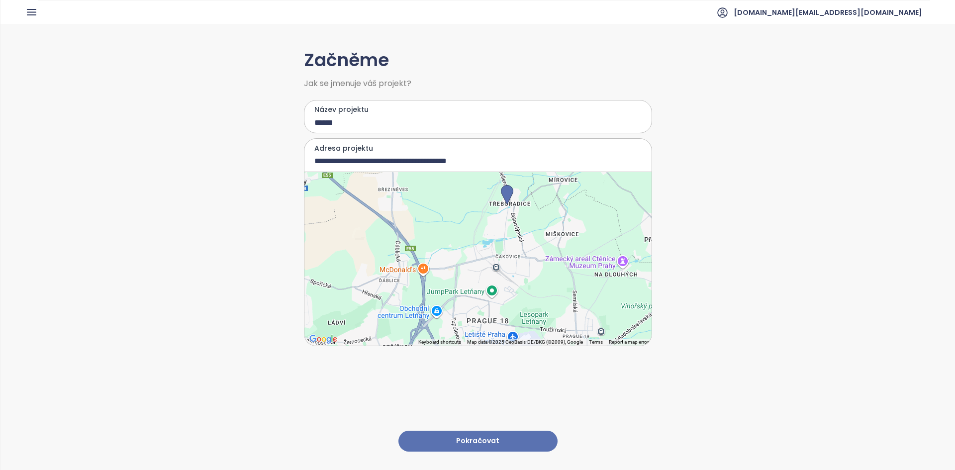
drag, startPoint x: 511, startPoint y: 294, endPoint x: 525, endPoint y: 213, distance: 82.2
click at [525, 213] on div at bounding box center [477, 259] width 347 height 174
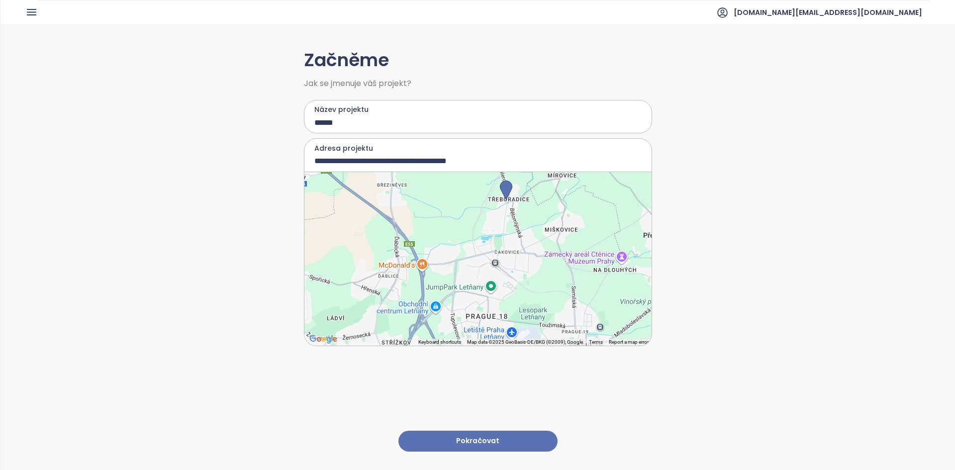
click at [505, 232] on div at bounding box center [477, 259] width 347 height 174
type input "**********"
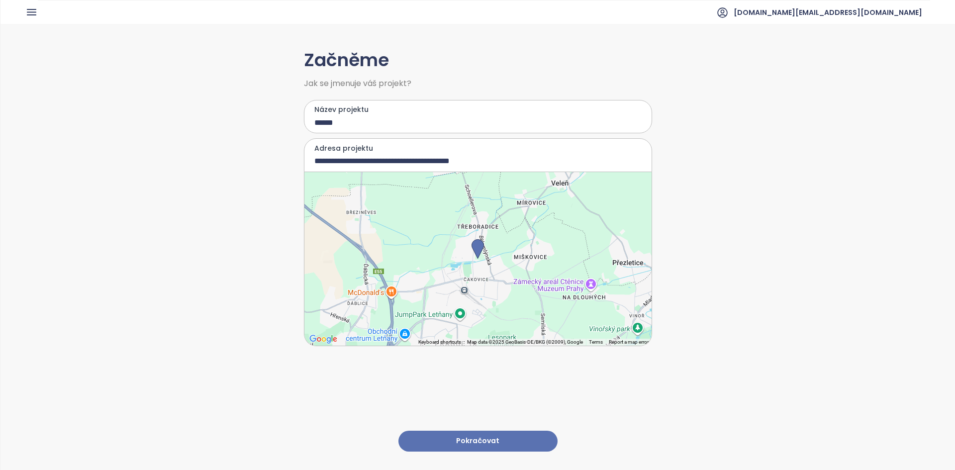
click at [496, 438] on button "Pokračovat" at bounding box center [477, 441] width 159 height 21
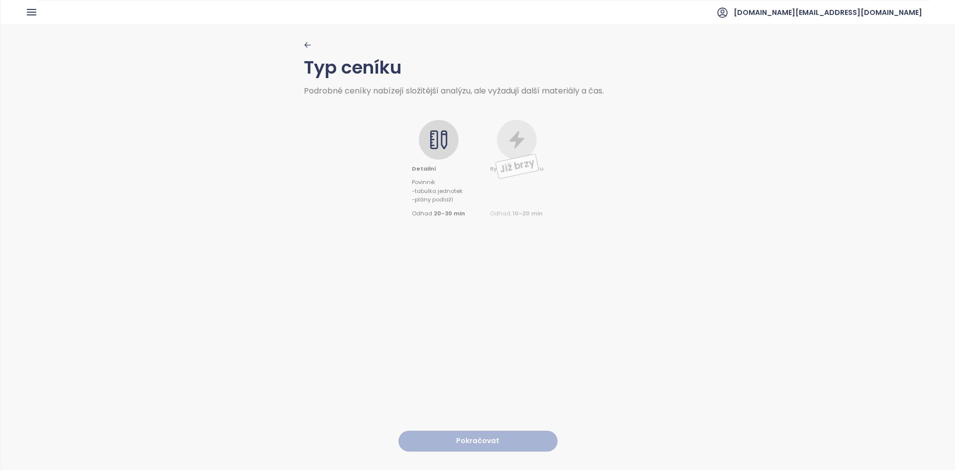
click at [436, 142] on icon at bounding box center [439, 140] width 20 height 20
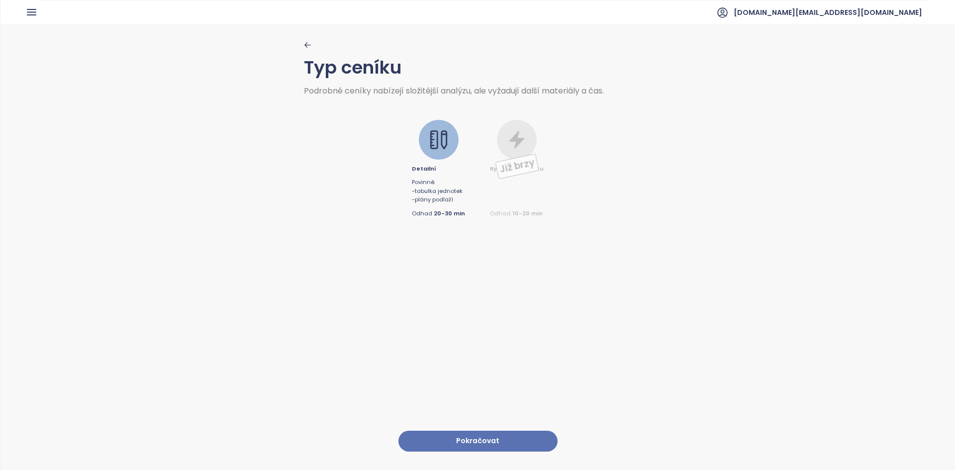
click at [472, 436] on button "Pokračovat" at bounding box center [477, 441] width 159 height 21
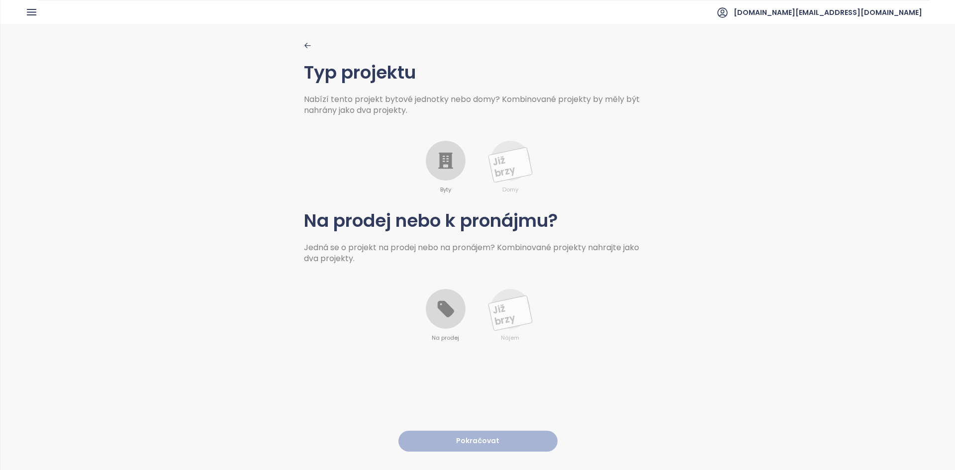
click at [428, 148] on div at bounding box center [446, 161] width 40 height 40
click at [444, 310] on icon at bounding box center [445, 309] width 16 height 16
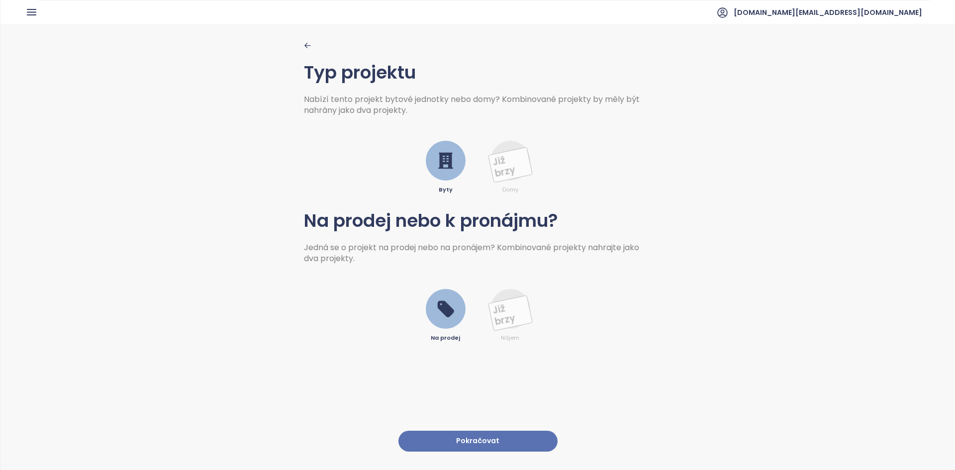
click at [476, 432] on button "Pokračovat" at bounding box center [477, 441] width 159 height 21
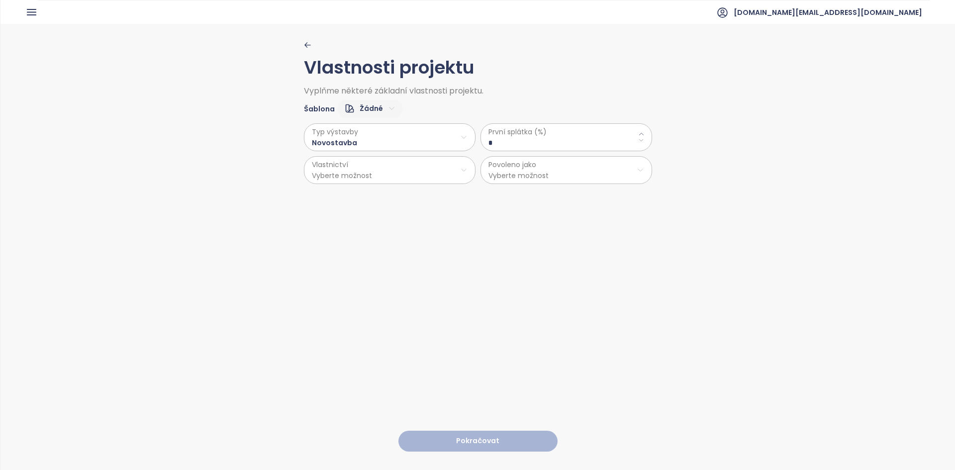
click at [367, 107] on html "Domů Dashboard Analýza trhu Ceník Updaty Reporty Projekty Nastavení Návody Pomo…" at bounding box center [477, 235] width 955 height 470
click at [375, 146] on span "Výchozí" at bounding box center [365, 144] width 39 height 14
click at [517, 149] on div "První splátka (%) **" at bounding box center [566, 137] width 172 height 28
click at [517, 145] on \(\%\) "**" at bounding box center [566, 142] width 156 height 11
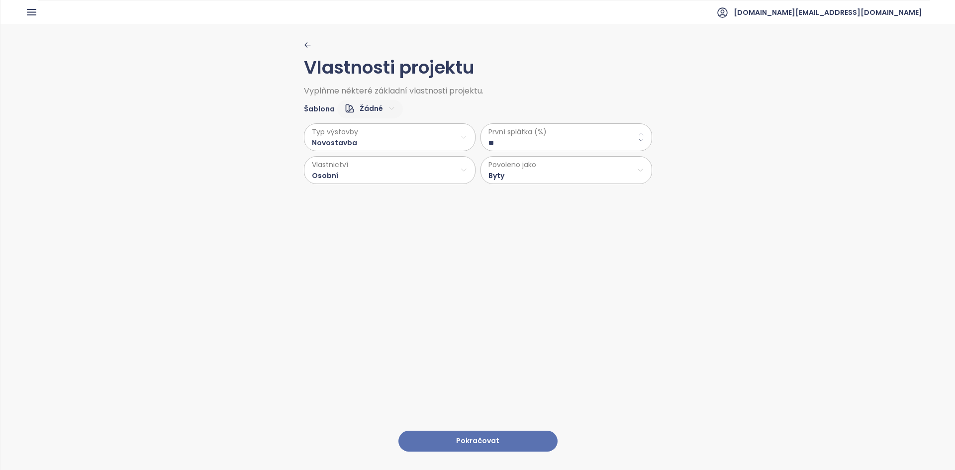
type \(\%\) "**"
click at [485, 422] on div "Vlastnosti projektu Vyplňme některé základní vlastnosti projektu. Šablona Žádné…" at bounding box center [478, 246] width 348 height 445
click at [485, 431] on button "Pokračovat" at bounding box center [477, 441] width 159 height 21
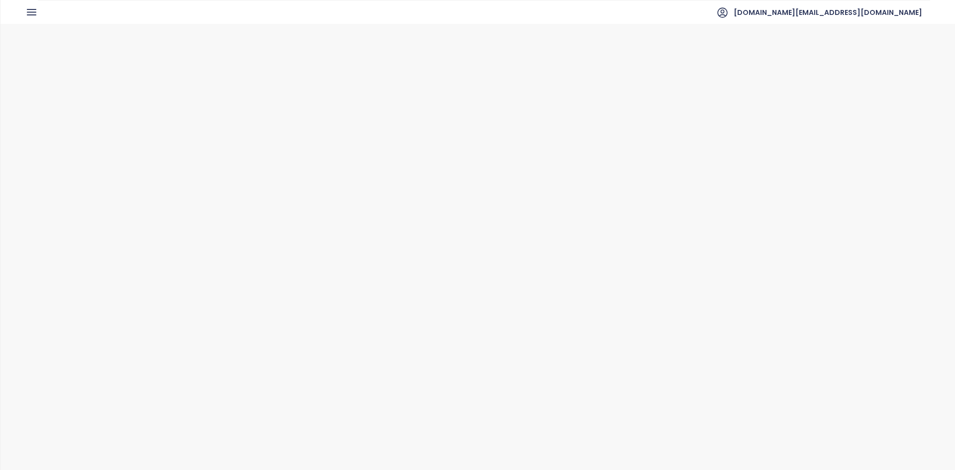
click at [371, 109] on html "Domů Dashboard Analýza trhu Ceník Updaty Reporty Projekty Nastavení Návody Pomo…" at bounding box center [477, 235] width 955 height 470
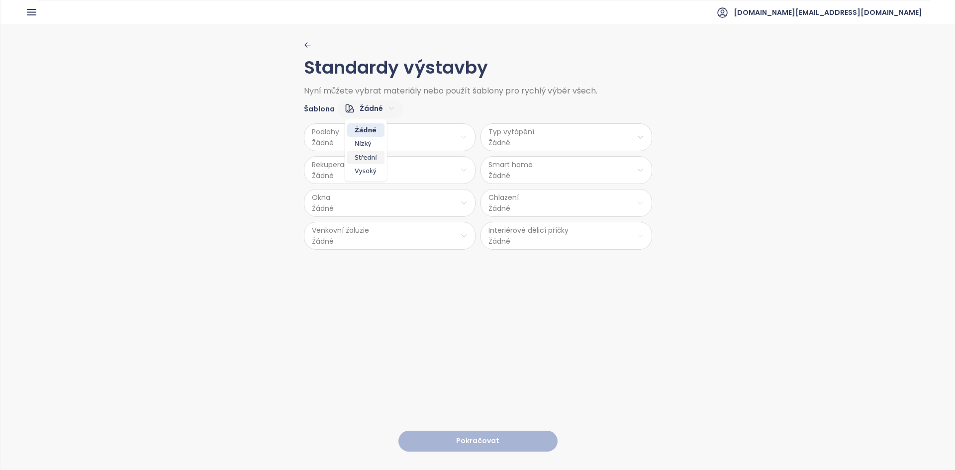
click at [373, 154] on span "Střední" at bounding box center [365, 158] width 37 height 14
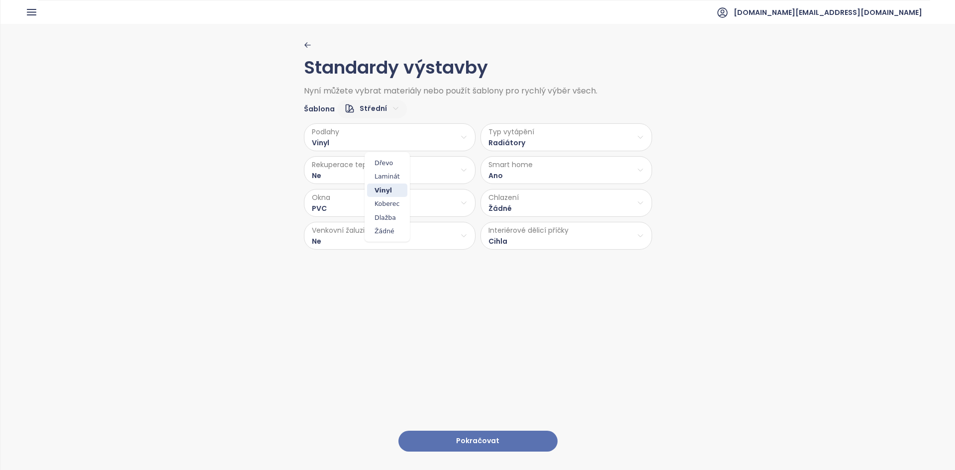
click at [347, 143] on html "Domů Dashboard Analýza trhu Ceník Updaty Reporty Projekty Nastavení Návody Pomo…" at bounding box center [477, 235] width 955 height 470
click at [386, 176] on span "Laminát" at bounding box center [387, 177] width 40 height 14
click at [523, 178] on html "Domů Dashboard Analýza trhu Ceník Updaty Reporty Projekty Nastavení Návody Pomo…" at bounding box center [477, 235] width 955 height 470
click at [556, 207] on span "Ne" at bounding box center [563, 209] width 28 height 14
click at [507, 217] on div "Podlahy Laminát Typ vytápění Radiátory Rekuperace tepla Ne Smart home Ne Okna P…" at bounding box center [478, 183] width 348 height 131
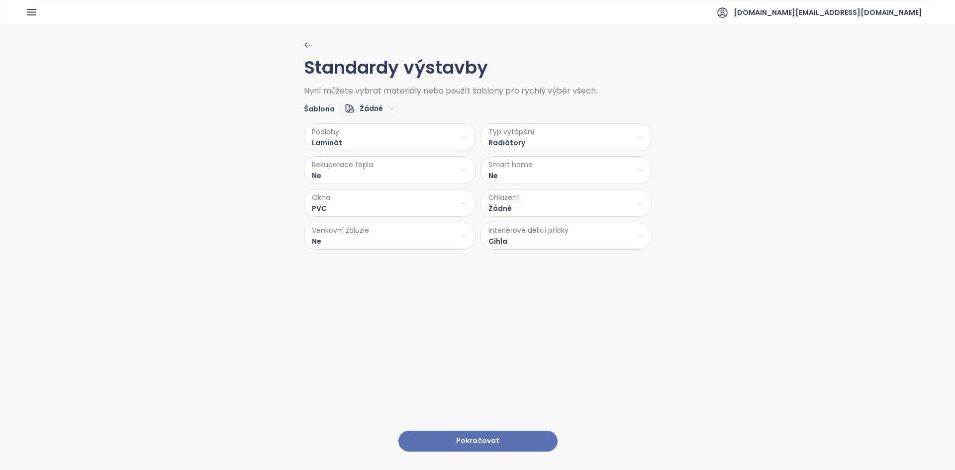
click at [512, 239] on html "Domů Dashboard Analýza trhu Ceník Updaty Reporty Projekty Nastavení Návody Pomo…" at bounding box center [477, 235] width 955 height 470
drag, startPoint x: 430, startPoint y: 348, endPoint x: 440, endPoint y: 359, distance: 15.5
click at [430, 347] on html "Domů Dashboard Analýza trhu Ceník Updaty Reporty Projekty Nastavení Návody Pomo…" at bounding box center [477, 235] width 955 height 470
click at [480, 431] on button "Pokračovat" at bounding box center [477, 441] width 159 height 21
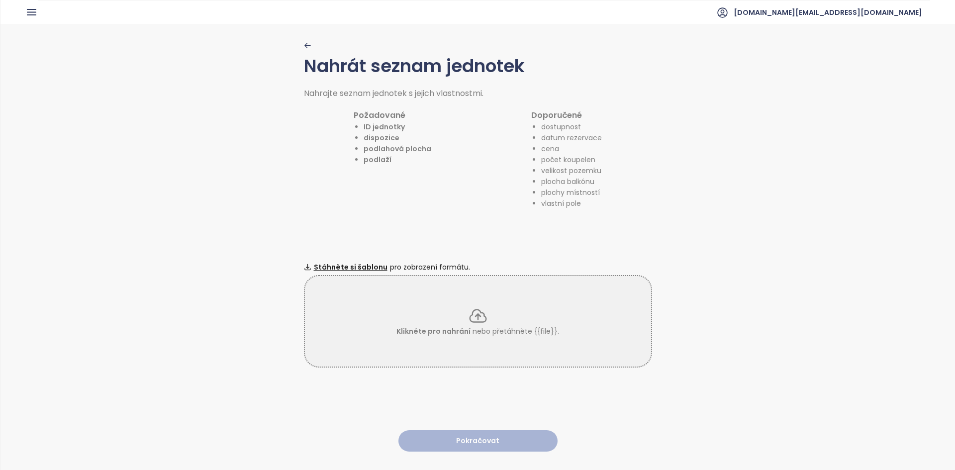
click at [386, 309] on div "Klikněte pro nahrání nebo přetáhněte {{file}}." at bounding box center [478, 321] width 346 height 31
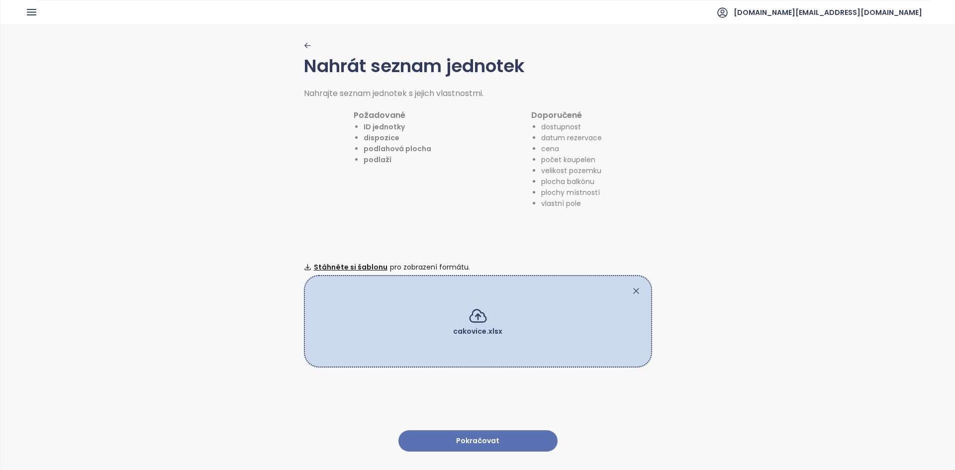
click at [447, 436] on button "Pokračovat" at bounding box center [477, 440] width 159 height 21
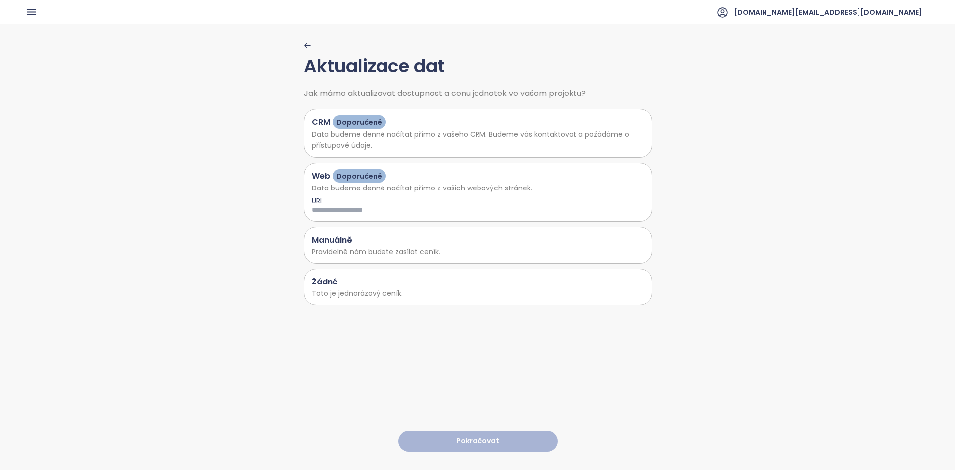
click at [388, 290] on p "Toto je jednorázový ceník." at bounding box center [478, 293] width 332 height 11
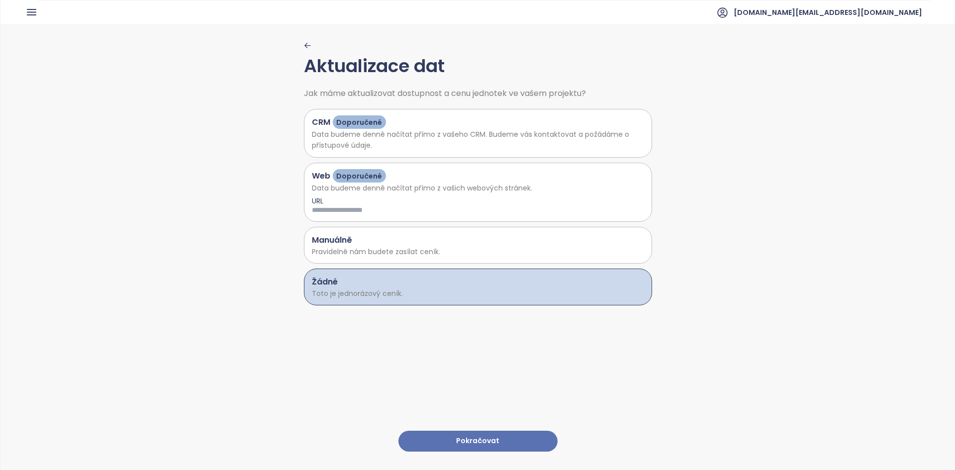
click at [455, 449] on div "Aktualizace dat Jak máme aktualizovat dostupnost a cenu jednotek ve vašem proje…" at bounding box center [478, 246] width 348 height 445
click at [449, 441] on button "Pokračovat" at bounding box center [477, 441] width 159 height 21
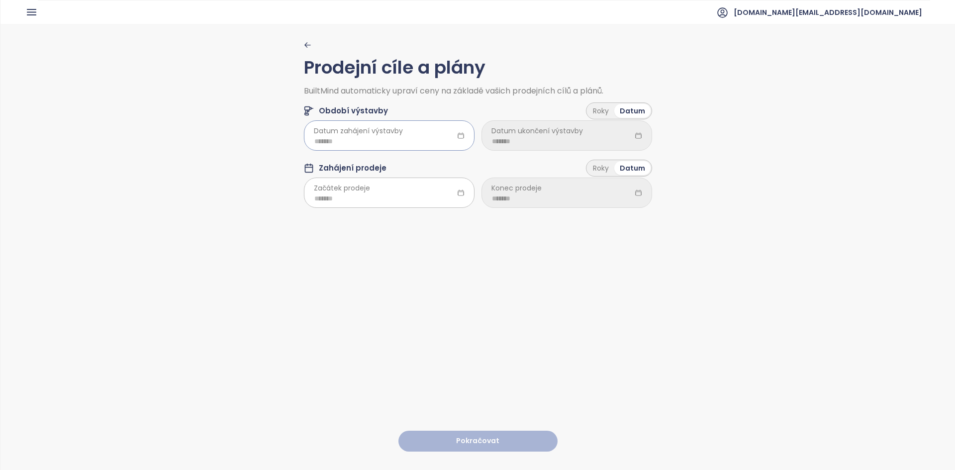
click at [384, 146] on input at bounding box center [389, 141] width 150 height 11
click at [414, 255] on div "Sep" at bounding box center [417, 255] width 30 height 12
click at [364, 146] on input "*******" at bounding box center [389, 141] width 150 height 11
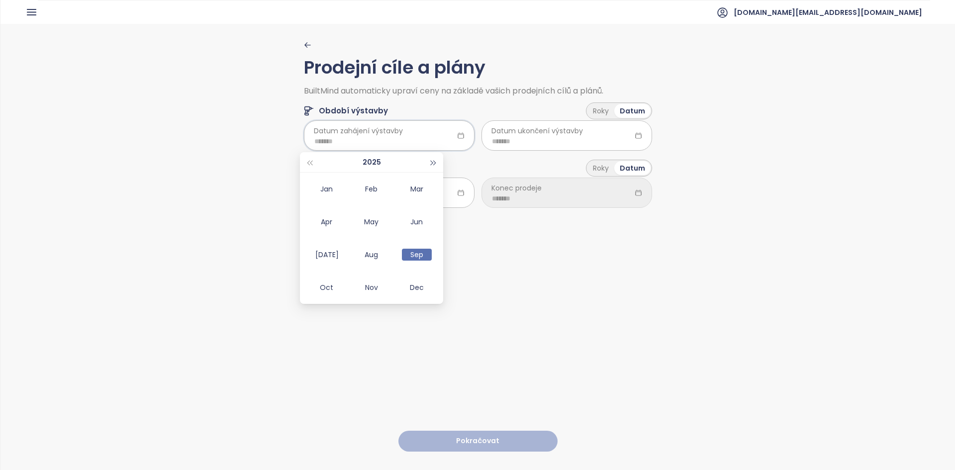
type input "*******"
click at [599, 109] on div "Roky" at bounding box center [600, 111] width 27 height 14
click at [545, 137] on html "Domů Dashboard Analýza trhu Ceník Updaty Reporty Projekty Nastavení Návody Pomo…" at bounding box center [477, 235] width 955 height 470
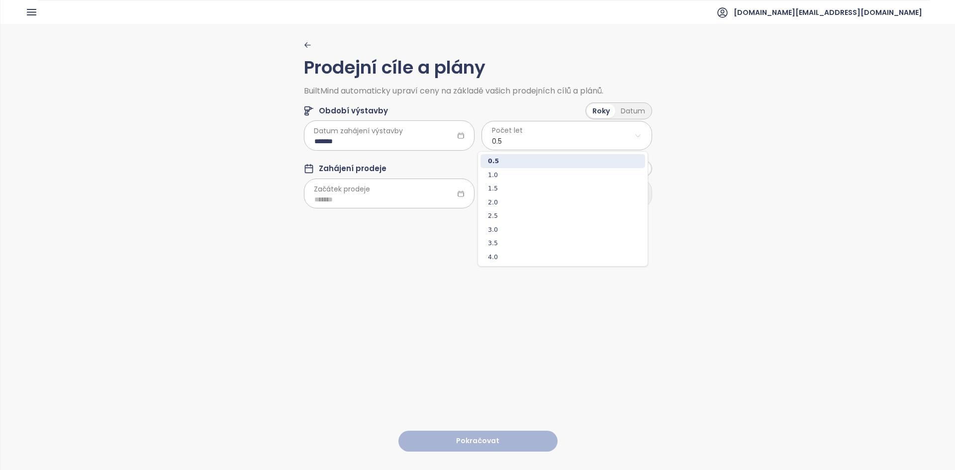
click at [501, 188] on span "1.5" at bounding box center [562, 188] width 165 height 14
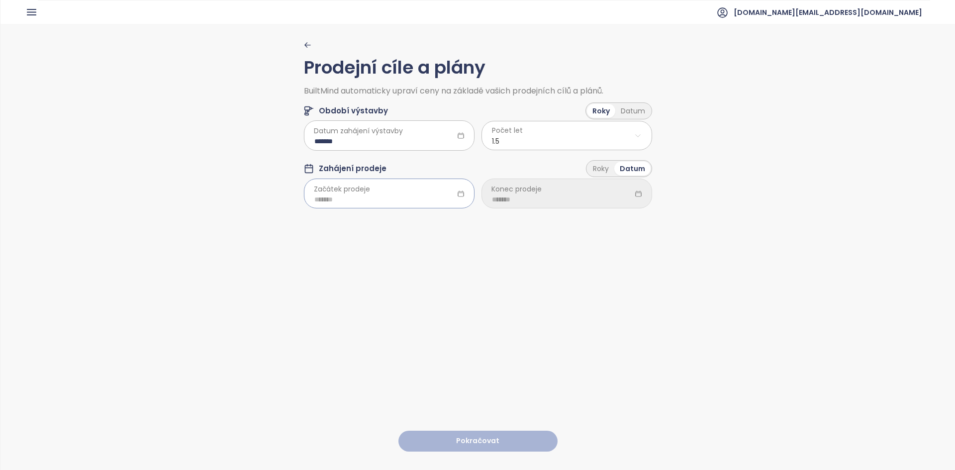
click at [389, 191] on div at bounding box center [389, 194] width 171 height 30
type input "*******"
click at [311, 223] on button "button" at bounding box center [309, 220] width 11 height 20
drag, startPoint x: 327, startPoint y: 349, endPoint x: 336, endPoint y: 340, distance: 13.0
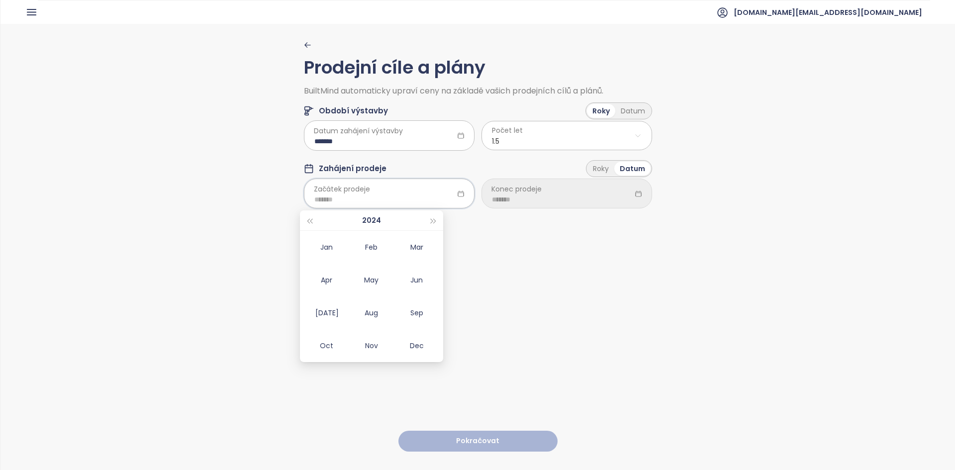
click at [327, 349] on div "Oct" at bounding box center [326, 346] width 30 height 12
type input "*******"
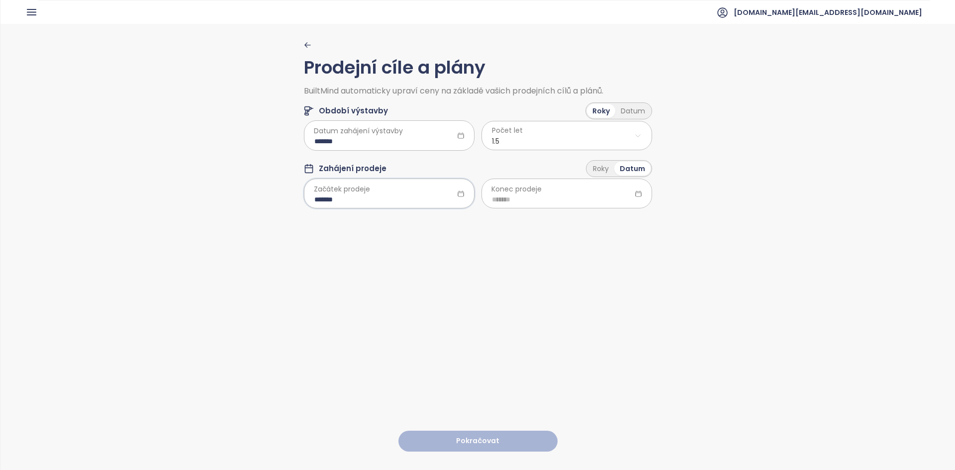
click at [614, 162] on div "Datum" at bounding box center [632, 169] width 36 height 14
click at [605, 167] on div "Roky" at bounding box center [600, 169] width 27 height 14
click at [591, 192] on html "Domů Dashboard Analýza trhu Ceník Updaty Reporty Projekty Nastavení Návody Pomo…" at bounding box center [477, 235] width 955 height 470
click at [627, 168] on html "Domů Dashboard Analýza trhu Ceník Updaty Reporty Projekty Nastavení Návody Pomo…" at bounding box center [477, 235] width 955 height 470
click at [636, 167] on div "Datum" at bounding box center [632, 169] width 35 height 14
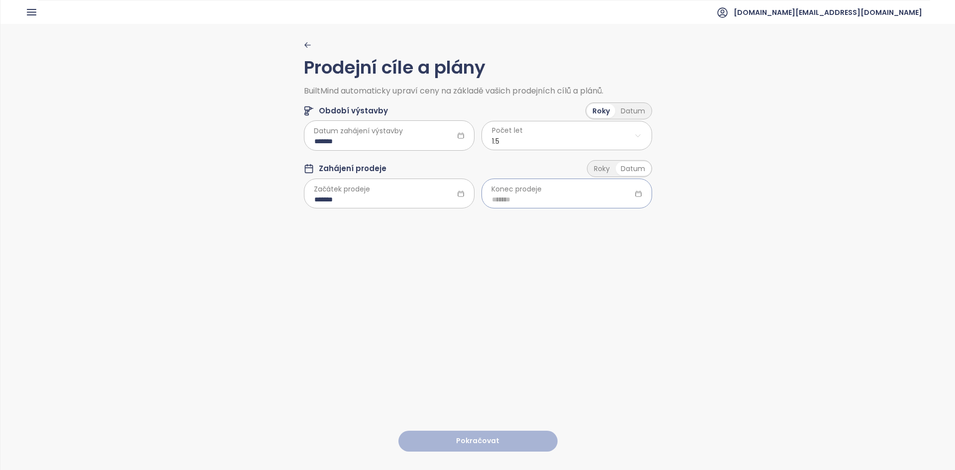
click at [573, 194] on input at bounding box center [567, 199] width 150 height 11
type input "*******"
click at [611, 225] on button "button" at bounding box center [611, 220] width 11 height 20
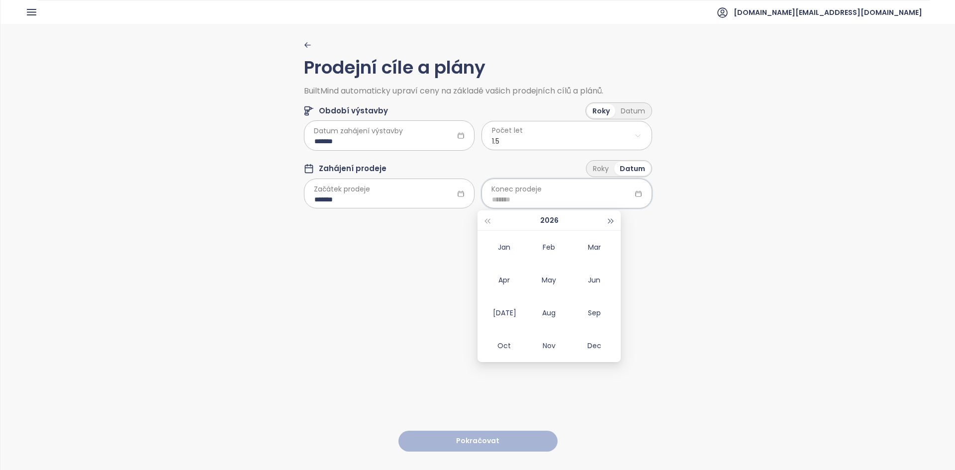
click at [611, 225] on button "button" at bounding box center [611, 220] width 11 height 20
click at [597, 246] on div "Mar" at bounding box center [594, 247] width 30 height 12
type input "*******"
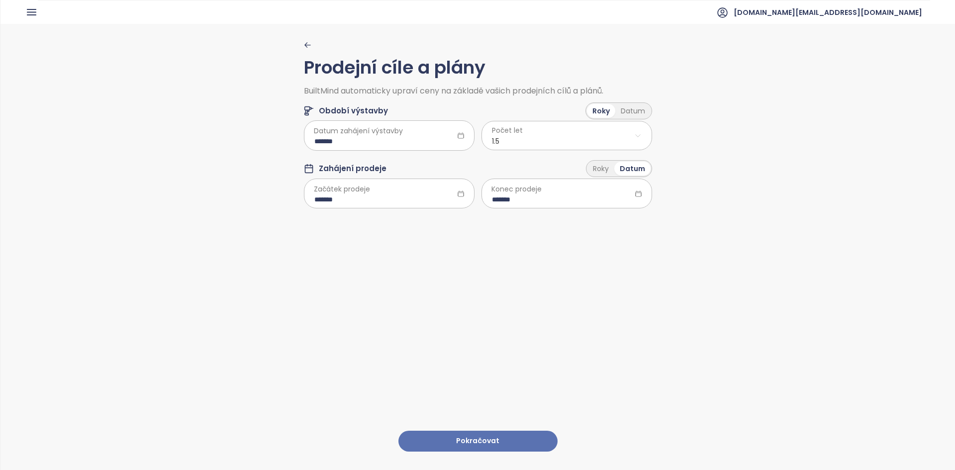
click at [508, 431] on button "Pokračovat" at bounding box center [477, 441] width 159 height 21
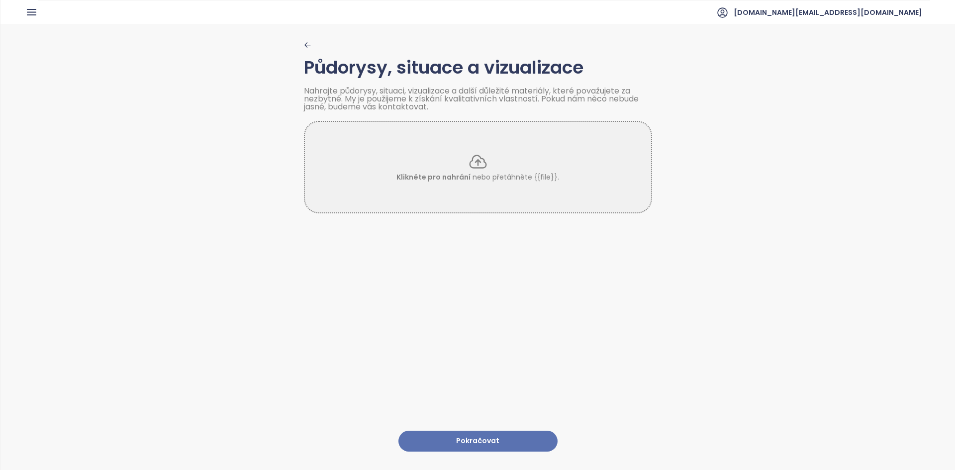
click at [483, 433] on button "Pokračovat" at bounding box center [477, 441] width 159 height 21
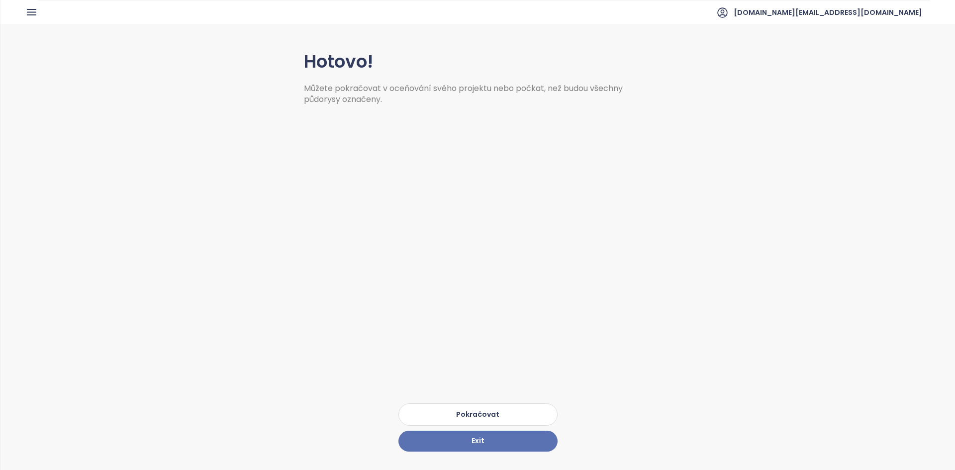
click at [458, 409] on button "Pokračovat" at bounding box center [477, 414] width 159 height 22
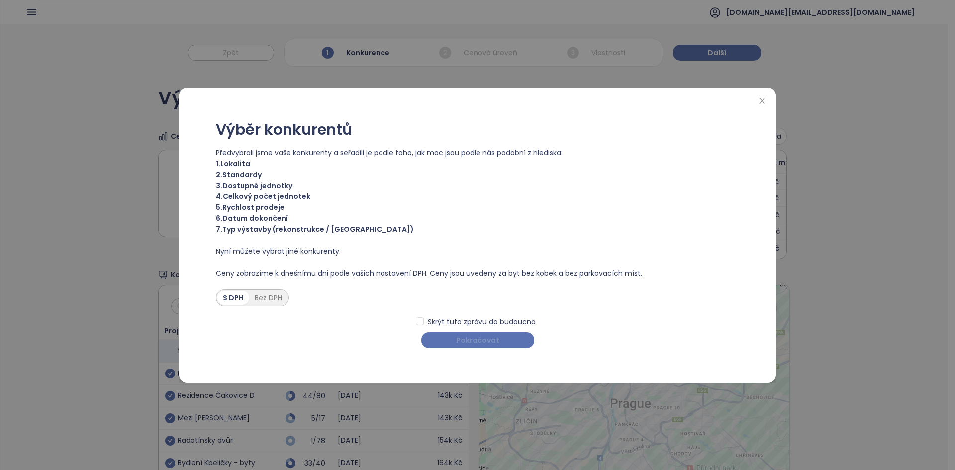
drag, startPoint x: 489, startPoint y: 347, endPoint x: 488, endPoint y: 339, distance: 7.6
click at [488, 341] on button "Pokračovat" at bounding box center [477, 340] width 113 height 16
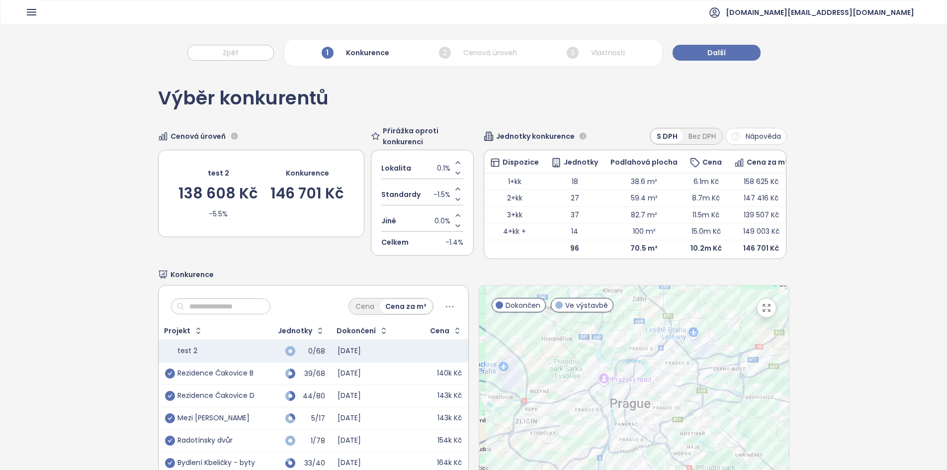
scroll to position [96, 0]
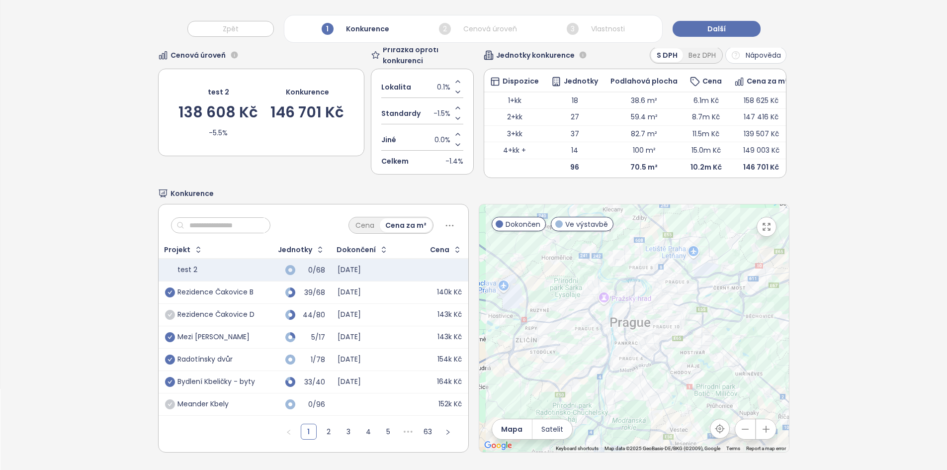
click at [168, 310] on icon "check-circle" at bounding box center [170, 315] width 10 height 10
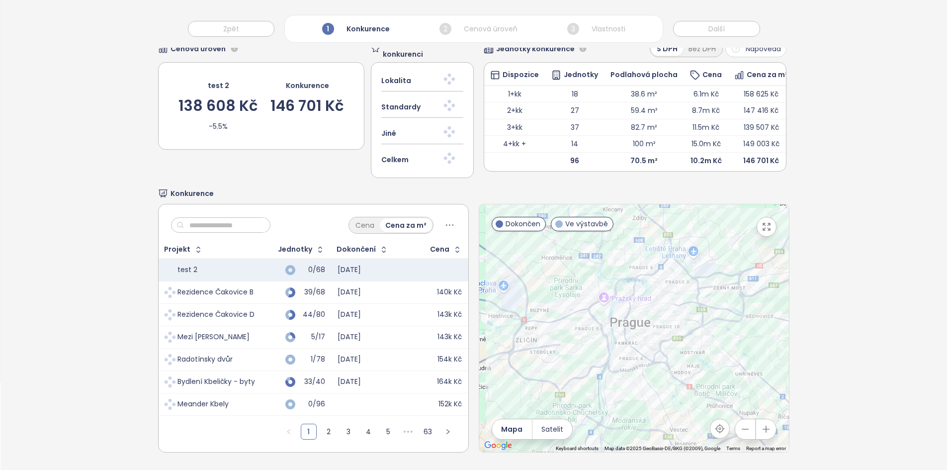
click at [170, 287] on span at bounding box center [170, 292] width 14 height 14
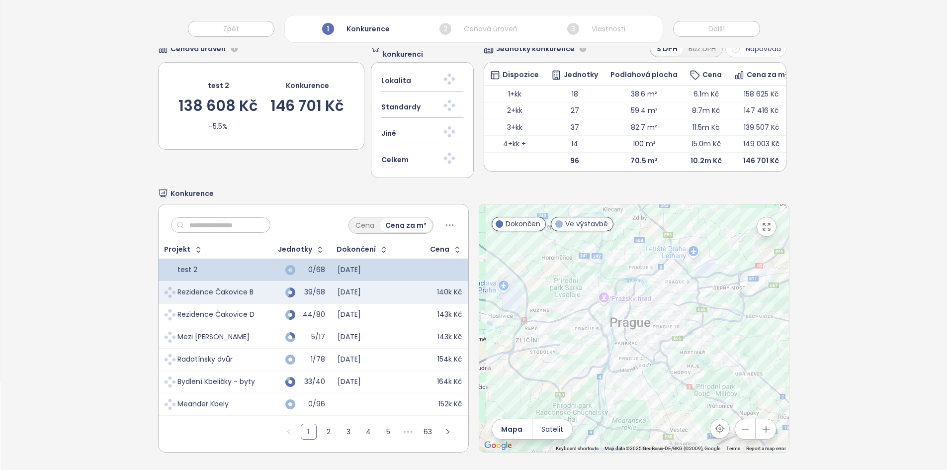
click at [213, 218] on input "text" at bounding box center [224, 225] width 81 height 15
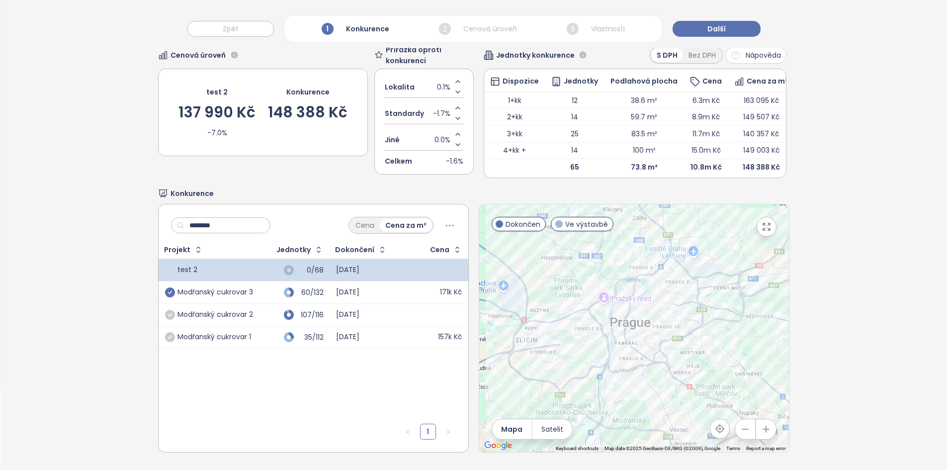
type input "********"
click at [171, 287] on icon "check-circle" at bounding box center [170, 292] width 10 height 10
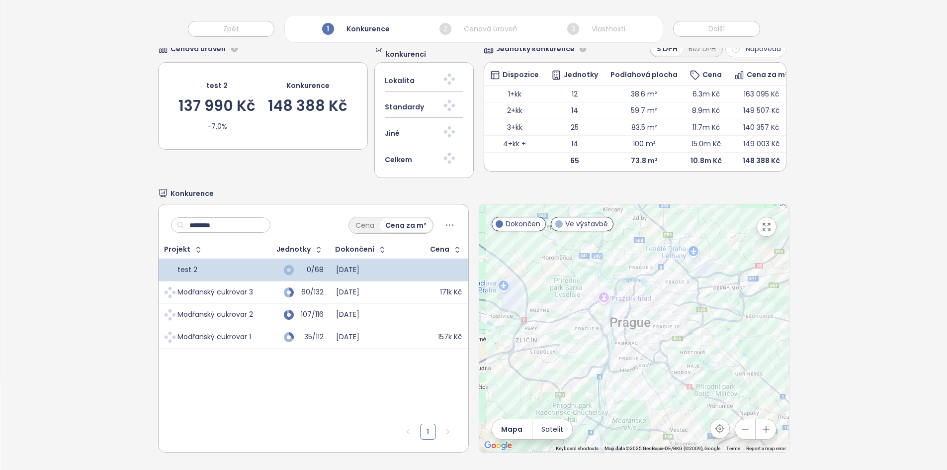
click at [214, 222] on input "********" at bounding box center [224, 225] width 81 height 15
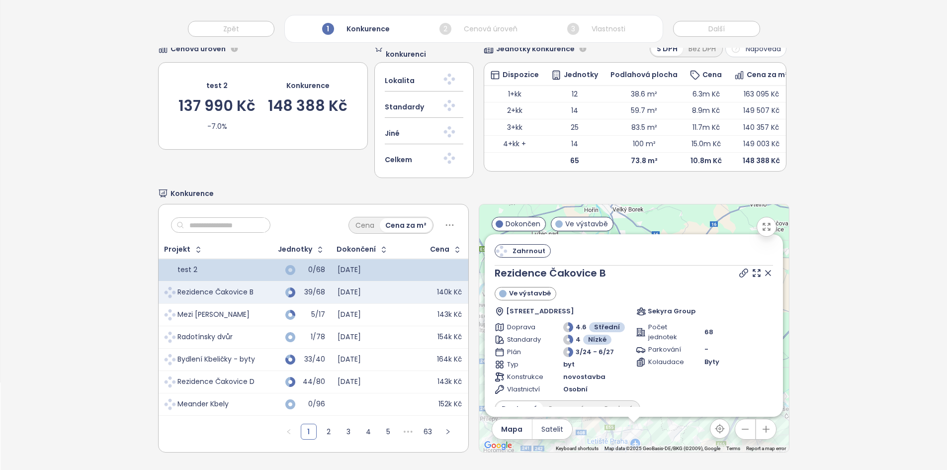
click at [214, 222] on input "text" at bounding box center [224, 225] width 81 height 15
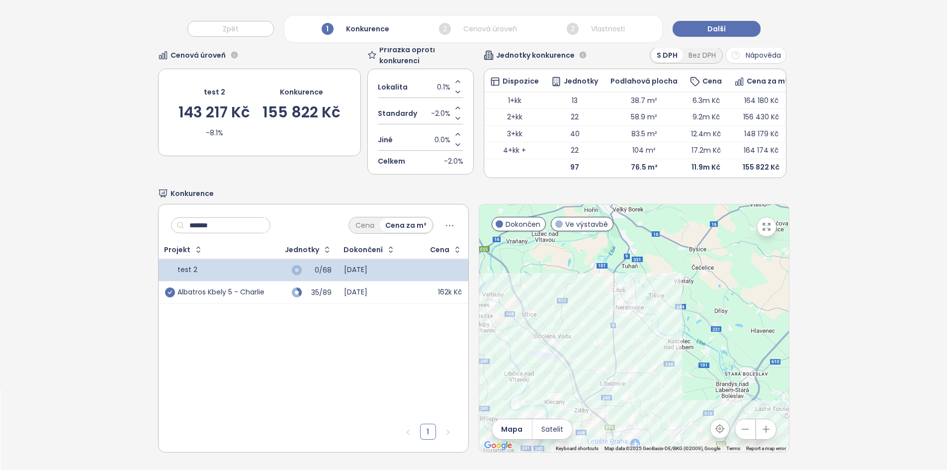
type input "*******"
click at [169, 287] on icon "check-circle" at bounding box center [170, 292] width 10 height 10
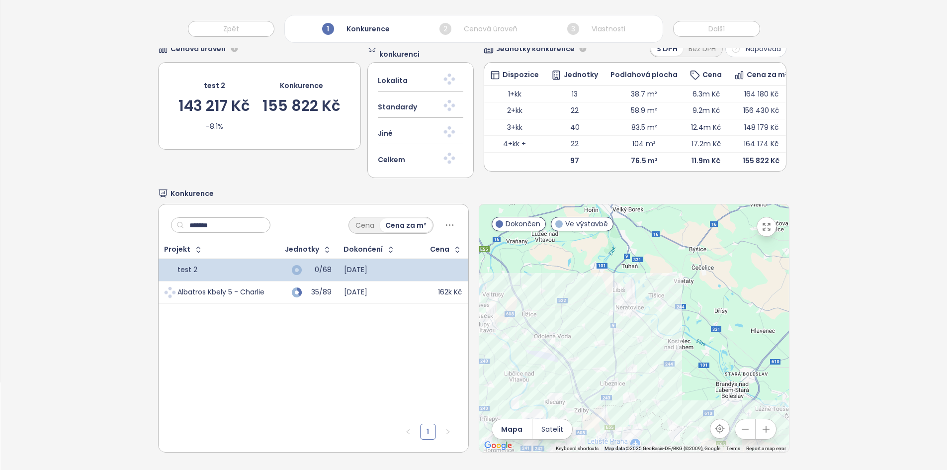
click at [218, 218] on input "*******" at bounding box center [224, 225] width 81 height 15
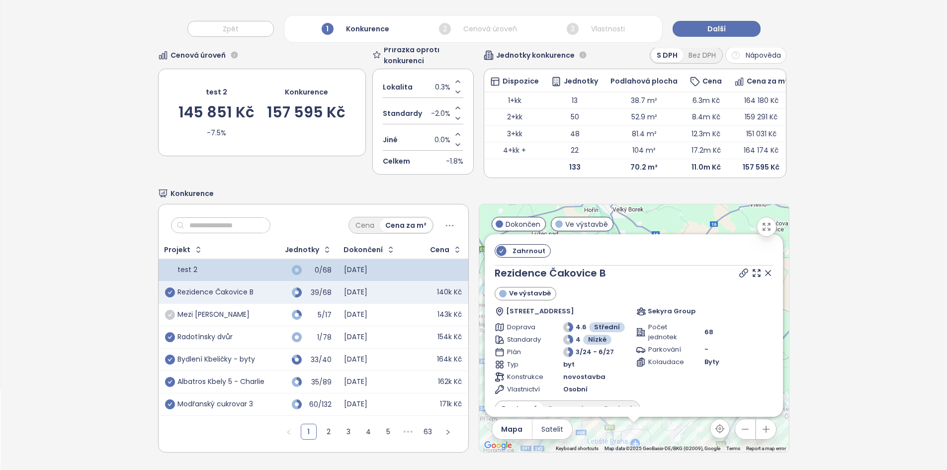
click at [172, 310] on icon "check-circle" at bounding box center [170, 315] width 10 height 10
click at [222, 218] on input "text" at bounding box center [224, 225] width 81 height 15
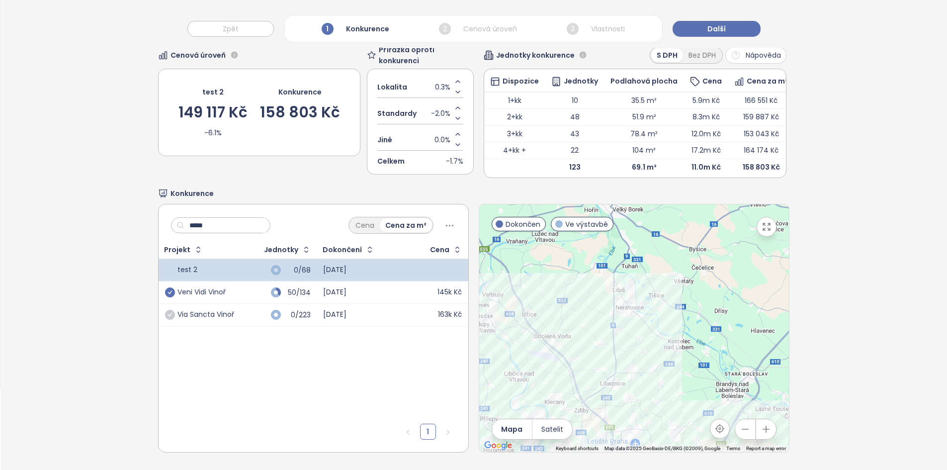
click at [168, 287] on icon "check-circle" at bounding box center [170, 292] width 10 height 10
click at [170, 310] on icon "check-circle" at bounding box center [170, 315] width 10 height 10
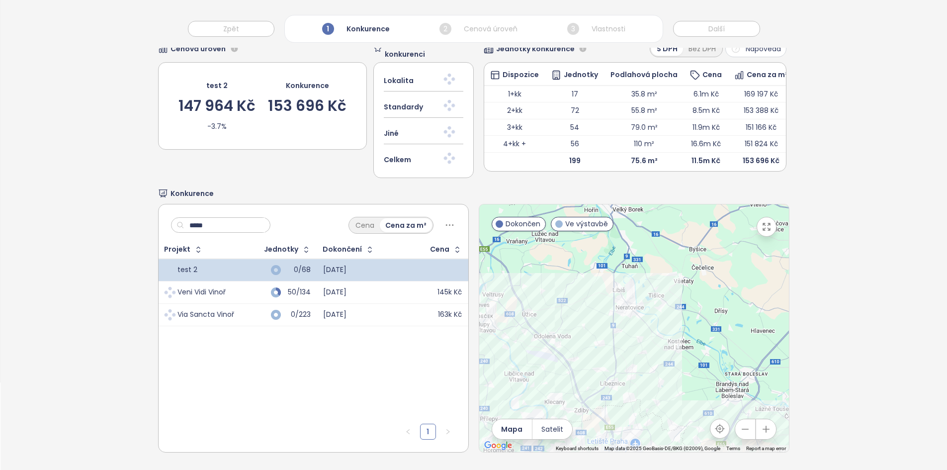
click at [239, 207] on div "***** Cena Cena za m²" at bounding box center [314, 222] width 310 height 37
click at [232, 218] on input "*****" at bounding box center [224, 225] width 81 height 15
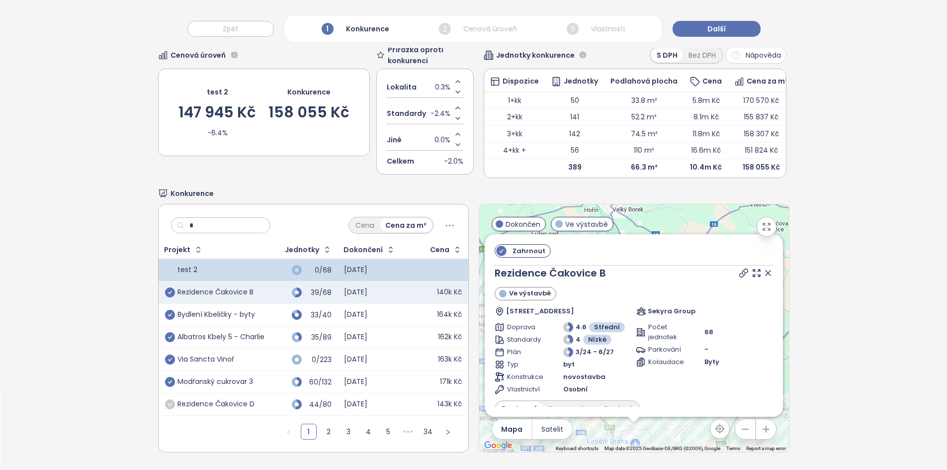
click at [232, 218] on input "*" at bounding box center [224, 225] width 81 height 15
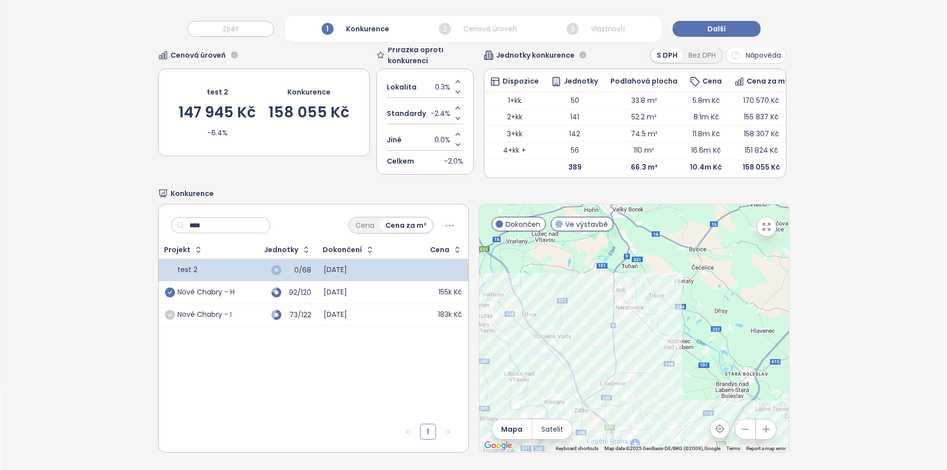
type input "****"
click at [168, 287] on icon "check-circle" at bounding box center [170, 292] width 10 height 10
click at [171, 310] on icon "check-circle" at bounding box center [170, 315] width 10 height 10
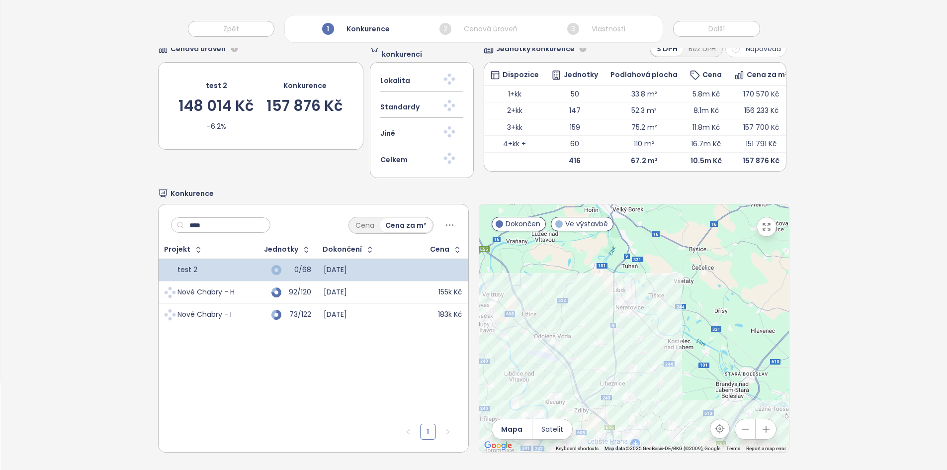
click at [218, 218] on input "****" at bounding box center [224, 225] width 81 height 15
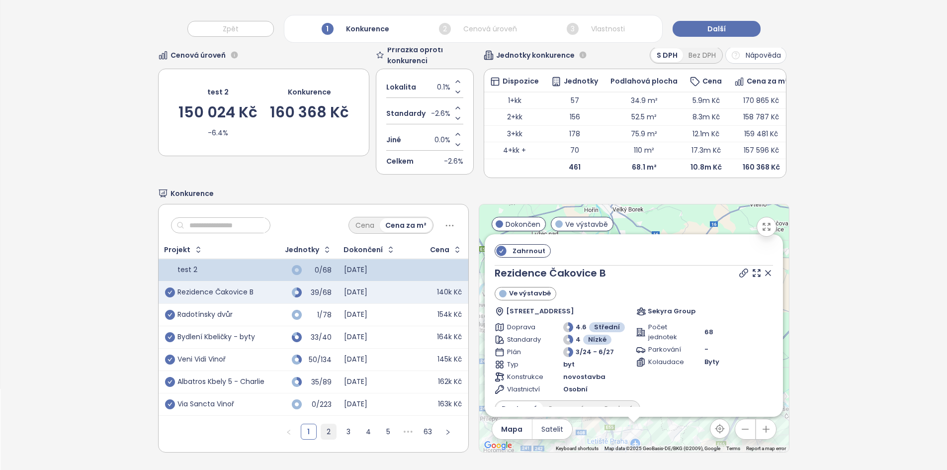
click at [328, 424] on link "2" at bounding box center [328, 431] width 15 height 15
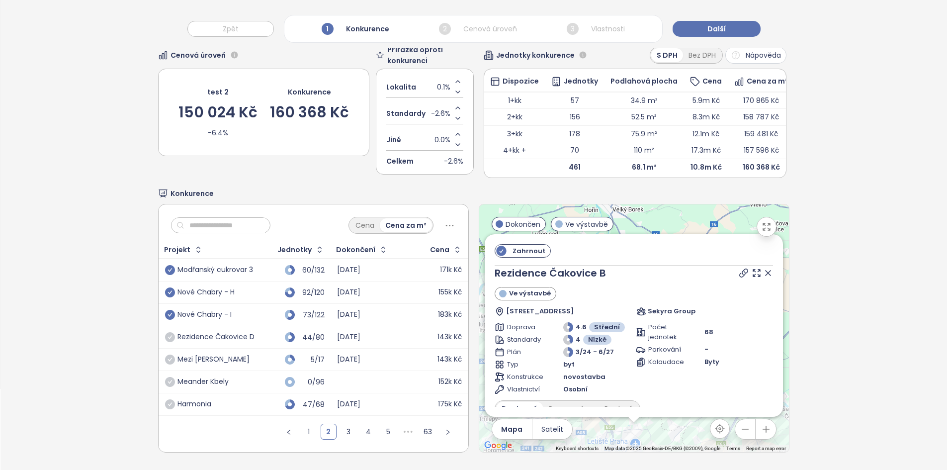
click at [255, 310] on td "Nové Chabry - I" at bounding box center [210, 315] width 102 height 22
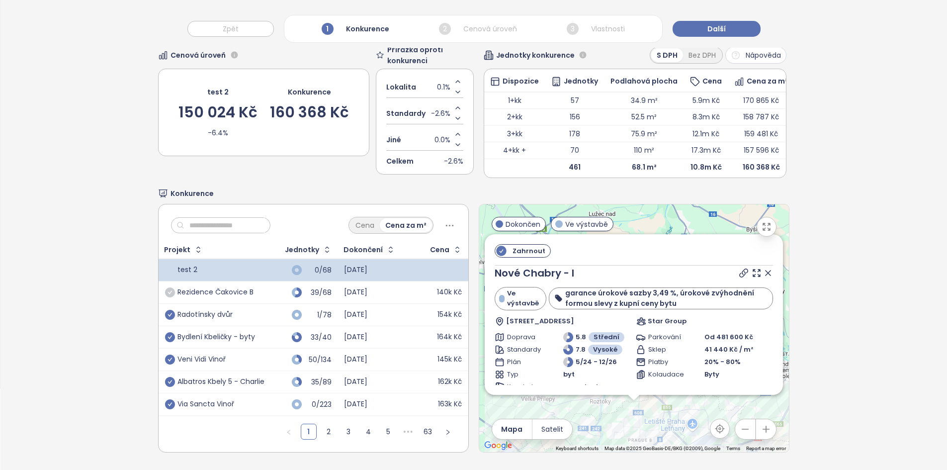
click at [165, 288] on icon "check-circle" at bounding box center [170, 292] width 10 height 10
click at [323, 424] on link "2" at bounding box center [328, 431] width 15 height 15
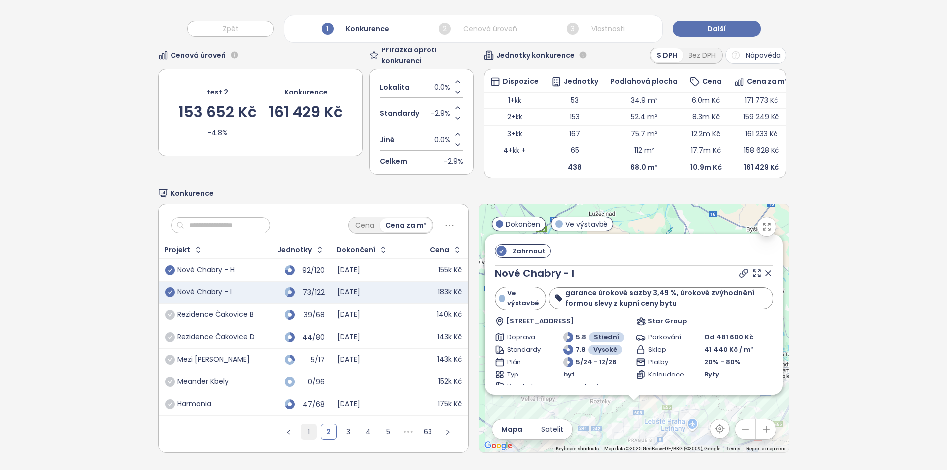
click at [310, 424] on link "1" at bounding box center [308, 431] width 15 height 15
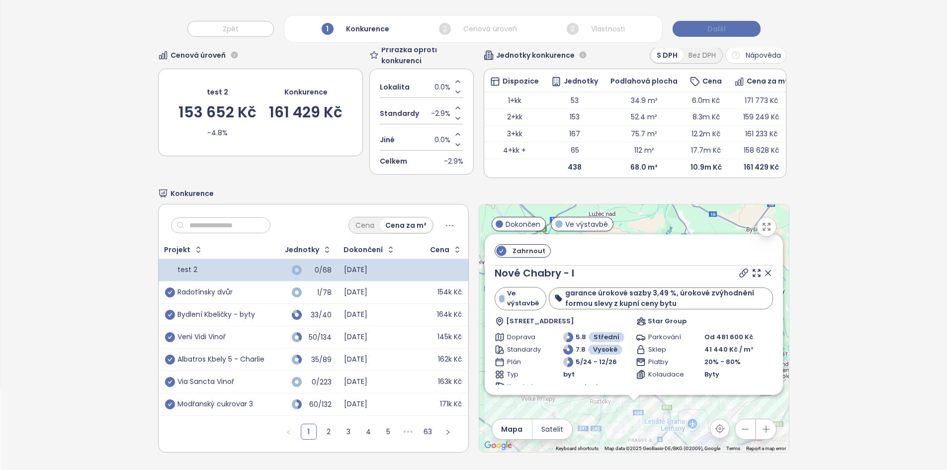
click at [723, 32] on span "Další" at bounding box center [717, 28] width 18 height 11
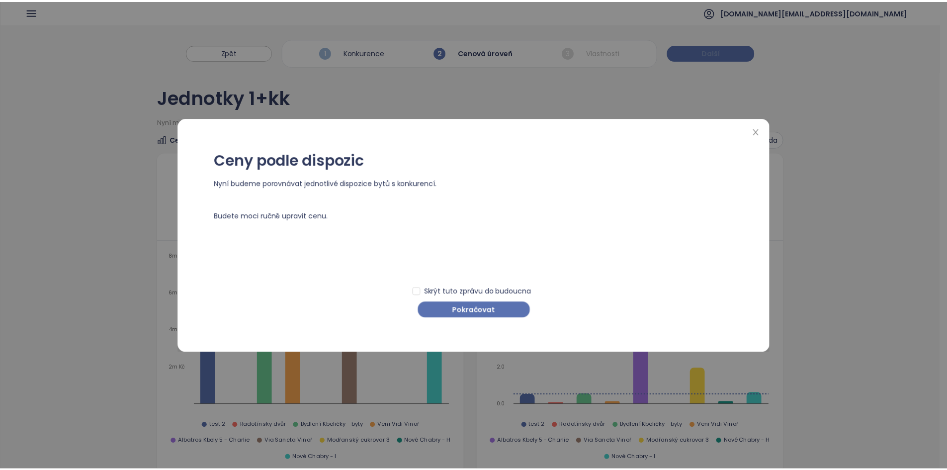
scroll to position [0, 0]
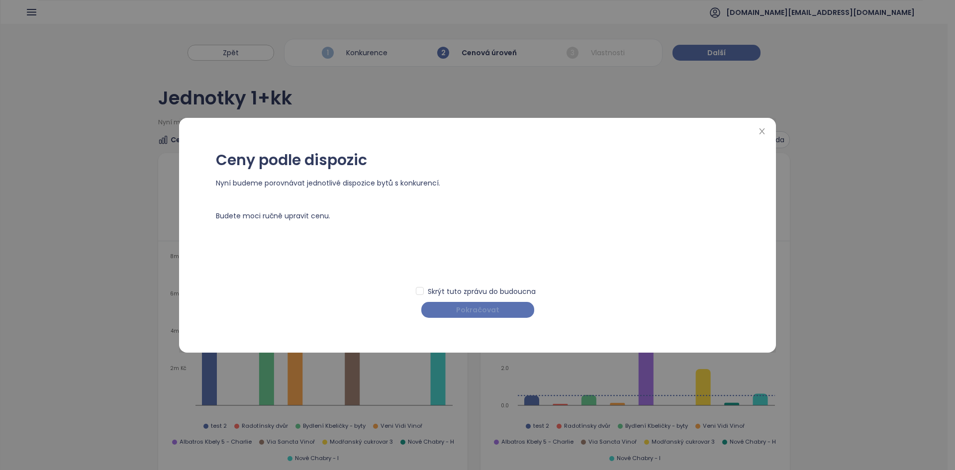
click at [461, 303] on button "Pokračovat" at bounding box center [477, 310] width 113 height 16
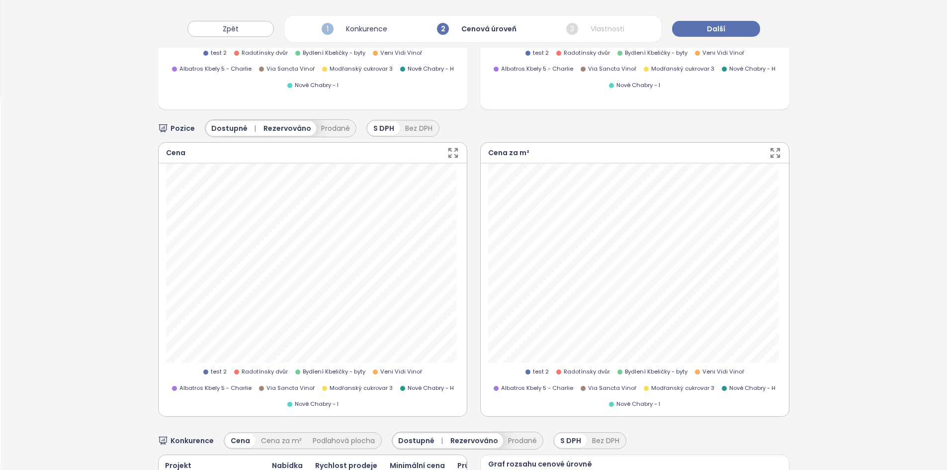
scroll to position [375, 0]
click at [288, 128] on span "Rezervováno" at bounding box center [288, 126] width 48 height 11
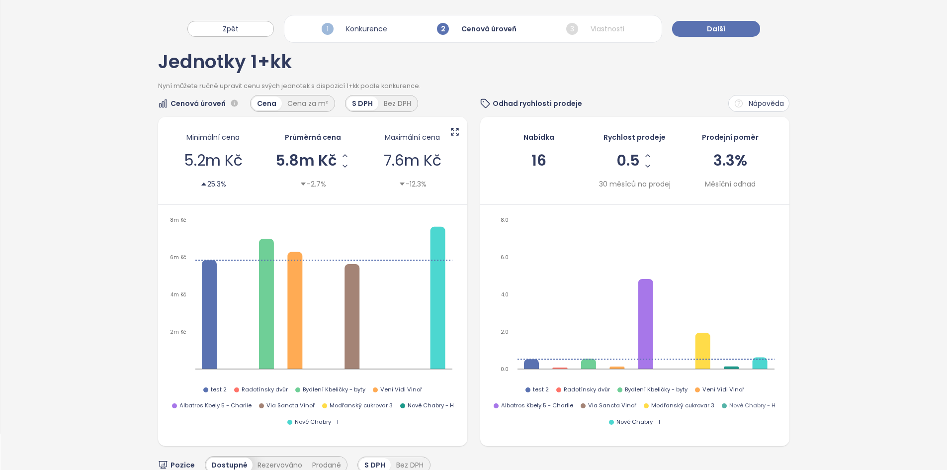
scroll to position [0, 0]
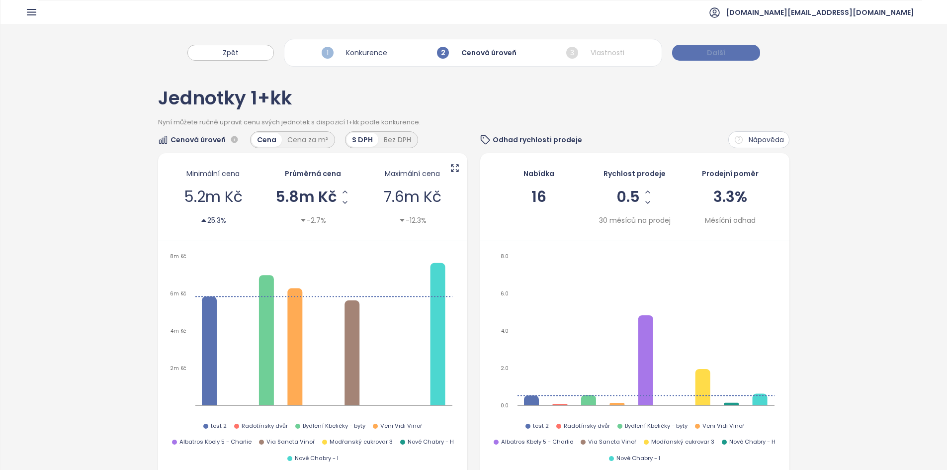
click at [703, 58] on button "Další" at bounding box center [716, 53] width 88 height 16
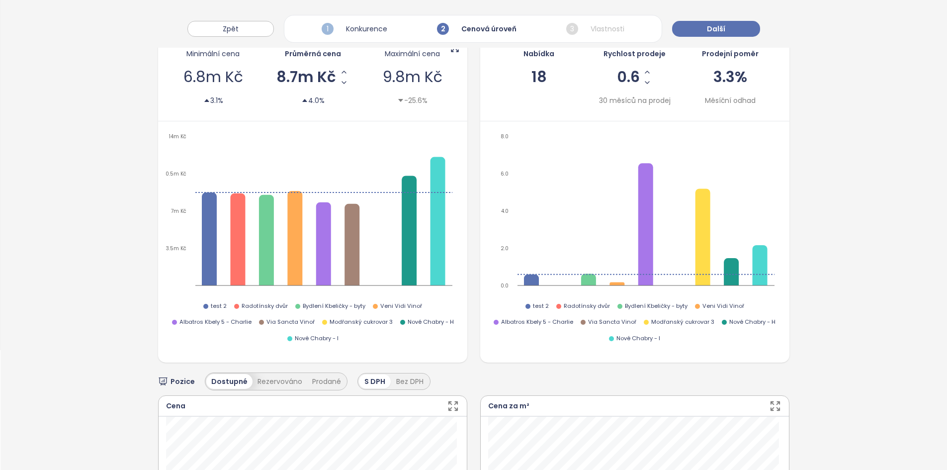
scroll to position [115, 0]
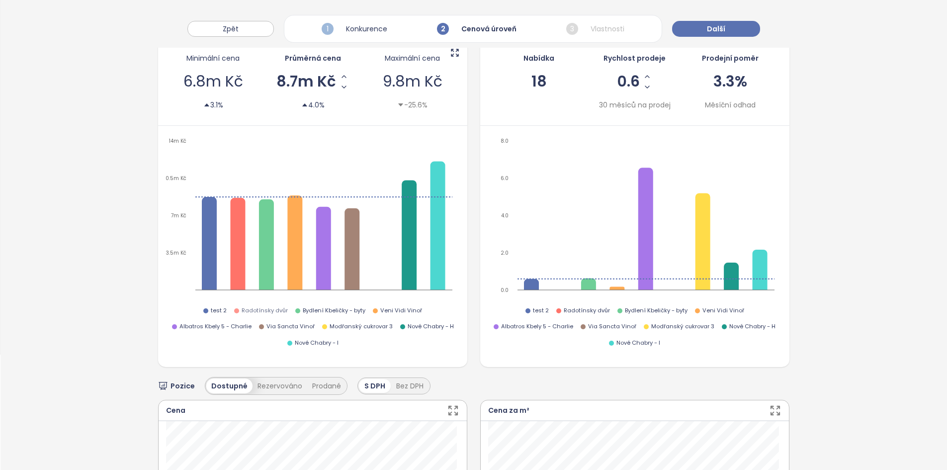
click at [263, 311] on span "Radotínsky dvůr" at bounding box center [265, 310] width 46 height 9
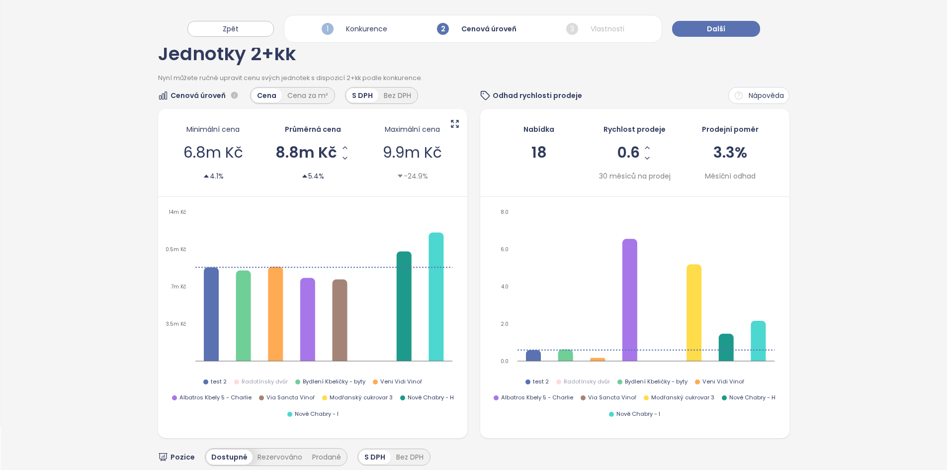
scroll to position [0, 0]
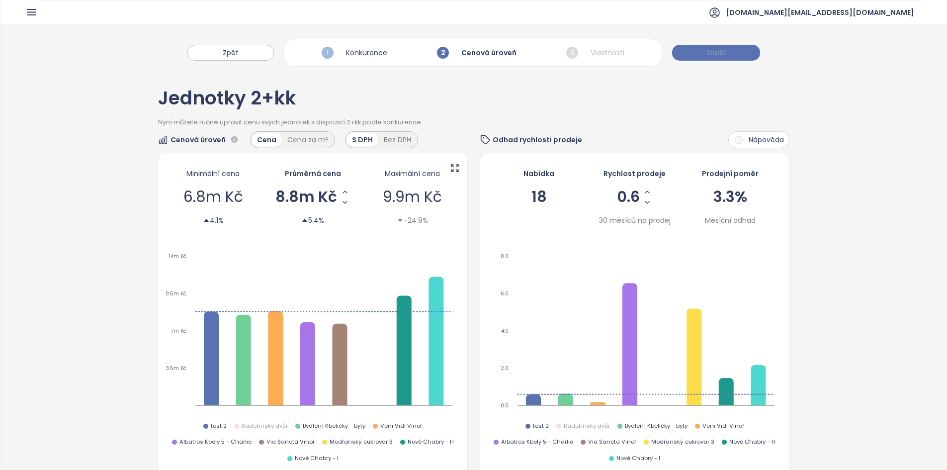
click at [689, 58] on button "Další" at bounding box center [716, 53] width 88 height 16
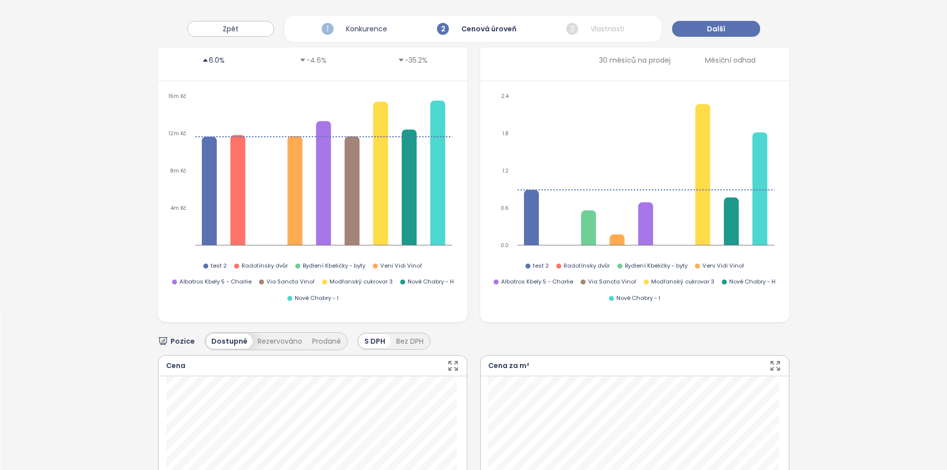
scroll to position [328, 0]
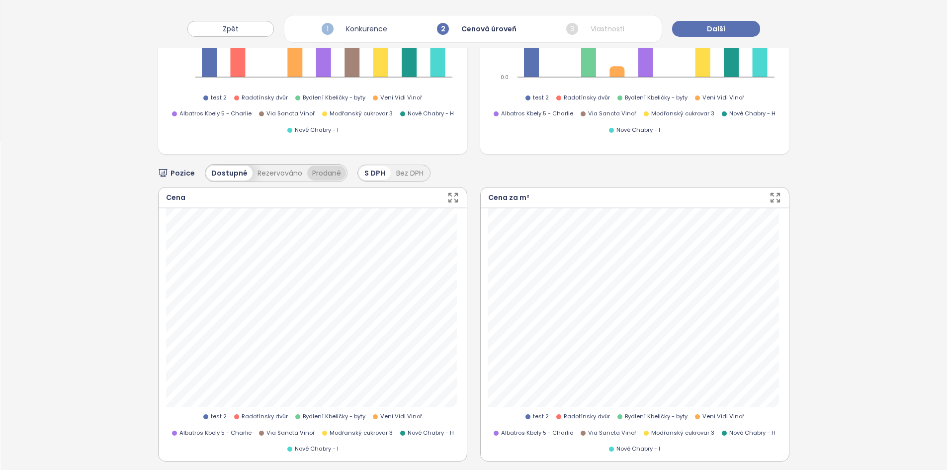
click at [316, 168] on button "Prodané" at bounding box center [326, 173] width 39 height 15
click at [220, 170] on span "Dostupné" at bounding box center [229, 173] width 36 height 11
click at [292, 168] on button "Rezervováno" at bounding box center [277, 173] width 55 height 15
click at [494, 173] on span "Celé období" at bounding box center [516, 173] width 45 height 12
click at [491, 204] on div "6 měsíců" at bounding box center [507, 206] width 114 height 16
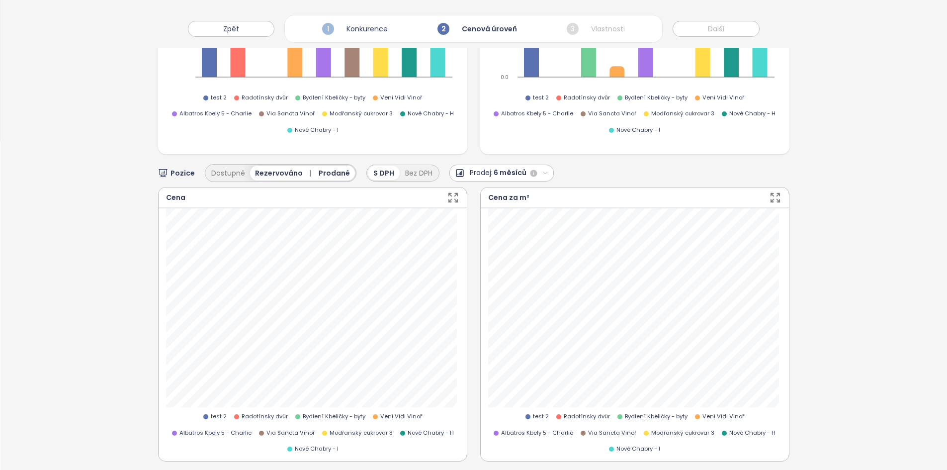
click at [509, 165] on button "Prodej: 6 měsíců" at bounding box center [501, 173] width 105 height 17
click at [498, 191] on div "3 měsíce" at bounding box center [501, 190] width 103 height 16
click at [236, 170] on button "Dostupné" at bounding box center [228, 173] width 44 height 15
click at [337, 177] on span "Prodané" at bounding box center [342, 173] width 31 height 11
click at [290, 178] on div "Dostupné | Rezervováno" at bounding box center [261, 173] width 110 height 15
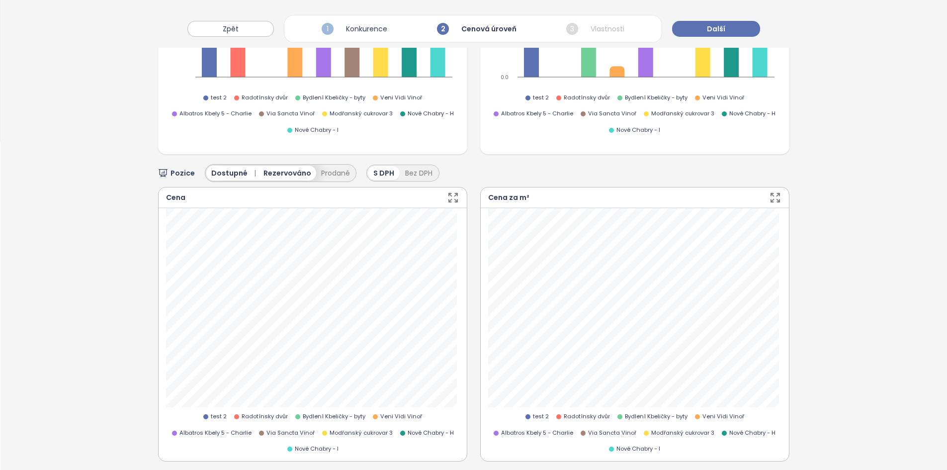
click at [288, 172] on span "Rezervováno" at bounding box center [288, 173] width 48 height 11
click at [742, 22] on button "Další" at bounding box center [716, 29] width 88 height 16
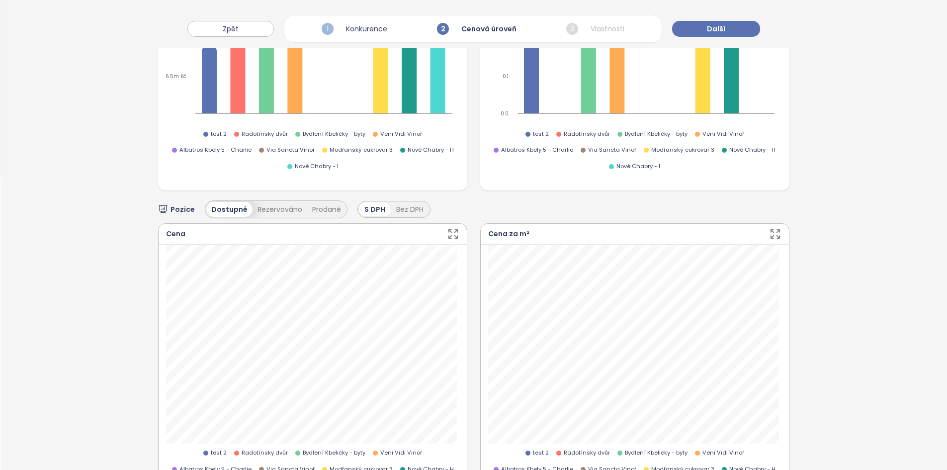
scroll to position [291, 0]
click at [664, 269] on icon at bounding box center [667, 271] width 10 height 10
click at [654, 272] on div "Project test 2 Price 130 305 Kč Your Update 0.5 %" at bounding box center [635, 264] width 98 height 40
click at [647, 274] on span "0.5 %" at bounding box center [642, 274] width 36 height 9
click at [647, 274] on input "***" at bounding box center [642, 274] width 36 height 9
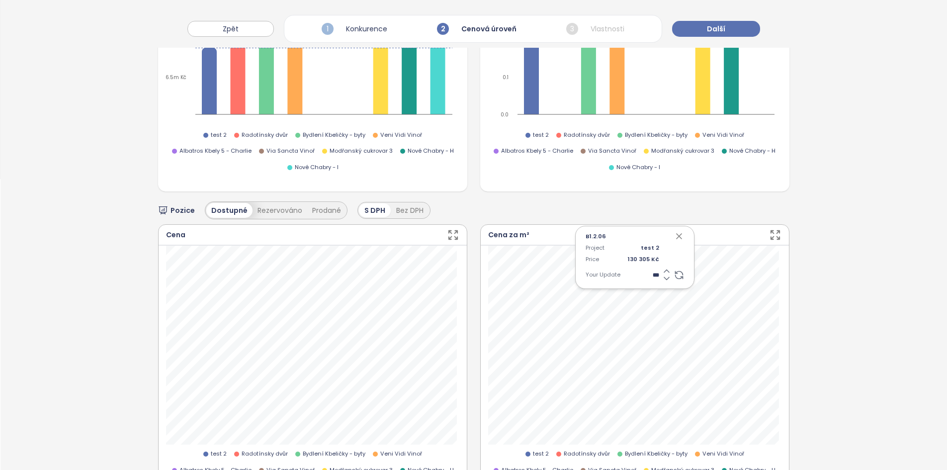
type input "*"
click at [675, 231] on icon "button" at bounding box center [679, 236] width 10 height 10
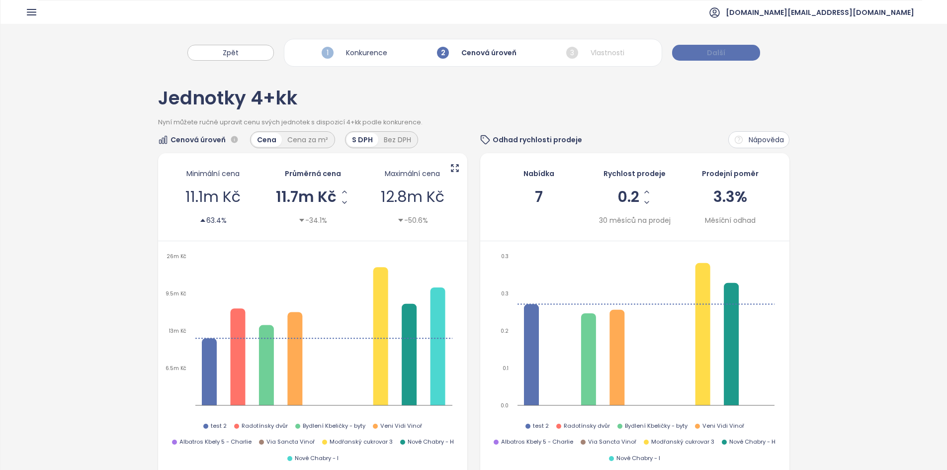
click at [715, 52] on span "Další" at bounding box center [716, 52] width 18 height 11
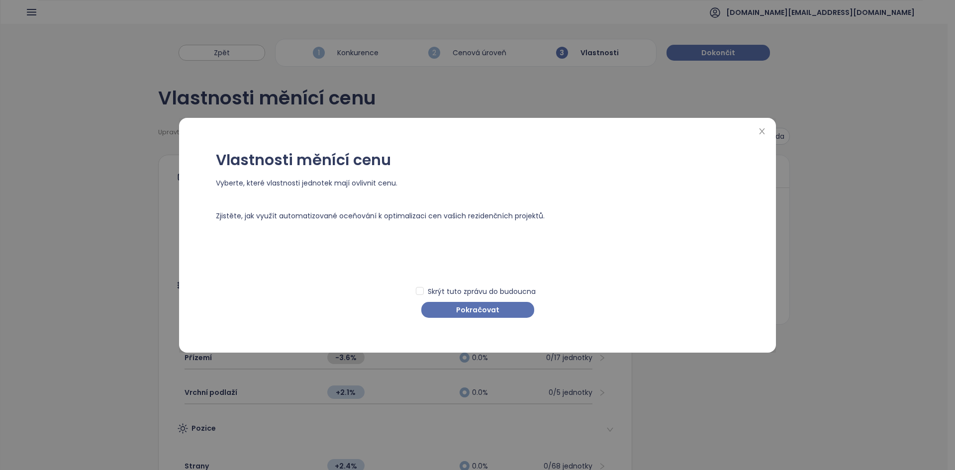
click at [489, 318] on div "Vlastnosti měnící cenu Vyberte, které vlastnosti jednotek mají ovlivnit cenu. Z…" at bounding box center [477, 235] width 573 height 215
click at [480, 315] on span "Pokračovat" at bounding box center [477, 309] width 43 height 11
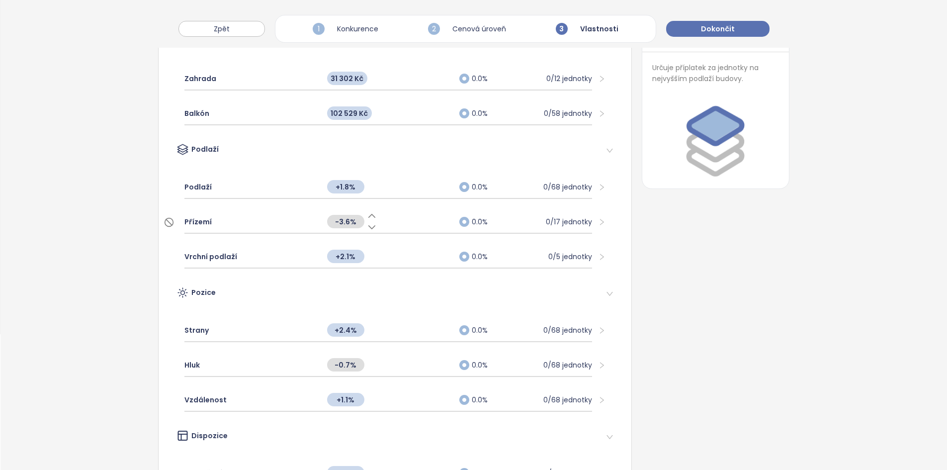
scroll to position [136, 0]
click at [287, 328] on div "Strany" at bounding box center [250, 330] width 133 height 22
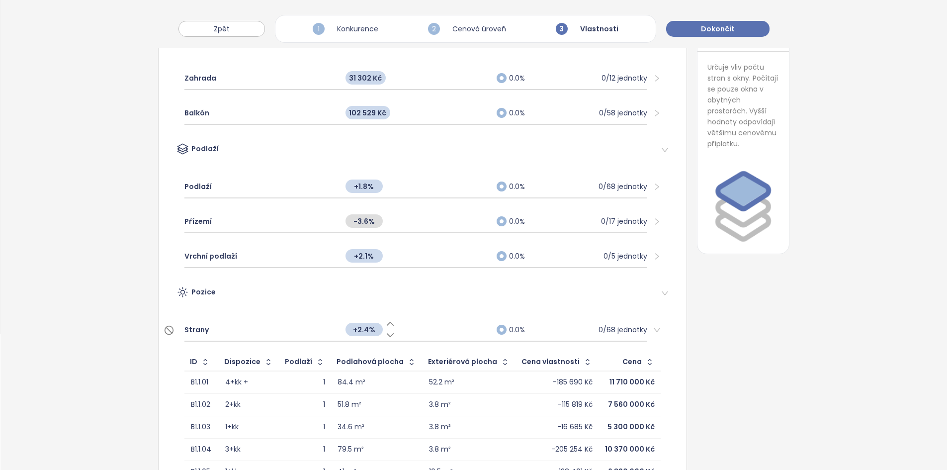
click at [358, 332] on span "+2.4%" at bounding box center [364, 329] width 37 height 13
click at [416, 322] on div "***" at bounding box center [416, 329] width 151 height 21
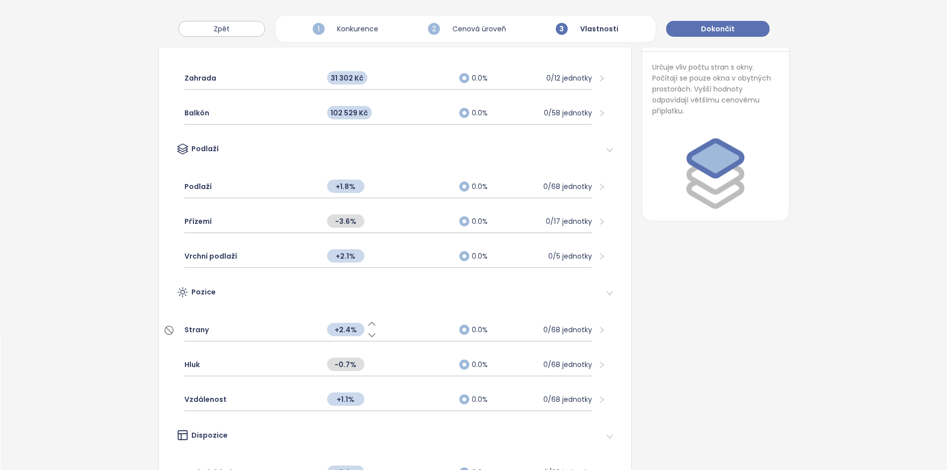
scroll to position [0, 0]
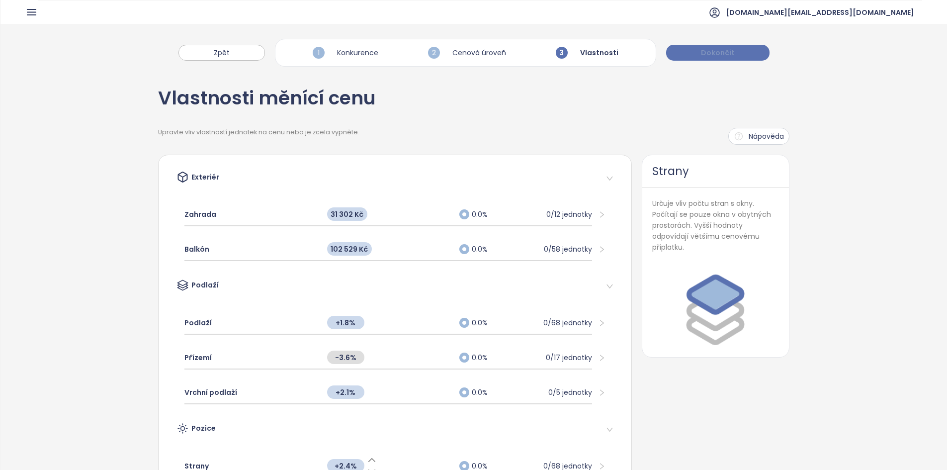
click at [716, 48] on span "Dokončit" at bounding box center [718, 52] width 34 height 11
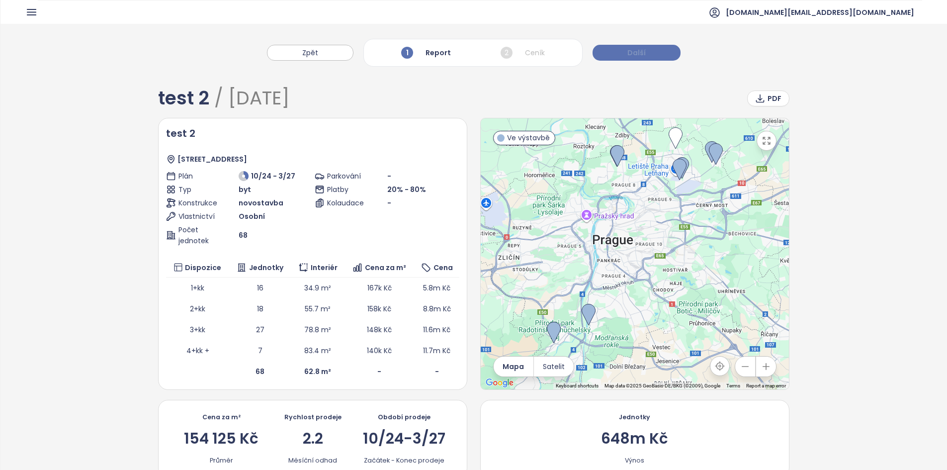
click at [626, 56] on button "Další" at bounding box center [637, 53] width 88 height 16
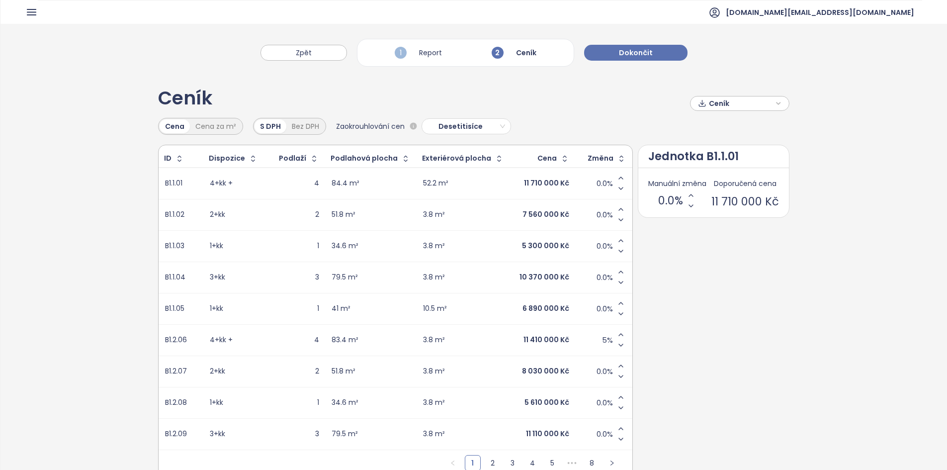
click at [480, 272] on div "3.8 m²" at bounding box center [463, 277] width 81 height 12
click at [486, 288] on td "3.8 m²" at bounding box center [459, 277] width 93 height 31
click at [479, 277] on div "3.8 m²" at bounding box center [459, 277] width 81 height 12
click at [318, 49] on button "Zpět" at bounding box center [304, 53] width 87 height 16
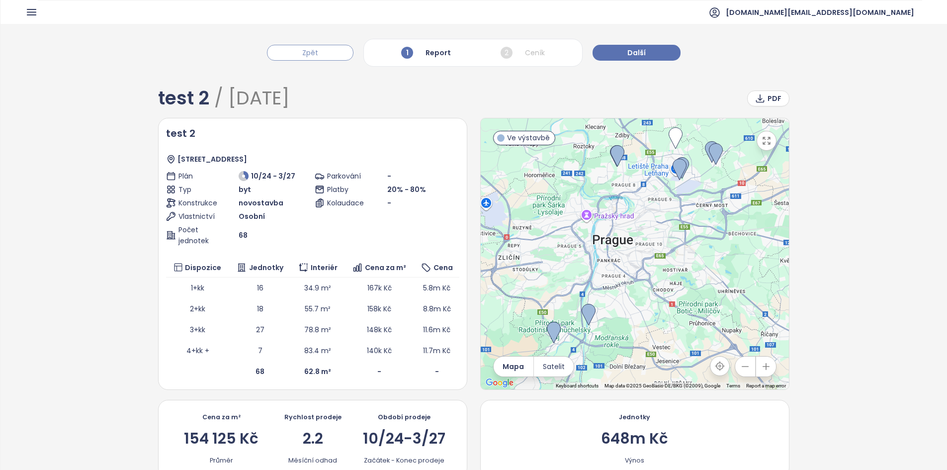
click at [318, 56] on span "Zpět" at bounding box center [310, 52] width 16 height 11
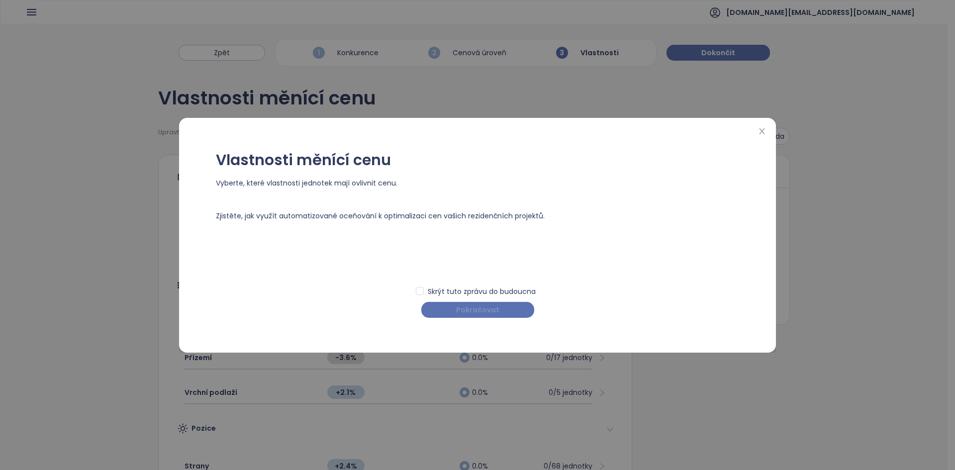
click at [453, 308] on button "Pokračovat" at bounding box center [477, 310] width 113 height 16
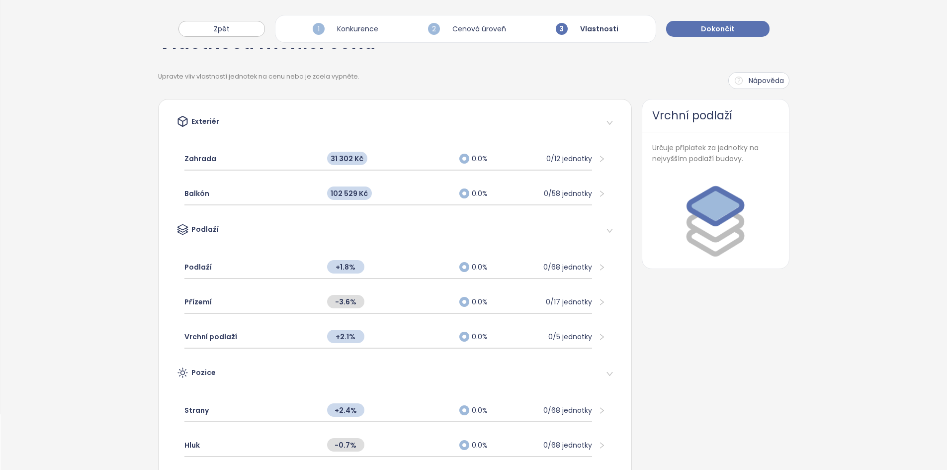
scroll to position [62, 0]
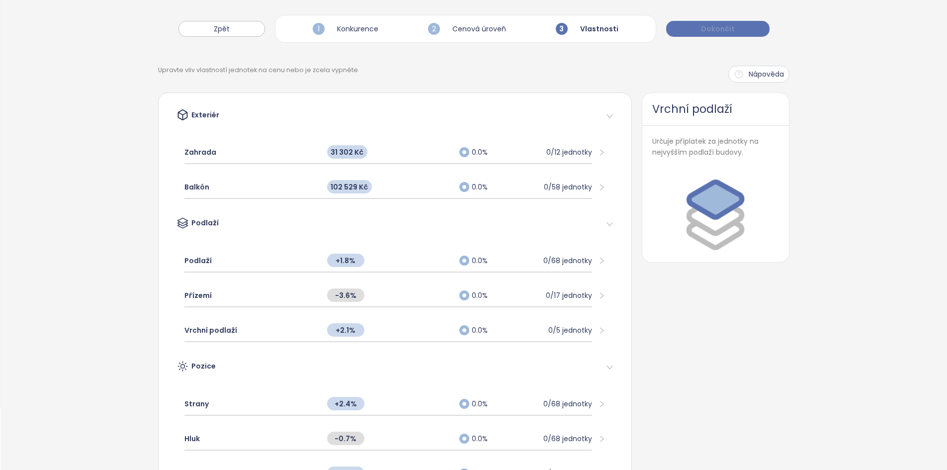
click at [712, 27] on span "Dokončit" at bounding box center [718, 28] width 34 height 11
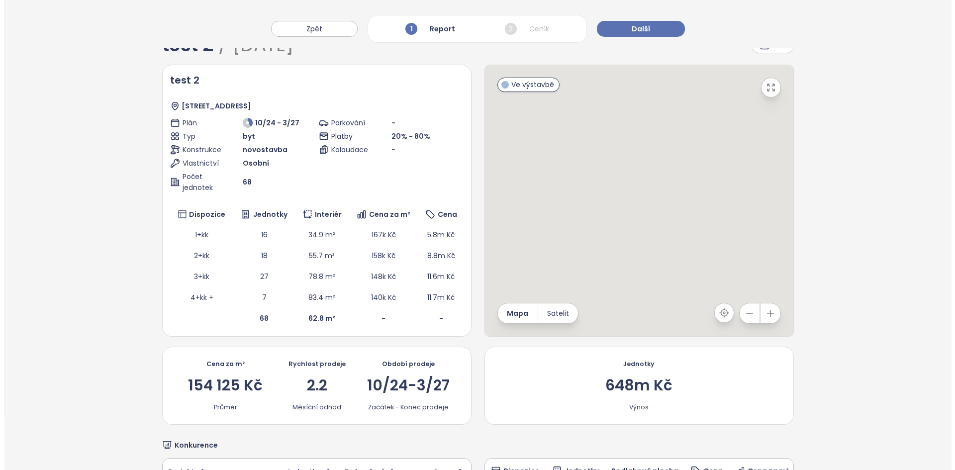
scroll to position [0, 0]
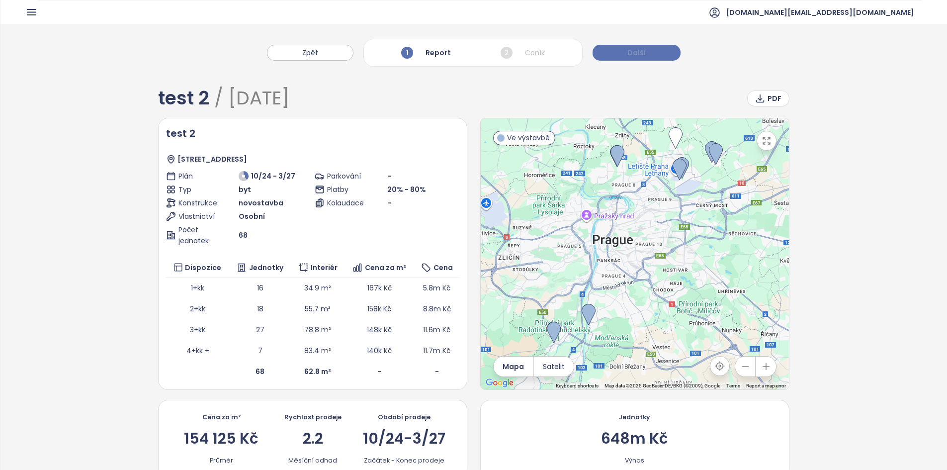
click at [626, 53] on button "Další" at bounding box center [637, 53] width 88 height 16
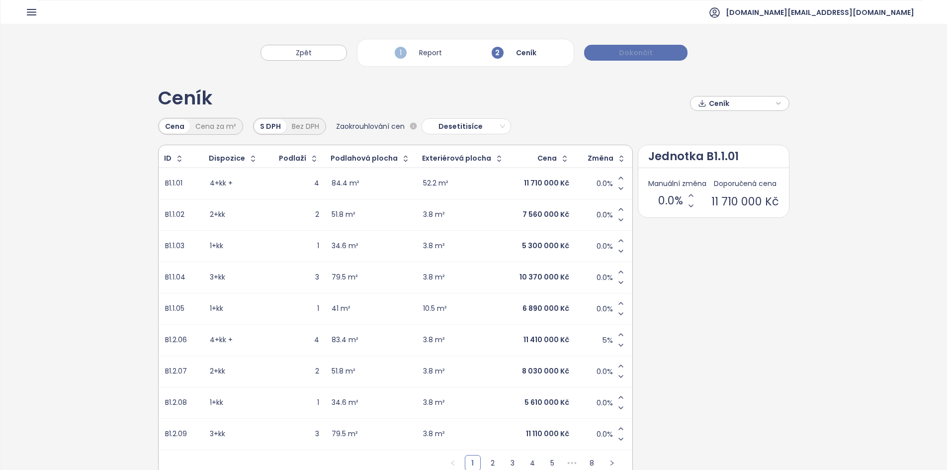
click at [626, 53] on span "Dokončit" at bounding box center [636, 52] width 34 height 11
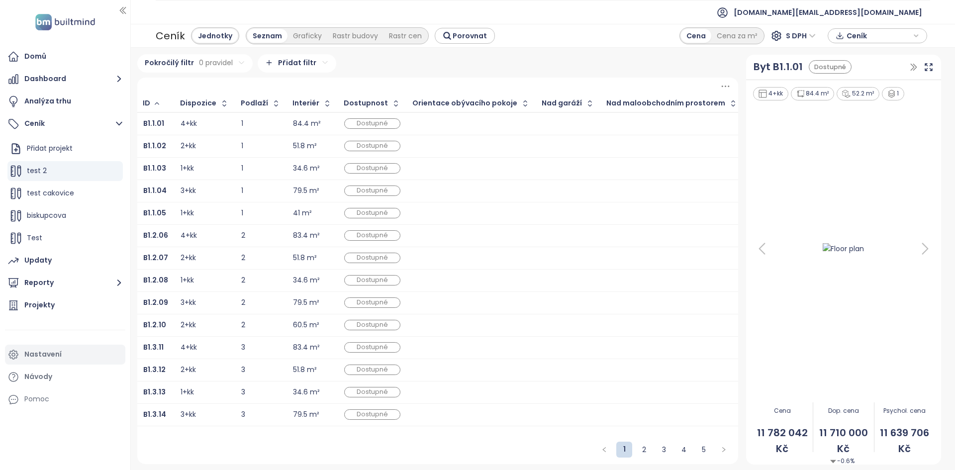
click at [69, 360] on div "Nastavení" at bounding box center [65, 355] width 120 height 20
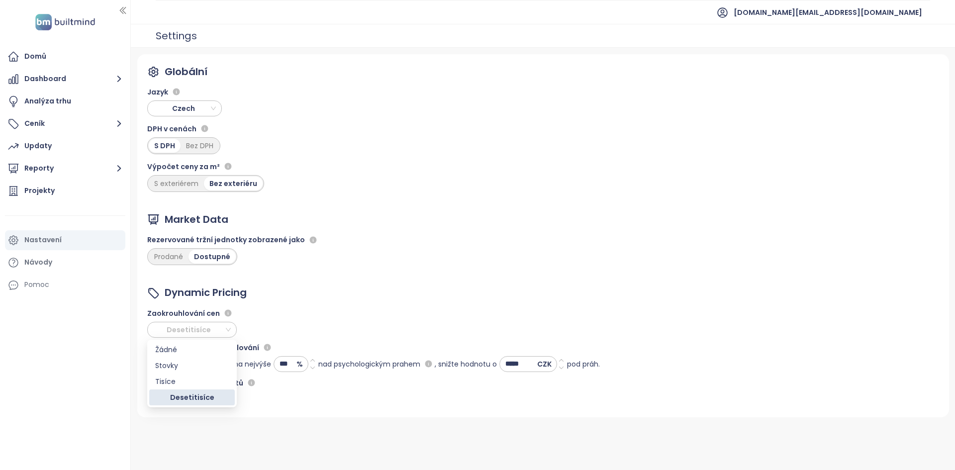
click at [201, 332] on span "Desetitisíce" at bounding box center [191, 329] width 80 height 15
click at [293, 332] on div "Zaokrouhlování cen Desetitisíce" at bounding box center [373, 322] width 452 height 30
click at [163, 365] on span "Ano" at bounding box center [166, 364] width 30 height 15
click at [238, 359] on span "Pokud je cena nejvýše" at bounding box center [232, 363] width 77 height 11
click at [288, 363] on input "***" at bounding box center [285, 364] width 22 height 15
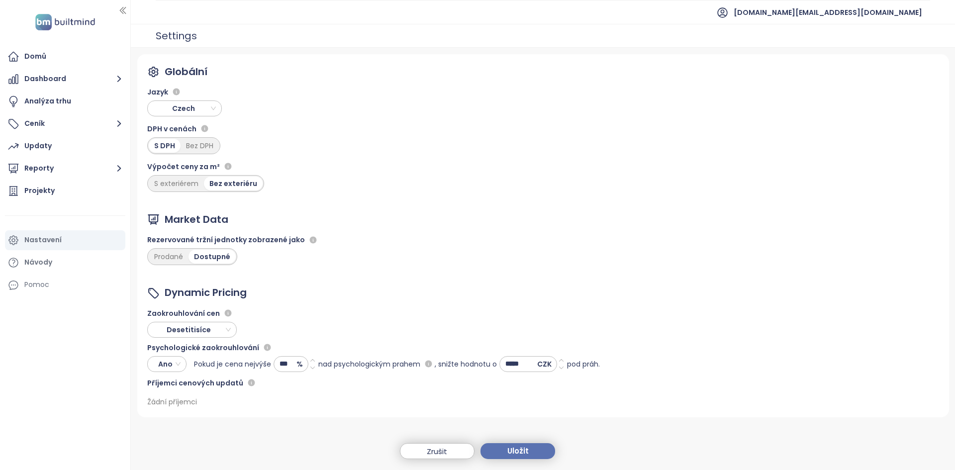
click at [522, 365] on input "*****" at bounding box center [518, 364] width 37 height 15
type input "*****"
click at [531, 454] on button "Uložit" at bounding box center [517, 451] width 75 height 16
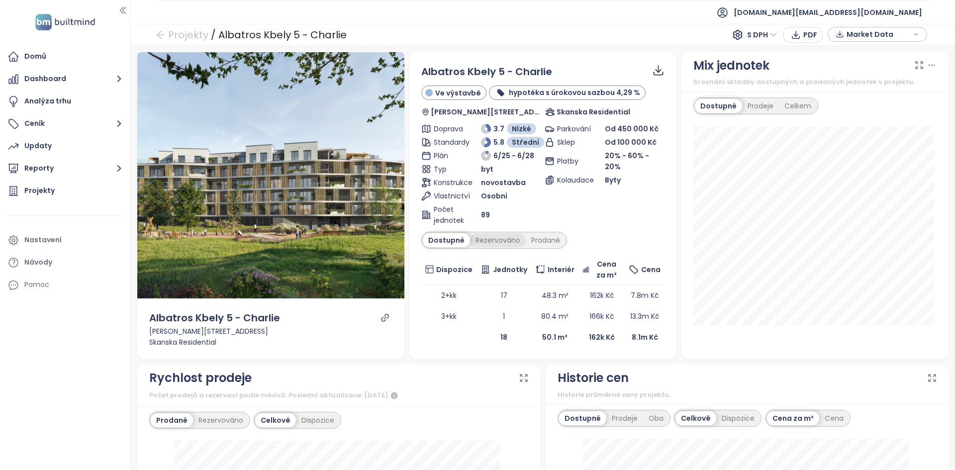
click at [490, 241] on div "Rezervováno" at bounding box center [498, 240] width 56 height 14
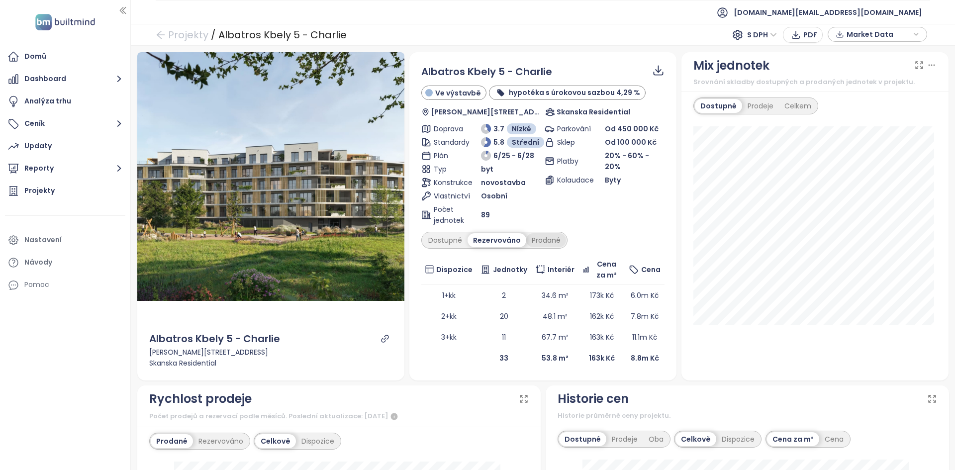
click at [560, 239] on div "Prodané" at bounding box center [546, 240] width 40 height 14
click at [494, 243] on div "Rezervováno" at bounding box center [495, 240] width 56 height 14
click at [453, 241] on div "Dostupné" at bounding box center [445, 240] width 45 height 14
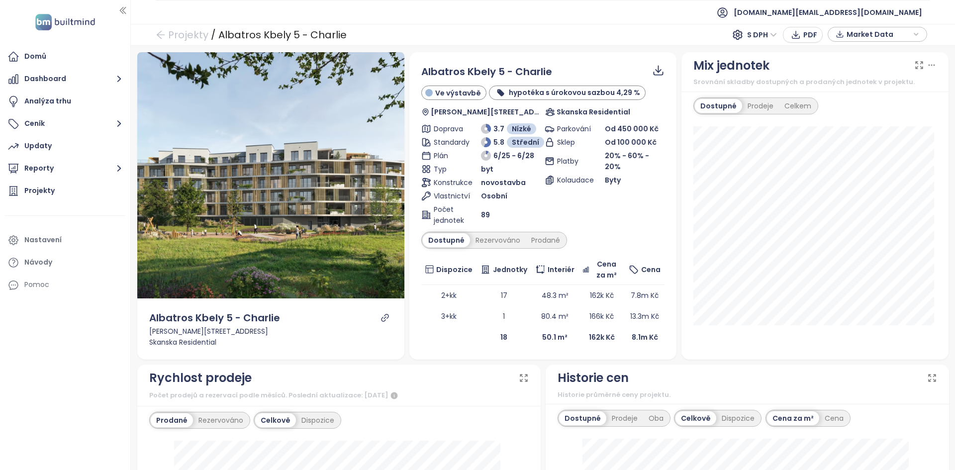
click at [51, 112] on ul "Domů Dashboard Analýza trhu Ceník Updaty Reporty Projekty Nastavení Návody Pomoc" at bounding box center [65, 171] width 120 height 248
click at [60, 125] on button "Ceník" at bounding box center [65, 124] width 120 height 20
